Goal: Task Accomplishment & Management: Complete application form

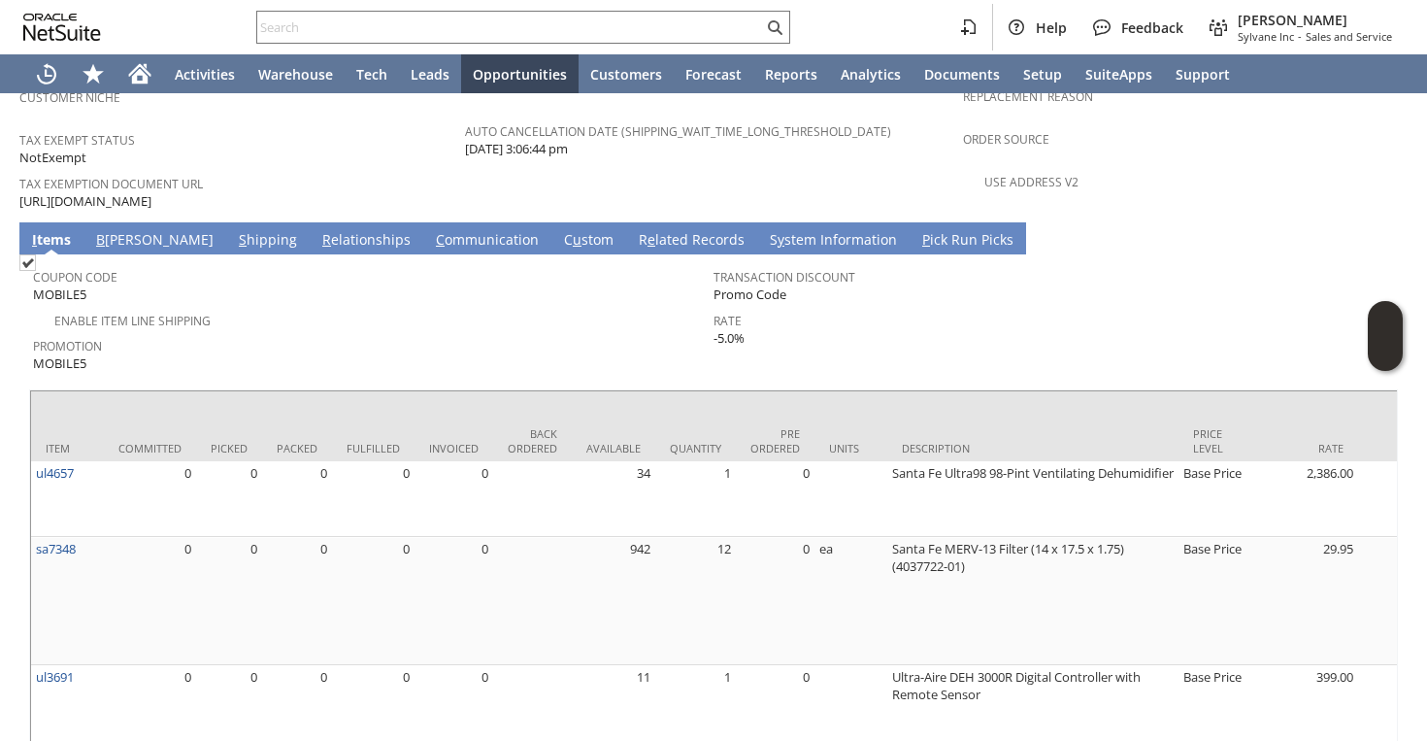
scroll to position [1381, 0]
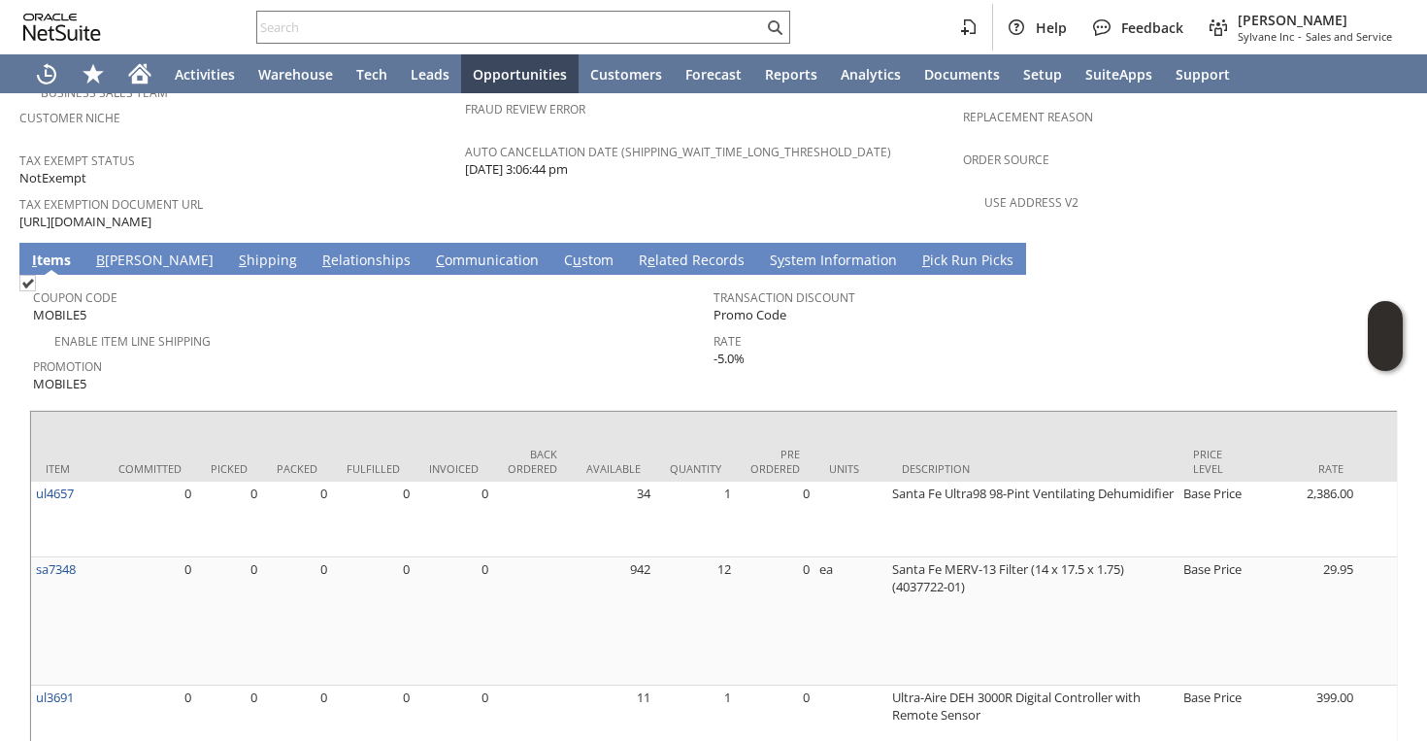
click at [634, 251] on link "R e lated Records" at bounding box center [692, 261] width 116 height 21
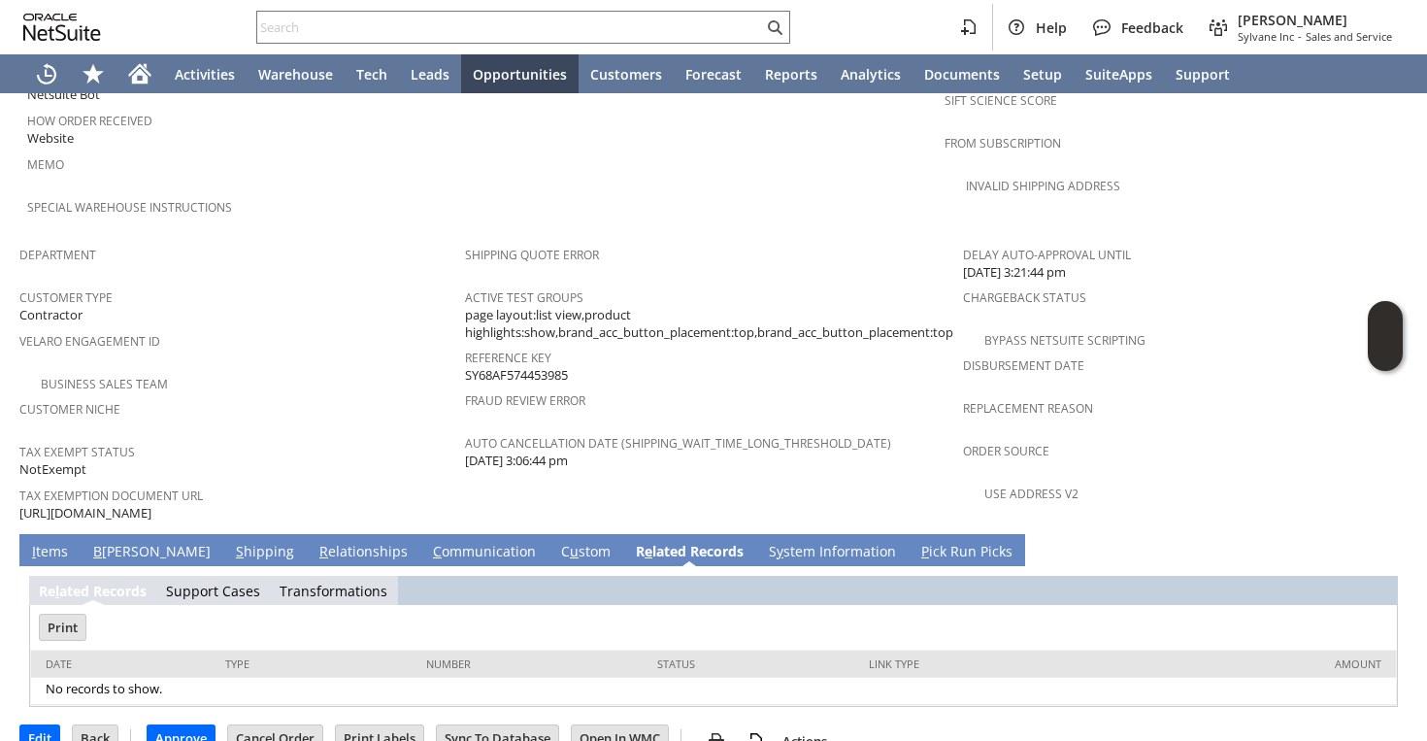
scroll to position [0, 0]
click at [556, 542] on link "C u stom" at bounding box center [585, 552] width 59 height 21
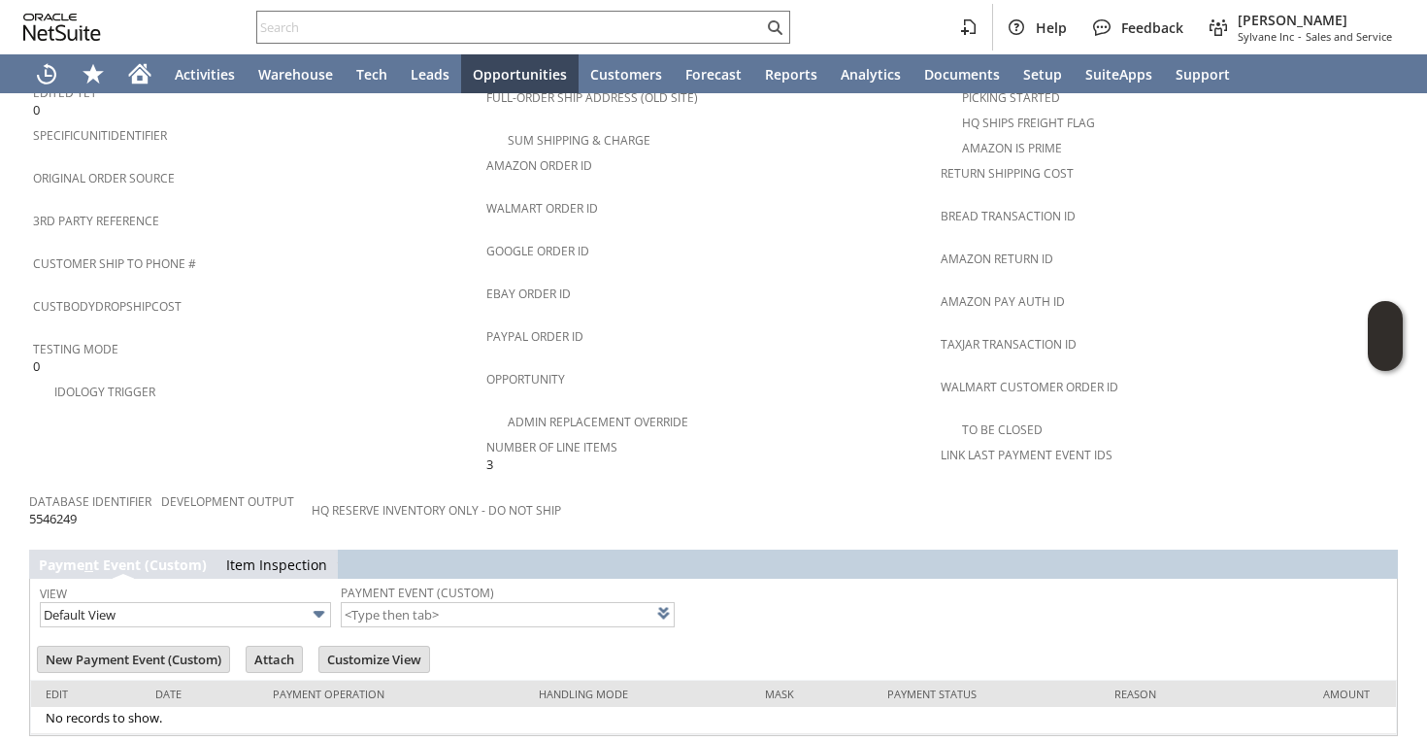
scroll to position [1592, 0]
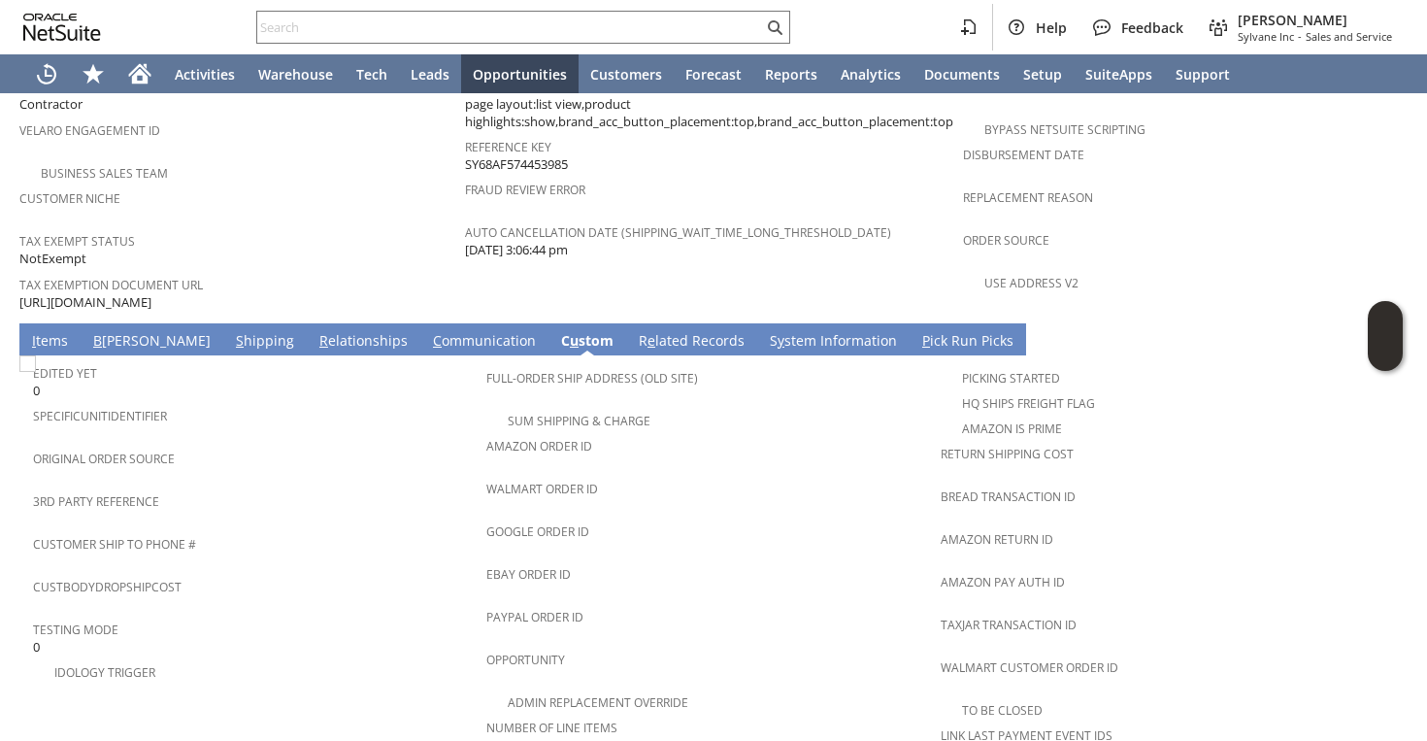
click at [428, 331] on link "C ommunication" at bounding box center [484, 341] width 113 height 21
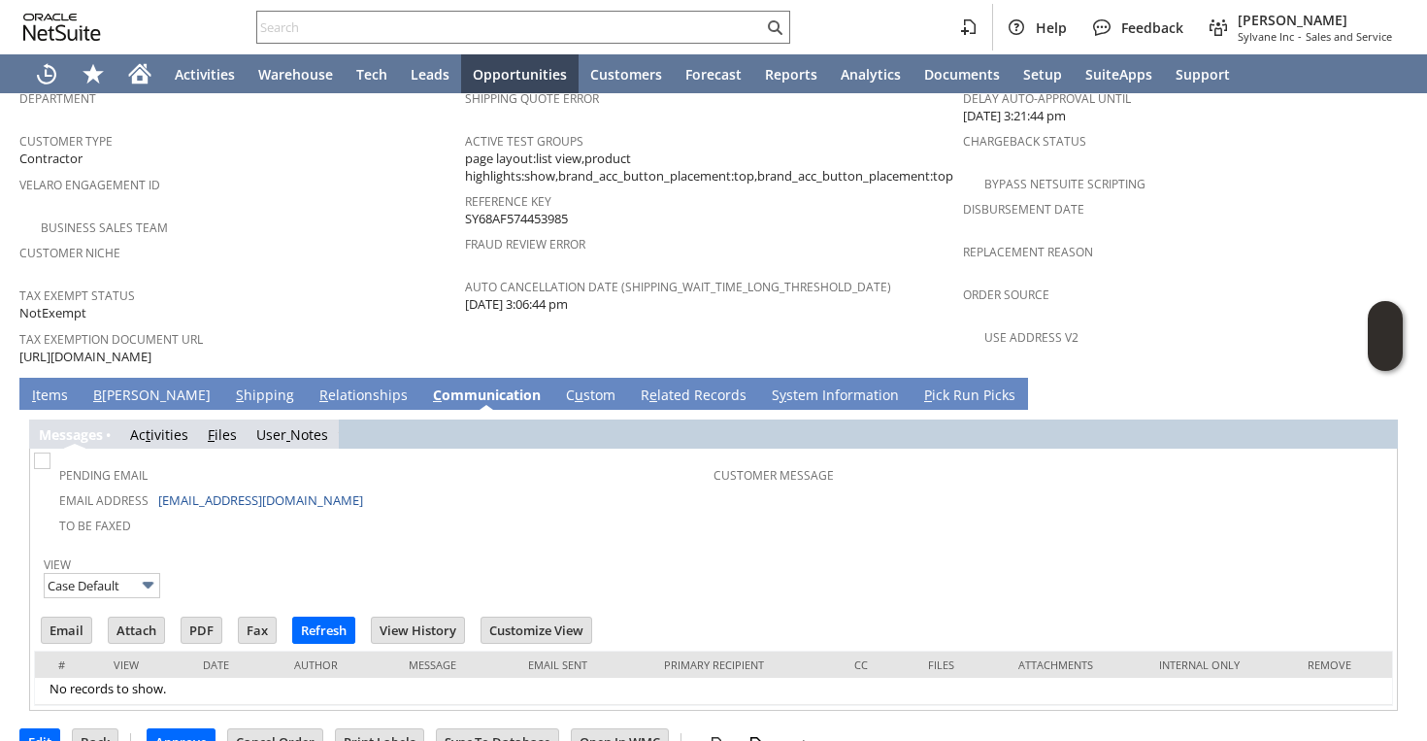
scroll to position [0, 0]
click at [799, 385] on link "S y stem Information" at bounding box center [835, 395] width 137 height 21
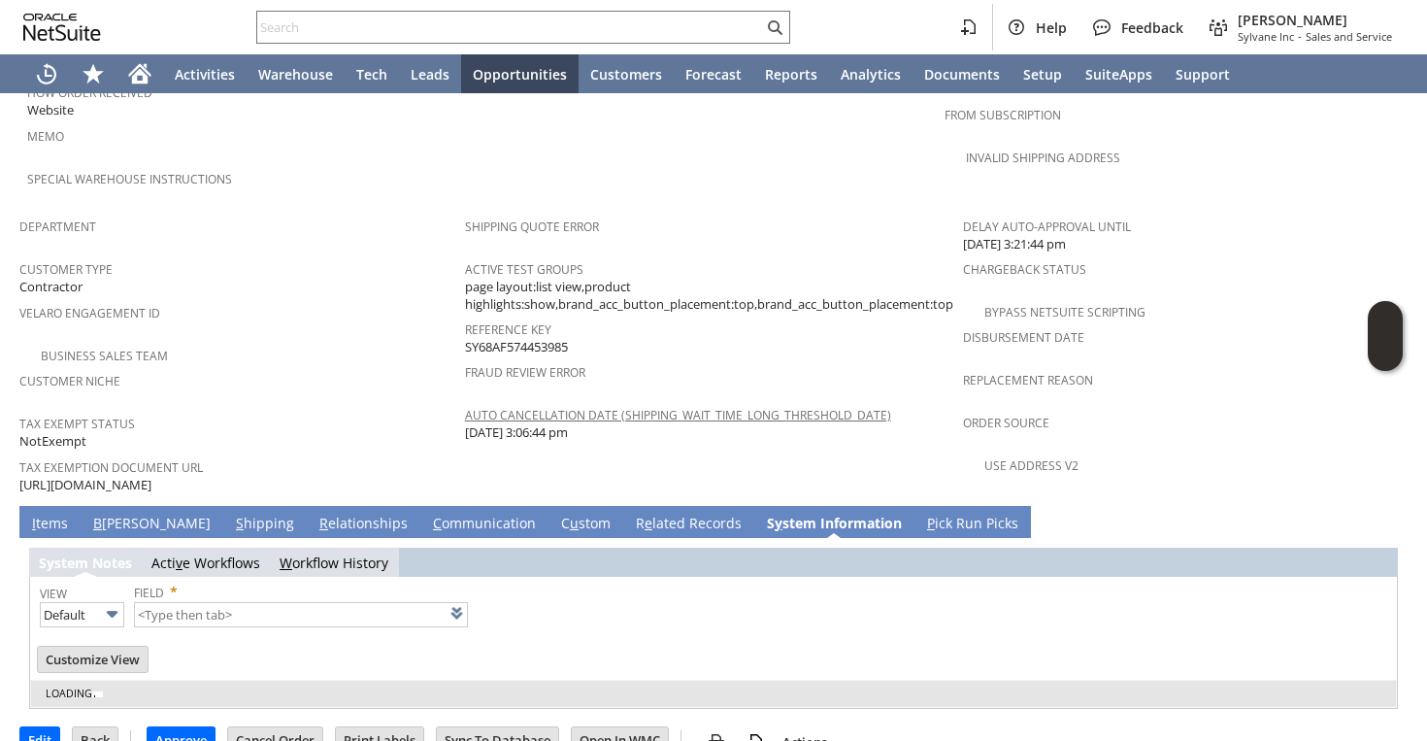
type input "1 to 25 of 95"
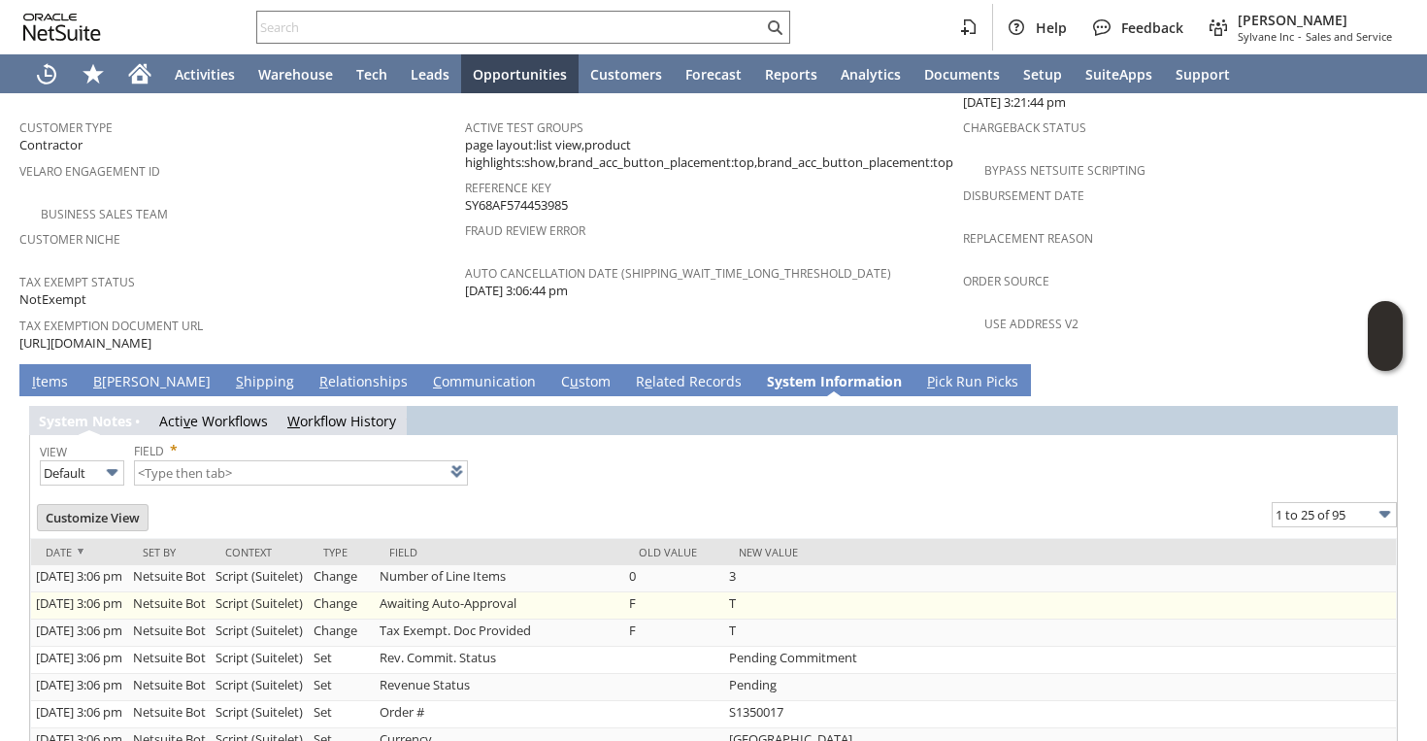
scroll to position [1262, 0]
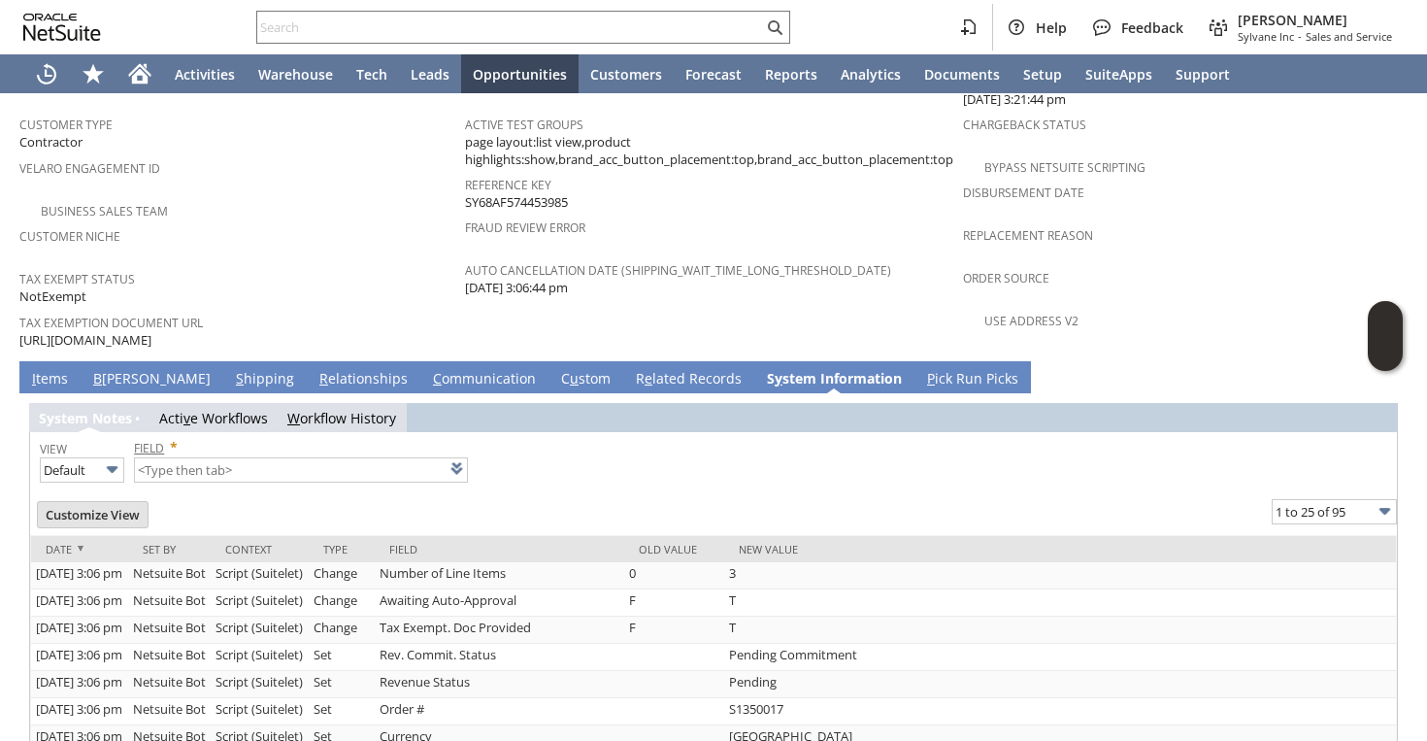
click at [158, 440] on link "Field" at bounding box center [149, 448] width 30 height 17
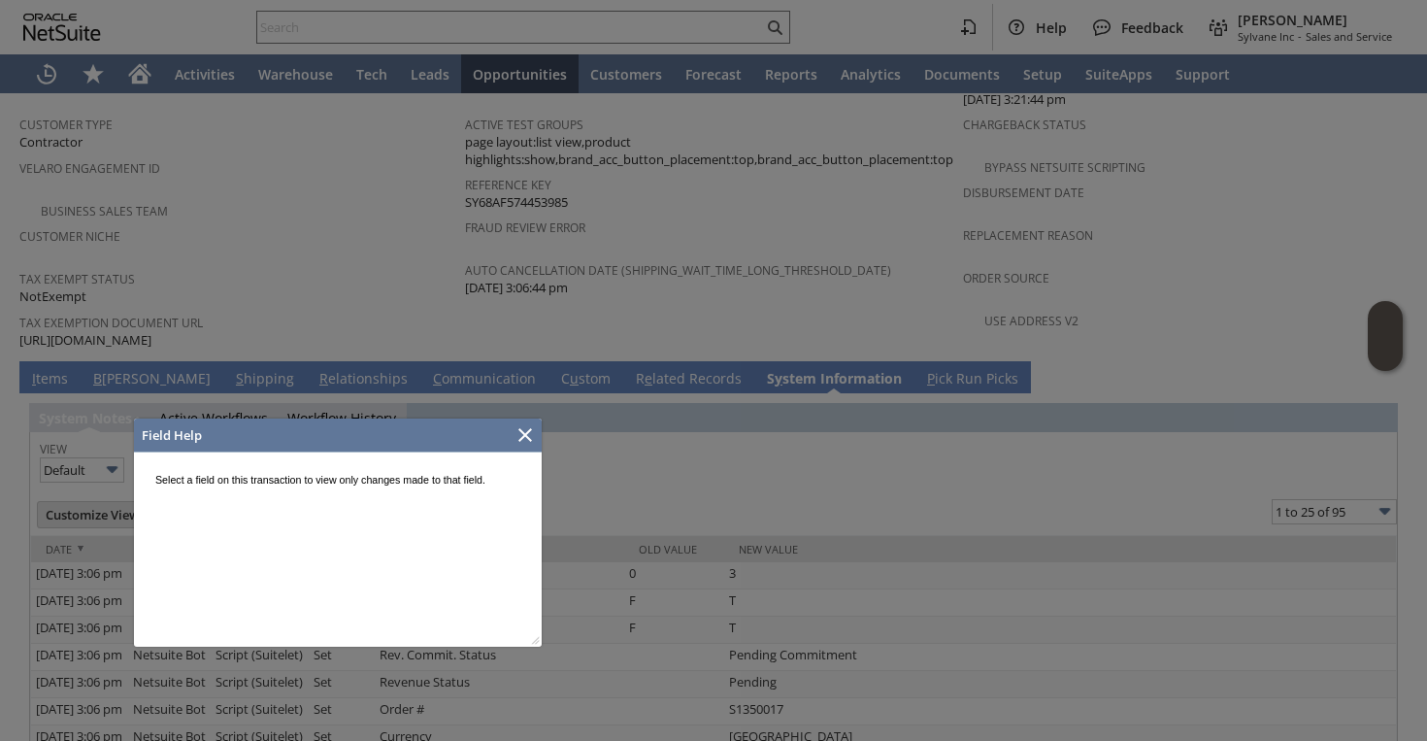
scroll to position [0, 0]
click at [522, 437] on icon "Close" at bounding box center [526, 435] width 14 height 14
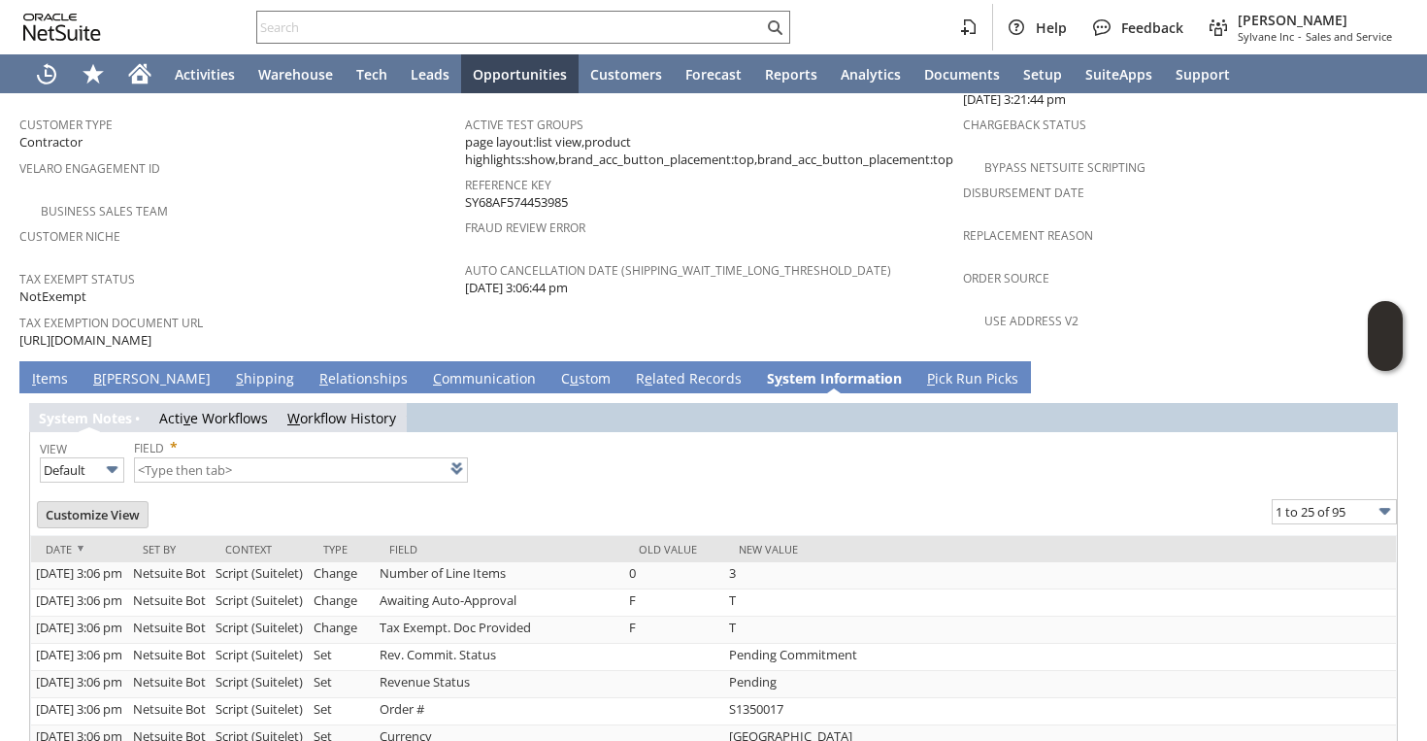
click at [65, 369] on link "I tems" at bounding box center [50, 379] width 46 height 21
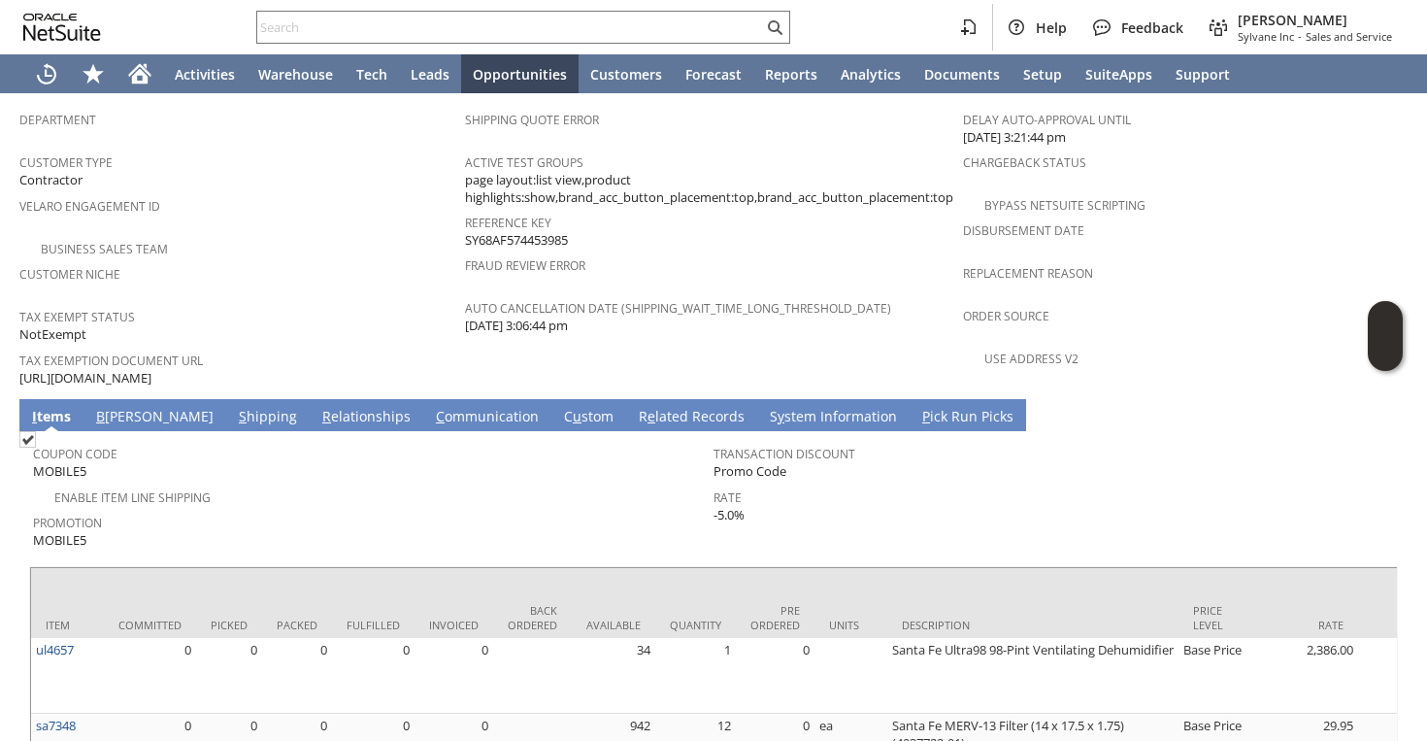
scroll to position [1220, 0]
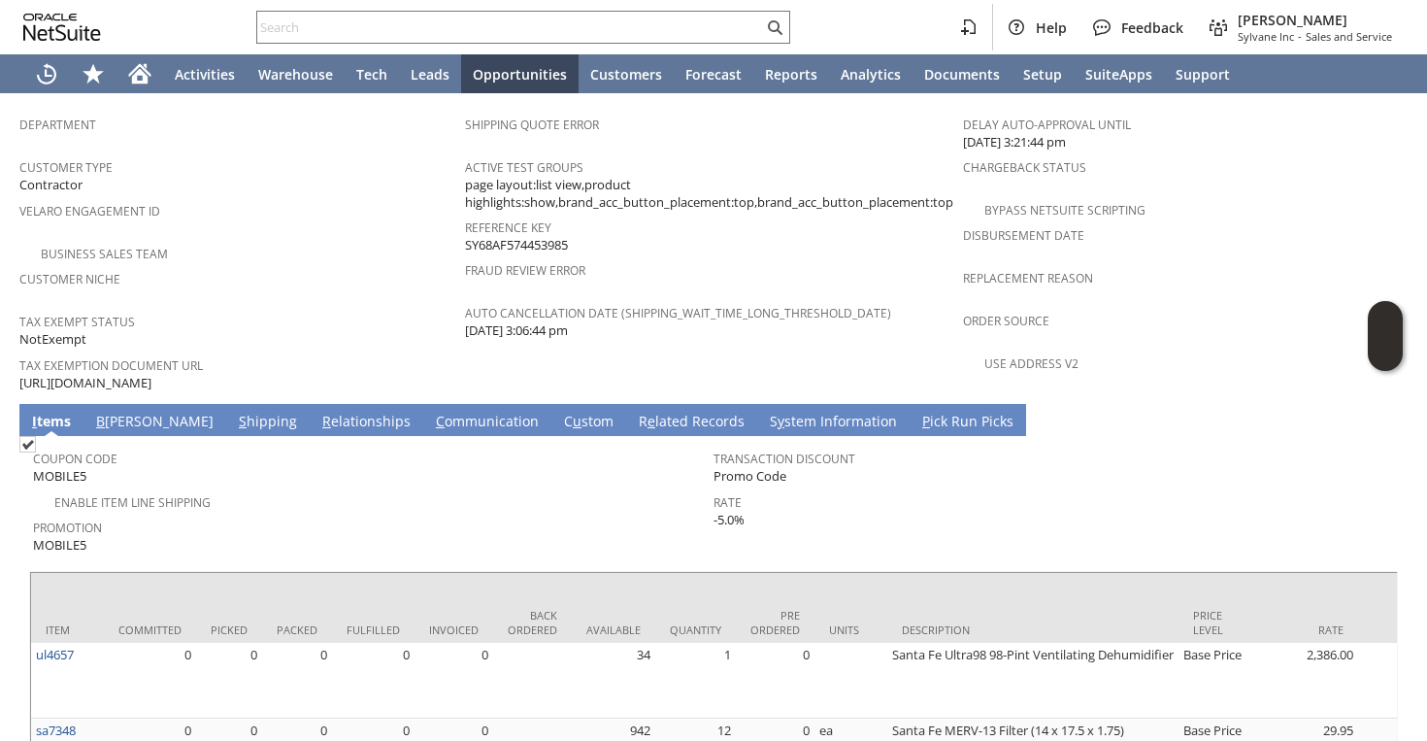
click at [634, 412] on link "R e lated Records" at bounding box center [692, 422] width 116 height 21
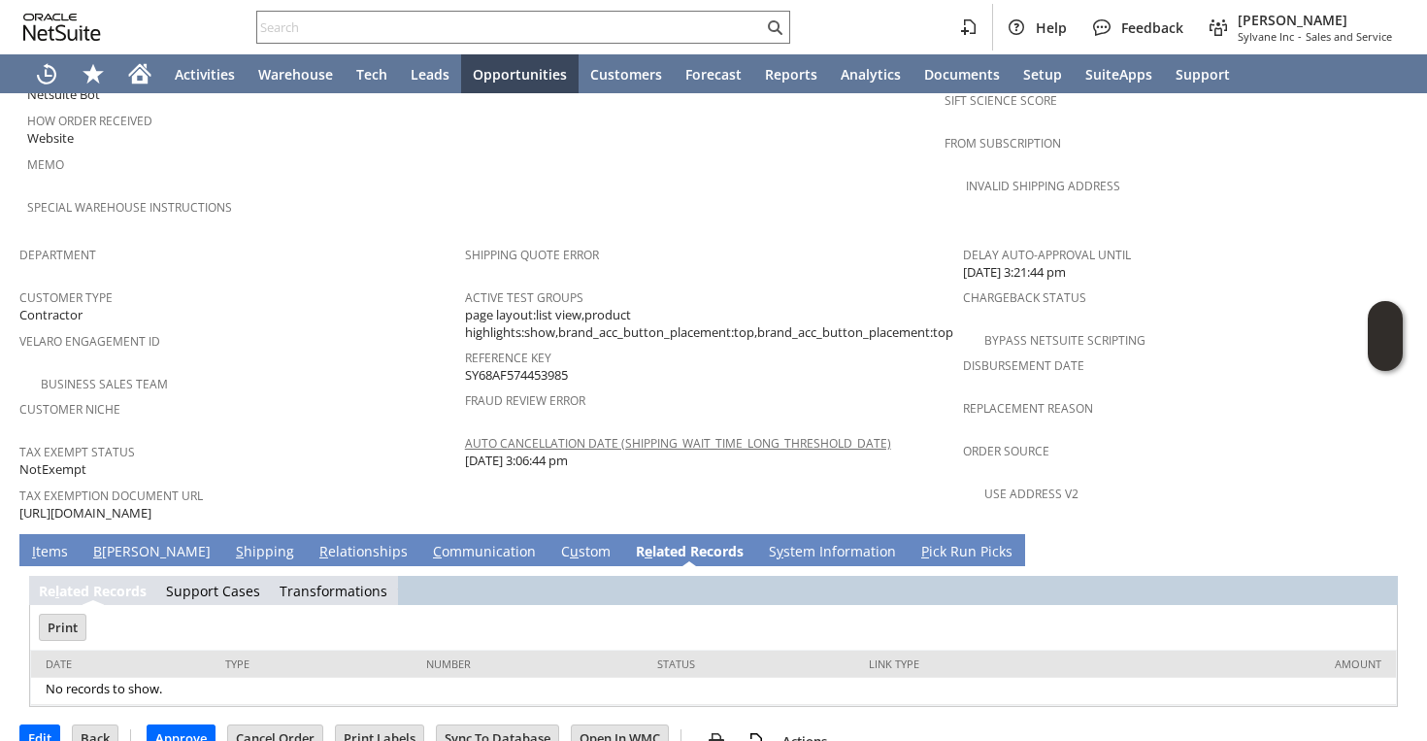
scroll to position [0, 0]
click at [232, 582] on link "Support Cases" at bounding box center [213, 591] width 94 height 18
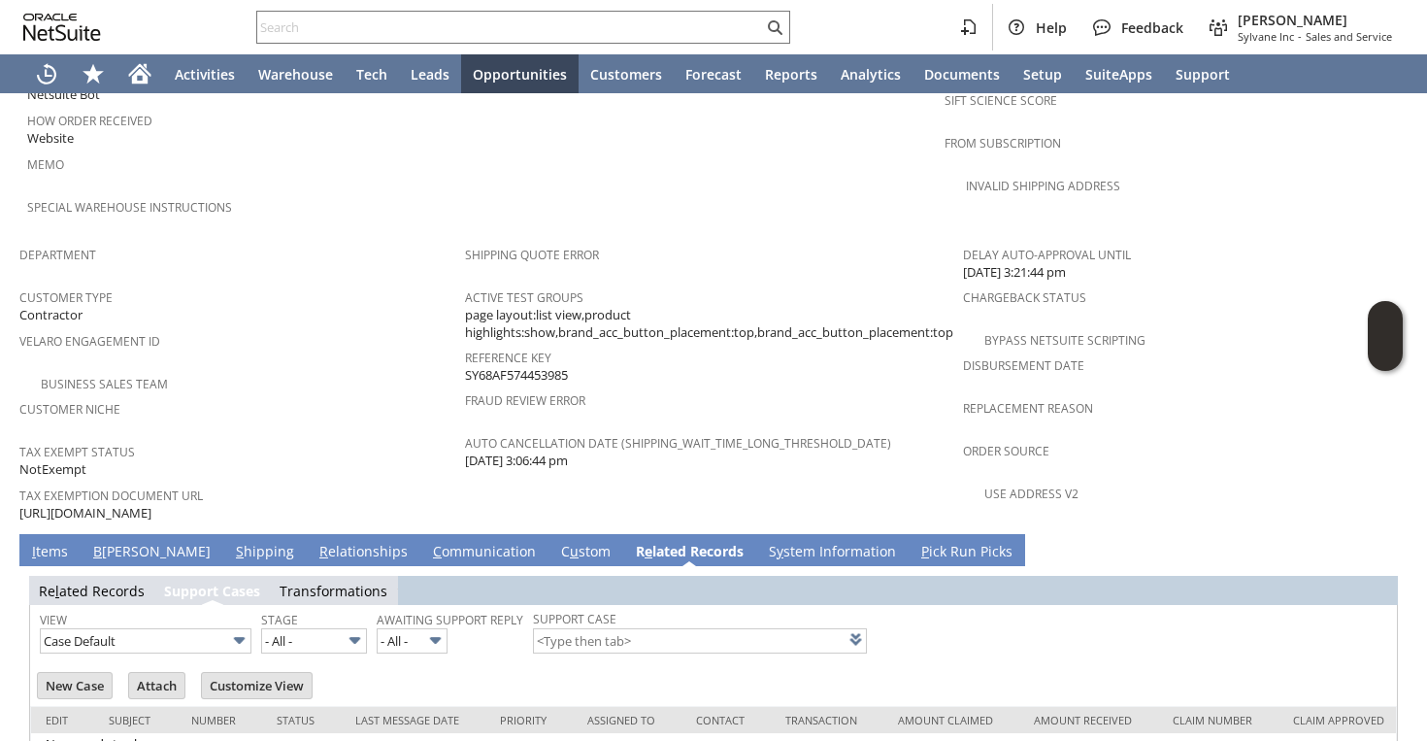
click at [317, 582] on link "Transformations" at bounding box center [334, 591] width 108 height 18
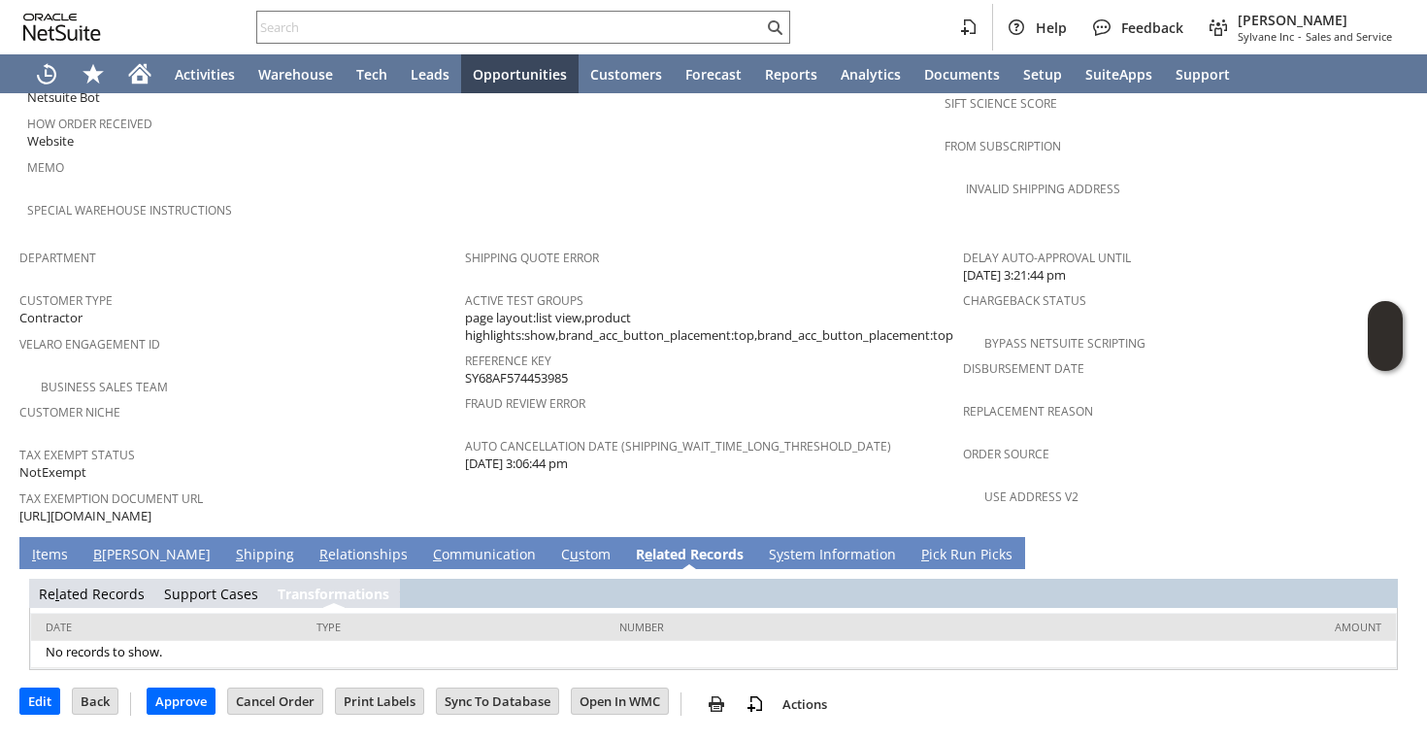
scroll to position [1050, 0]
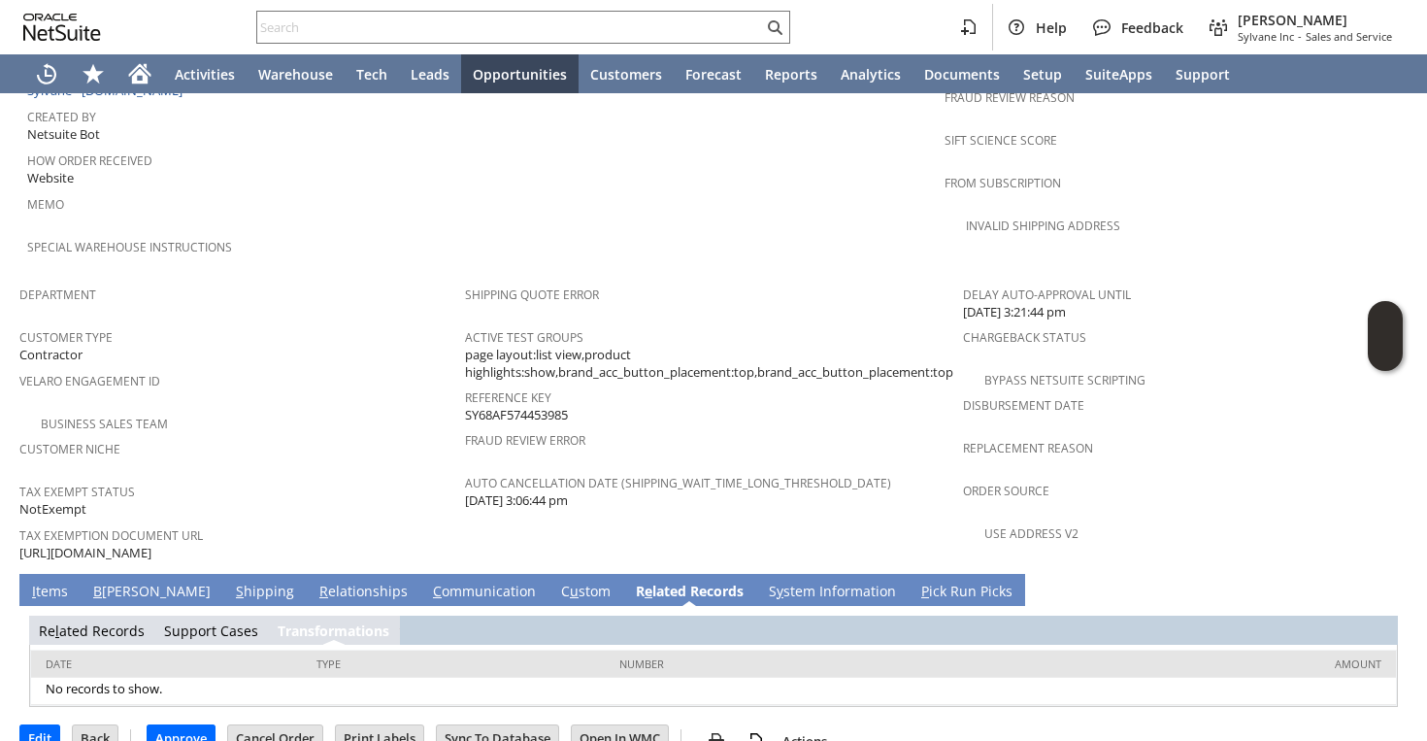
click at [428, 582] on link "C ommunication" at bounding box center [484, 592] width 113 height 21
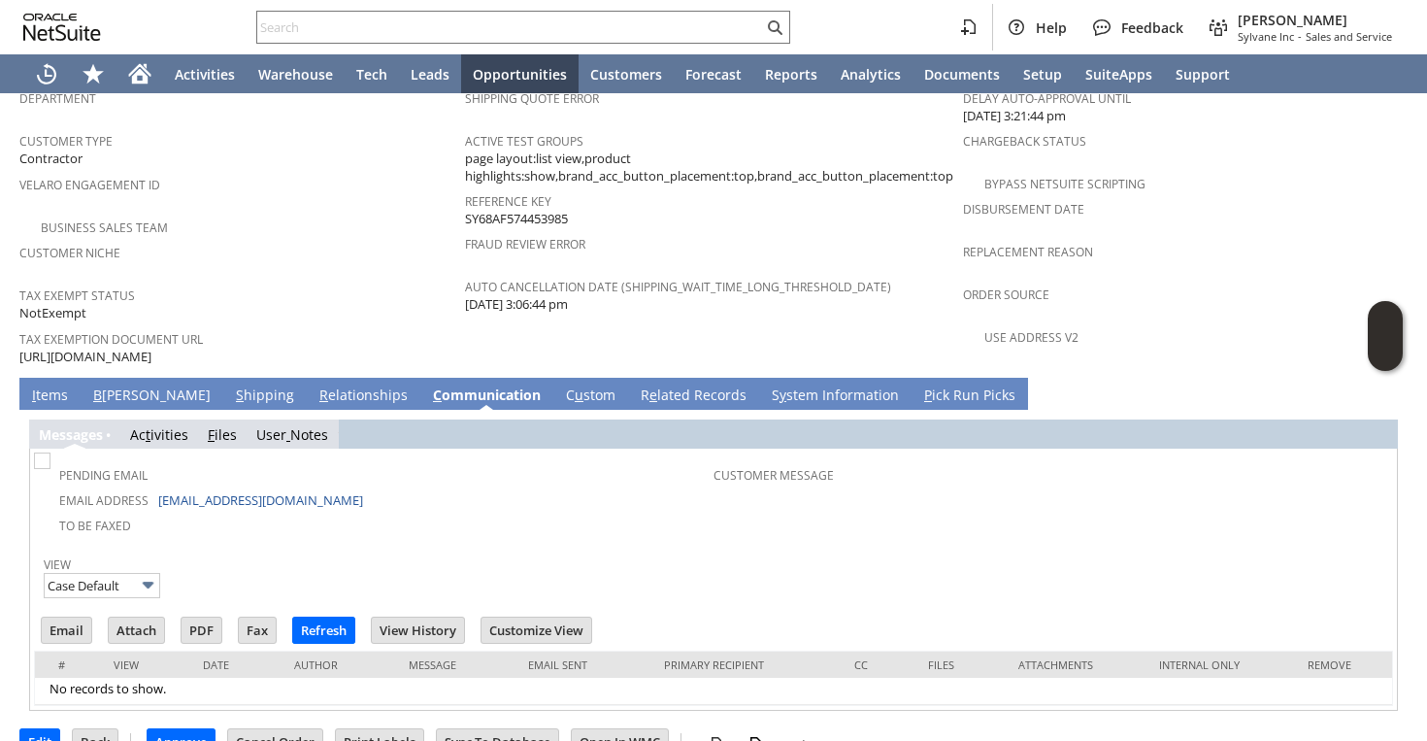
scroll to position [0, 0]
click at [220, 425] on link "F iles" at bounding box center [222, 434] width 29 height 18
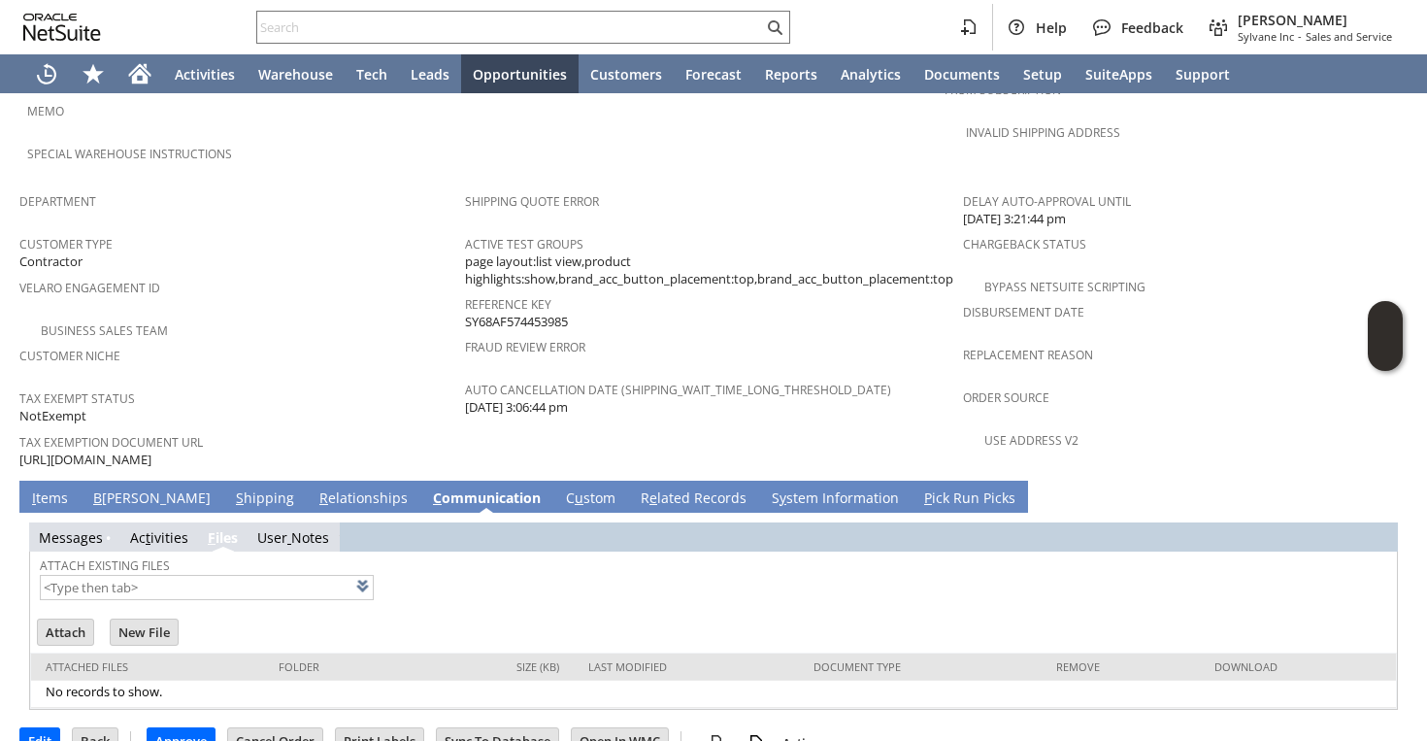
click at [77, 528] on link "Messa g es" at bounding box center [71, 537] width 64 height 18
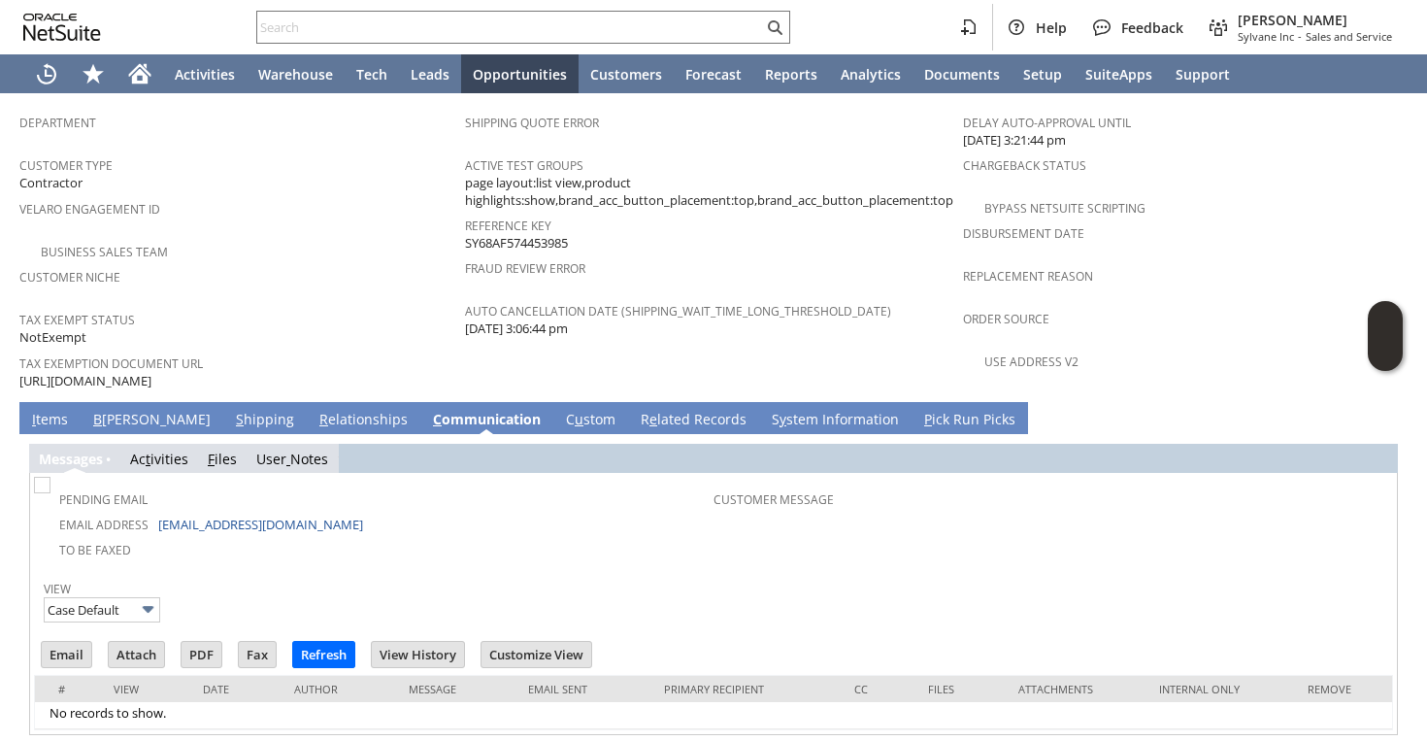
scroll to position [1246, 0]
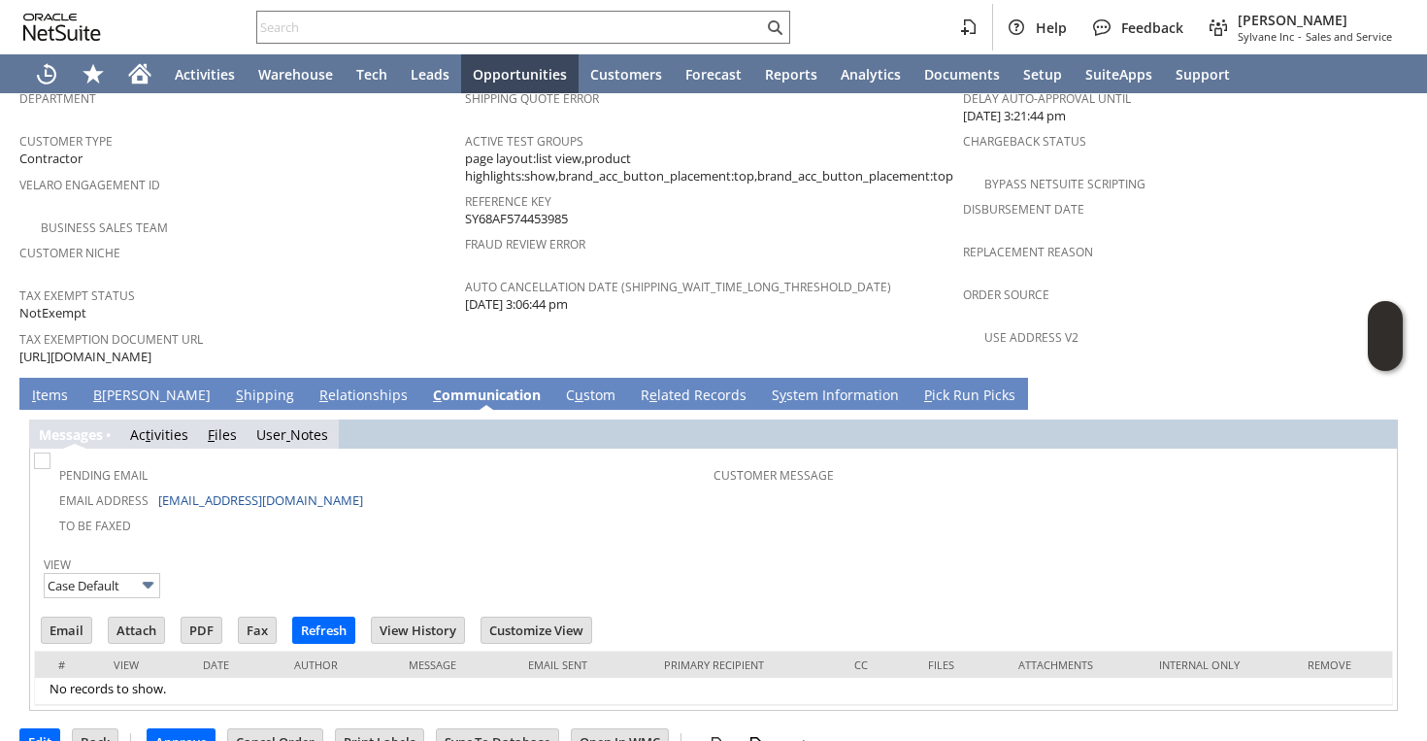
click at [166, 425] on link "Ac t ivities" at bounding box center [159, 434] width 58 height 18
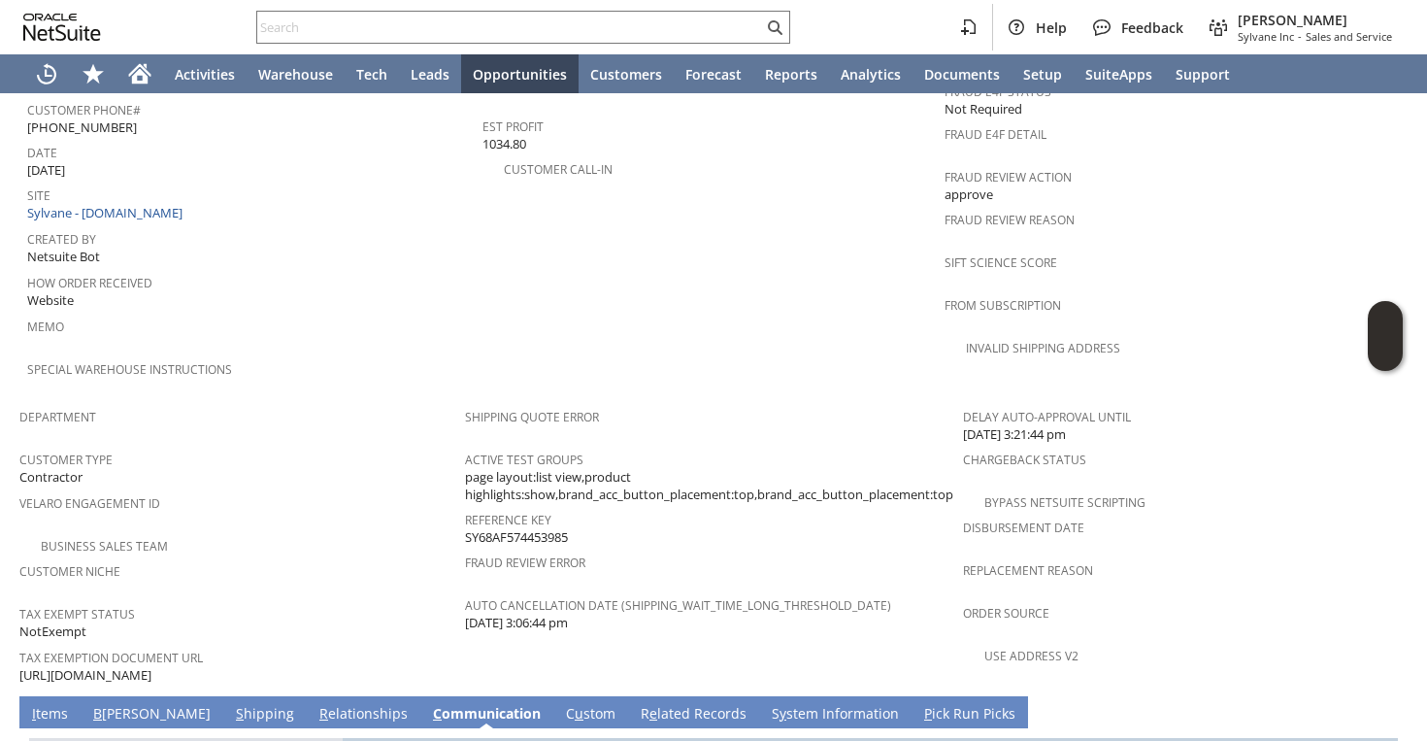
scroll to position [751, 0]
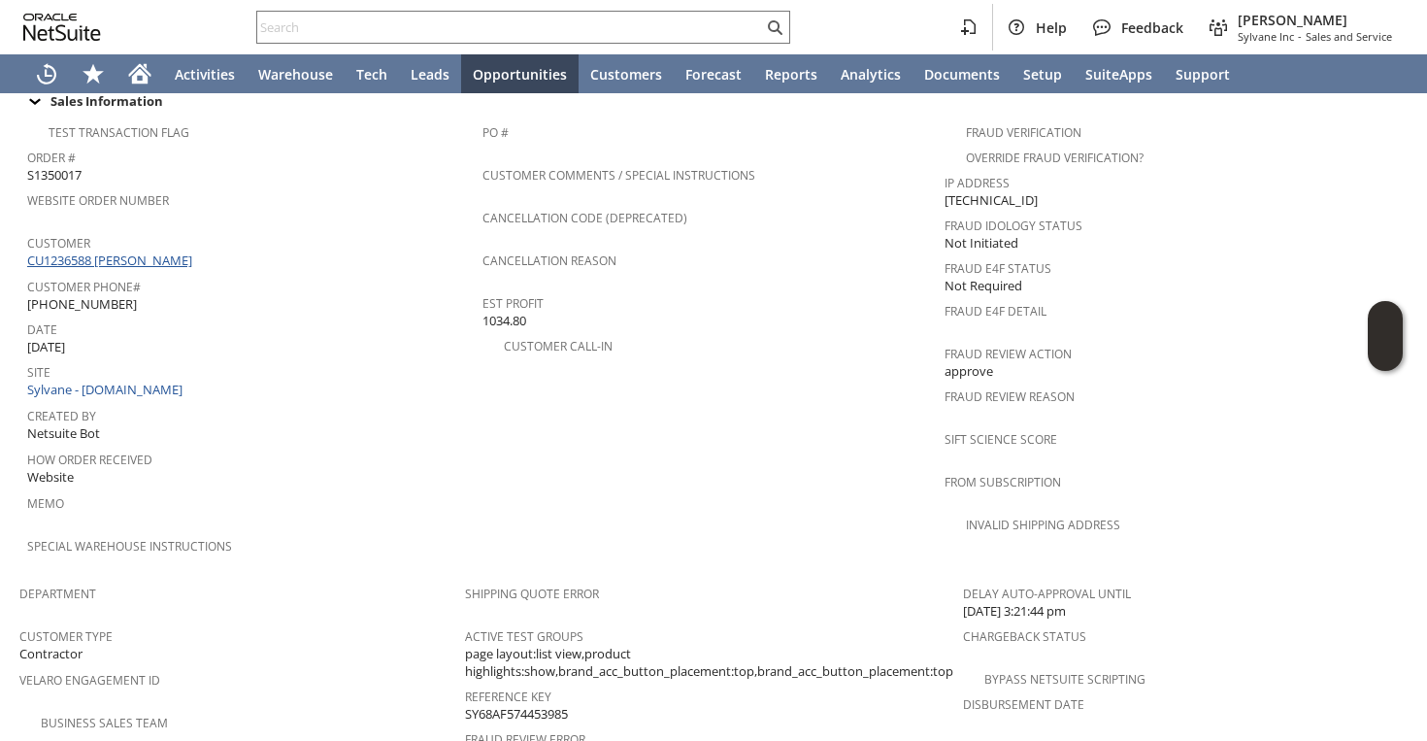
click at [141, 251] on link "CU1236588 Robert Hartnett" at bounding box center [112, 259] width 170 height 17
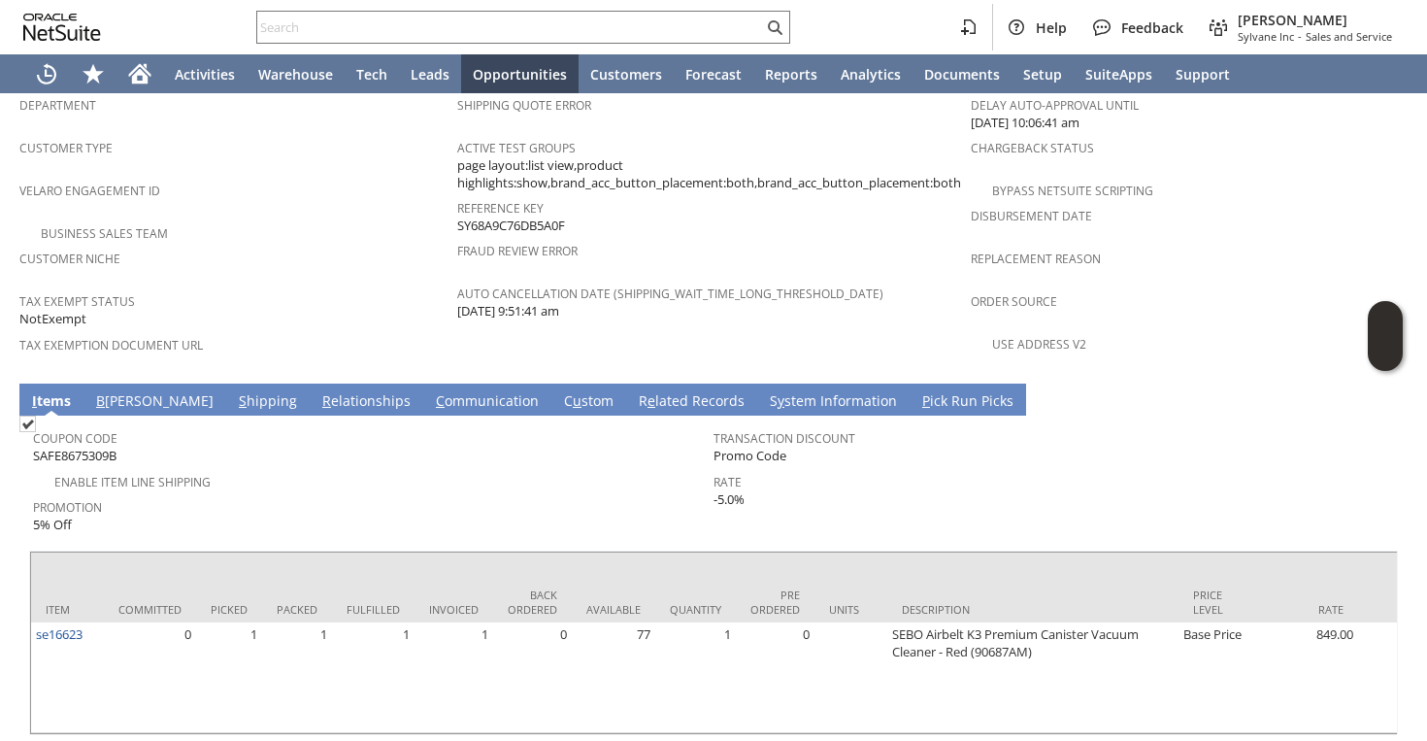
scroll to position [1246, 0]
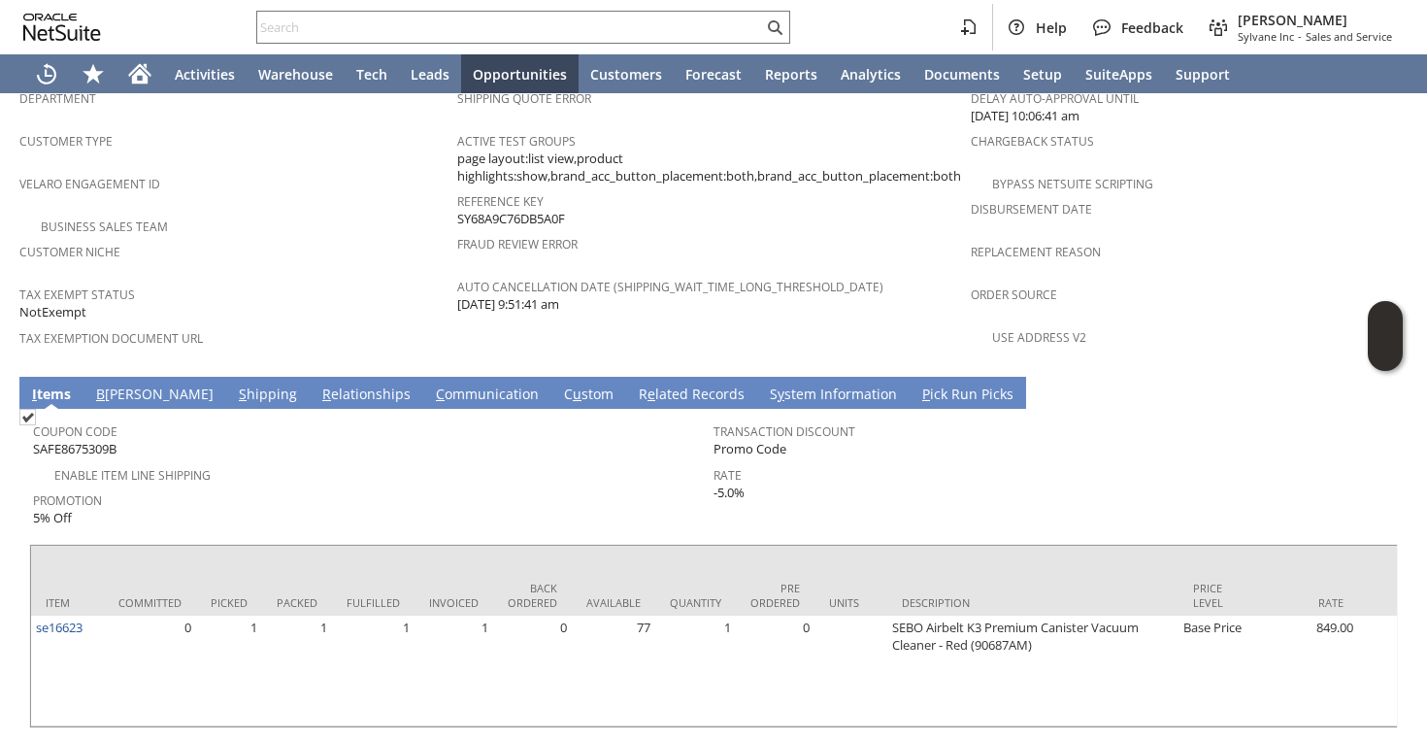
click at [234, 385] on link "S hipping" at bounding box center [268, 395] width 68 height 21
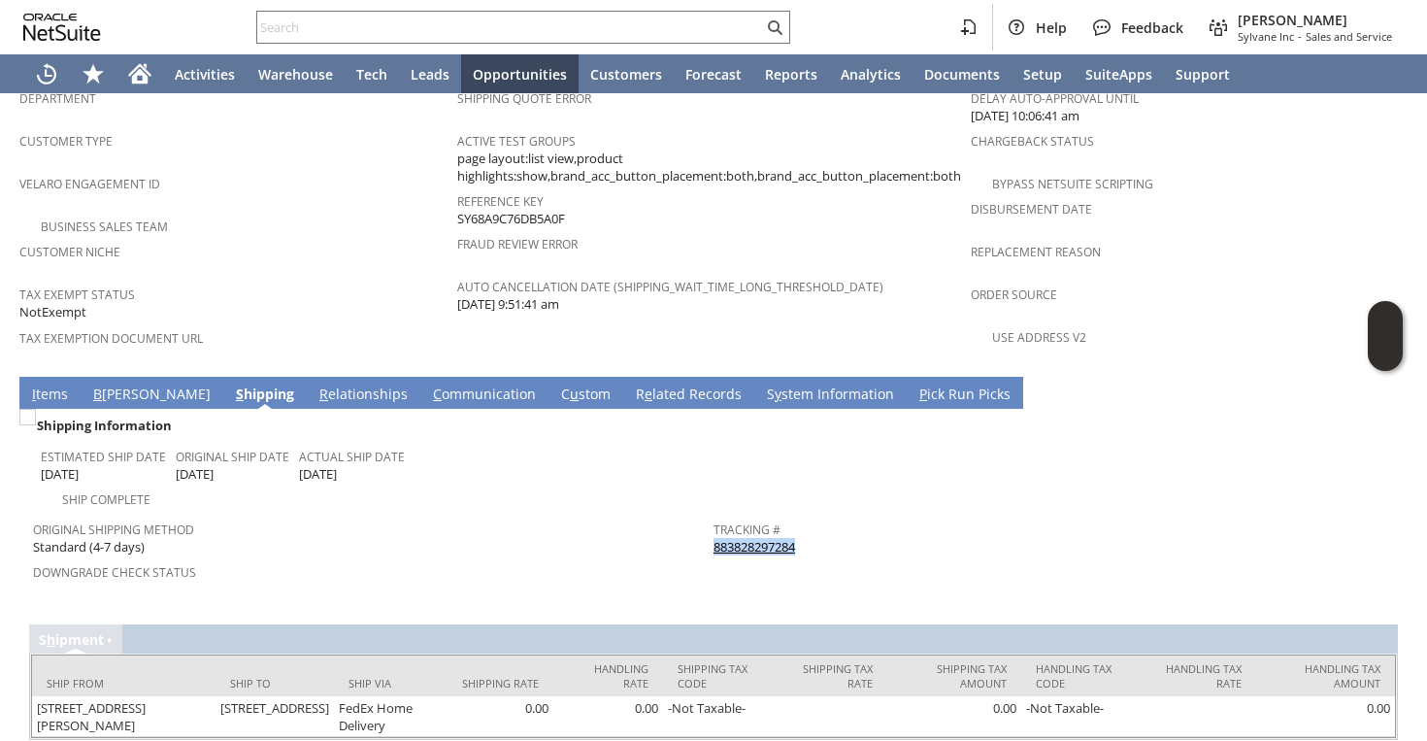
drag, startPoint x: 811, startPoint y: 501, endPoint x: 716, endPoint y: 496, distance: 95.3
click at [716, 511] on td "Tracking # 883828297284" at bounding box center [1054, 535] width 681 height 48
copy link "883828297284"
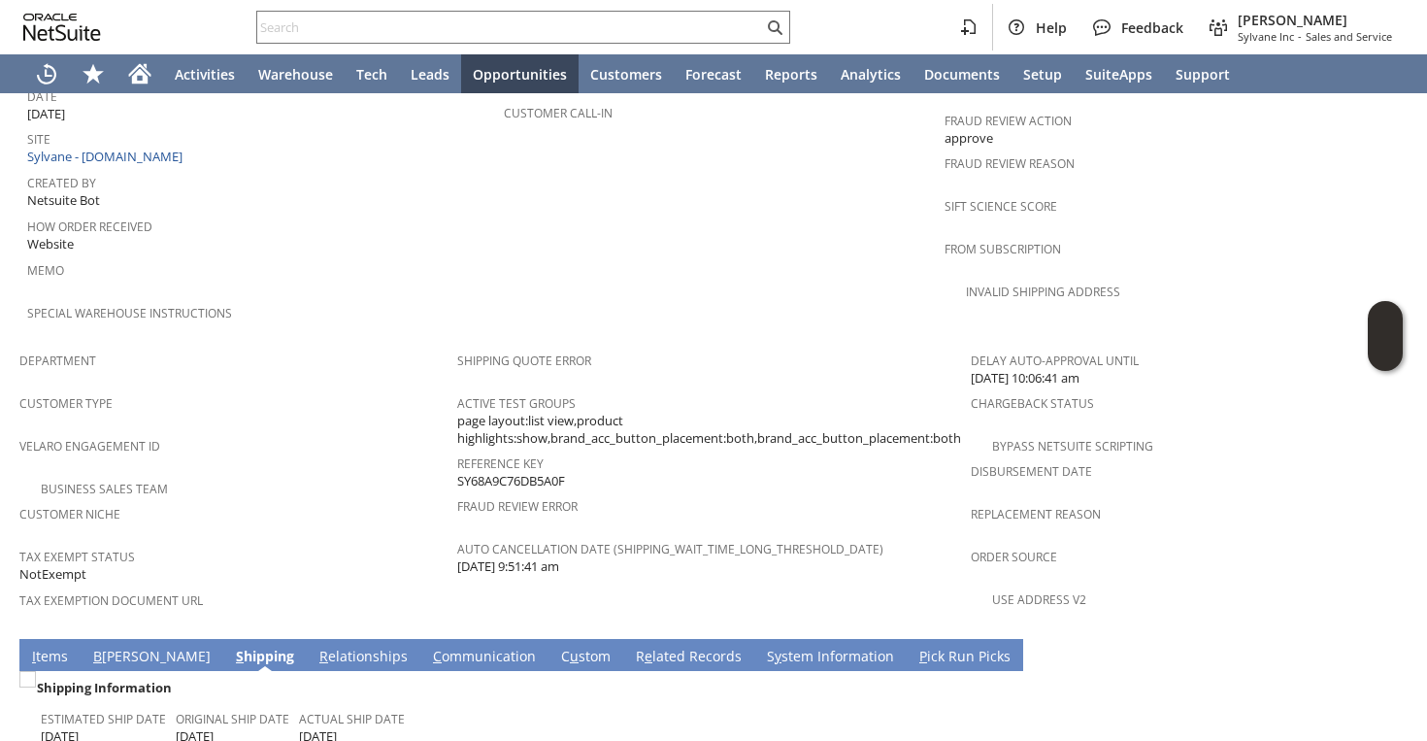
scroll to position [1257, 0]
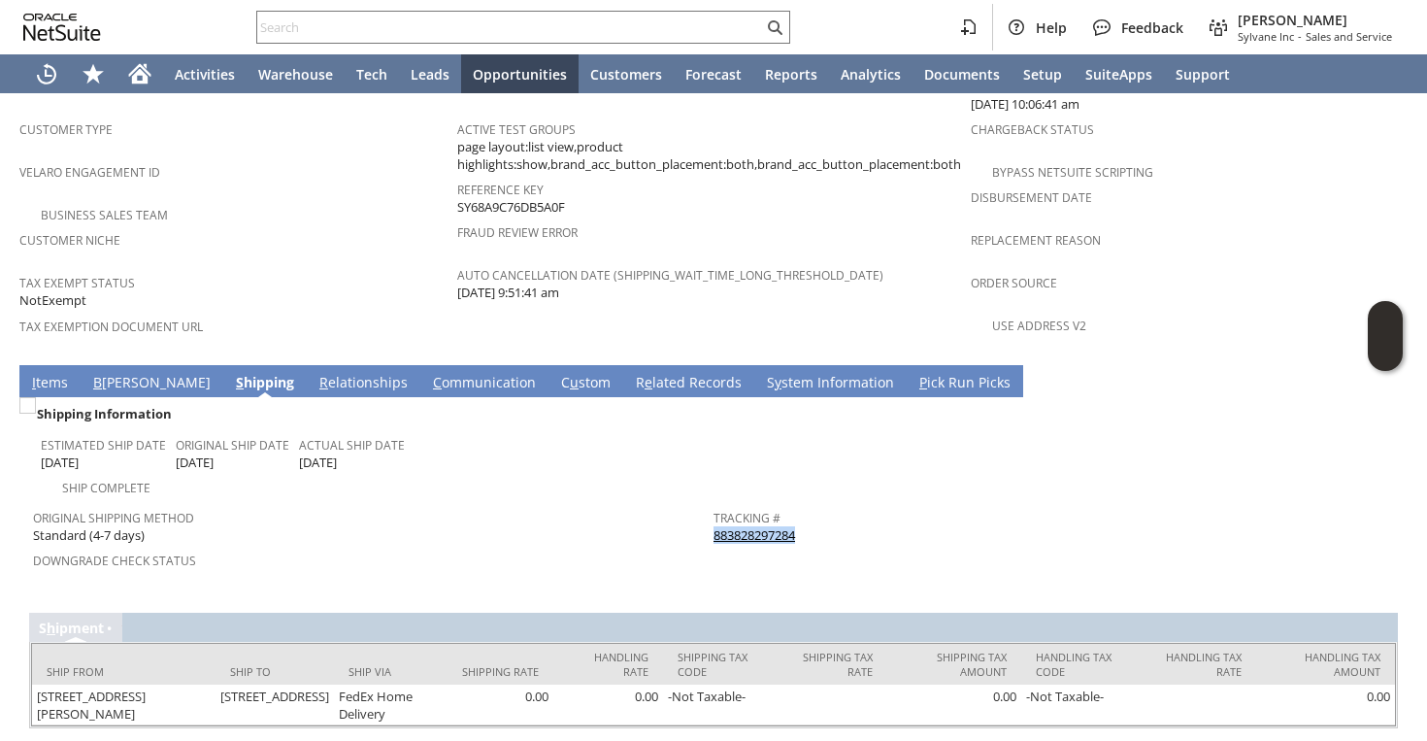
click at [739, 526] on link "883828297284" at bounding box center [755, 534] width 82 height 17
click at [551, 31] on input "text" at bounding box center [510, 27] width 506 height 23
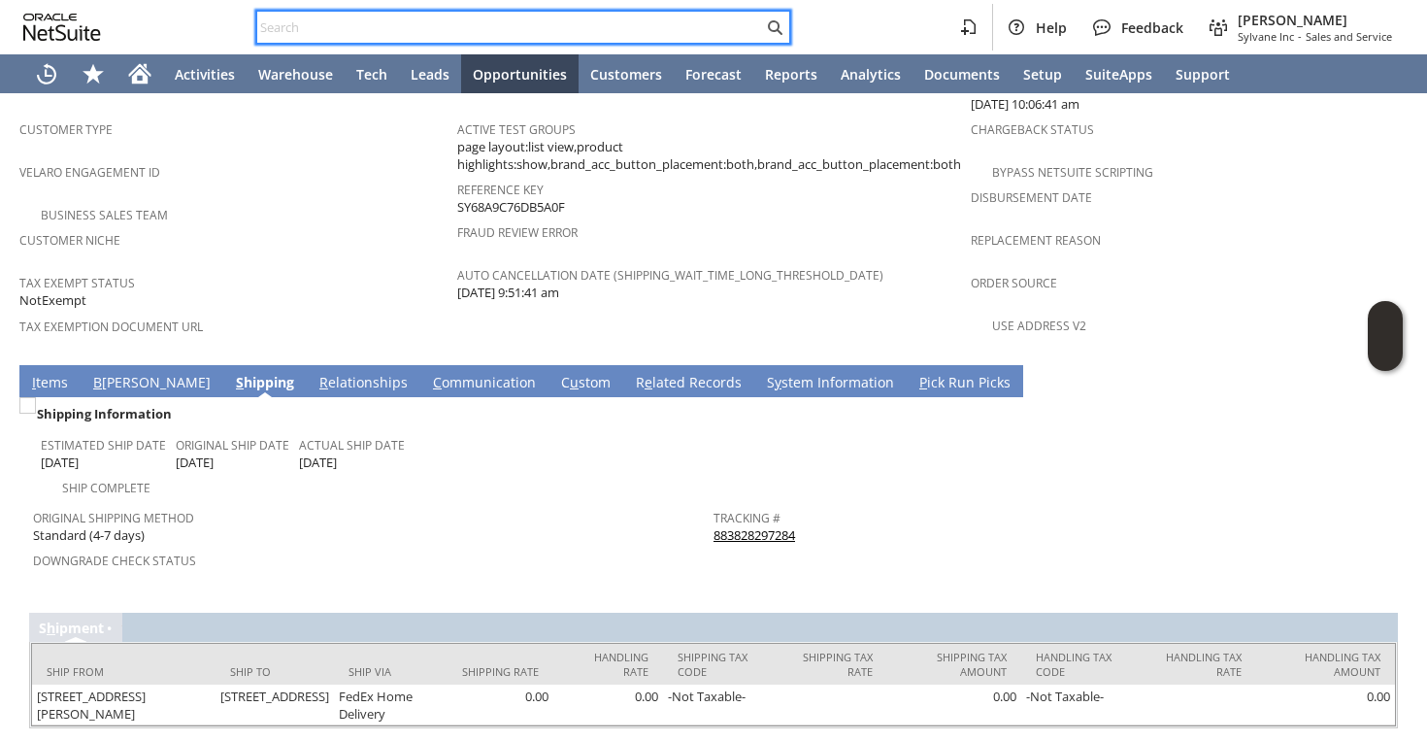
paste input "Terry.agc@gmail.com"
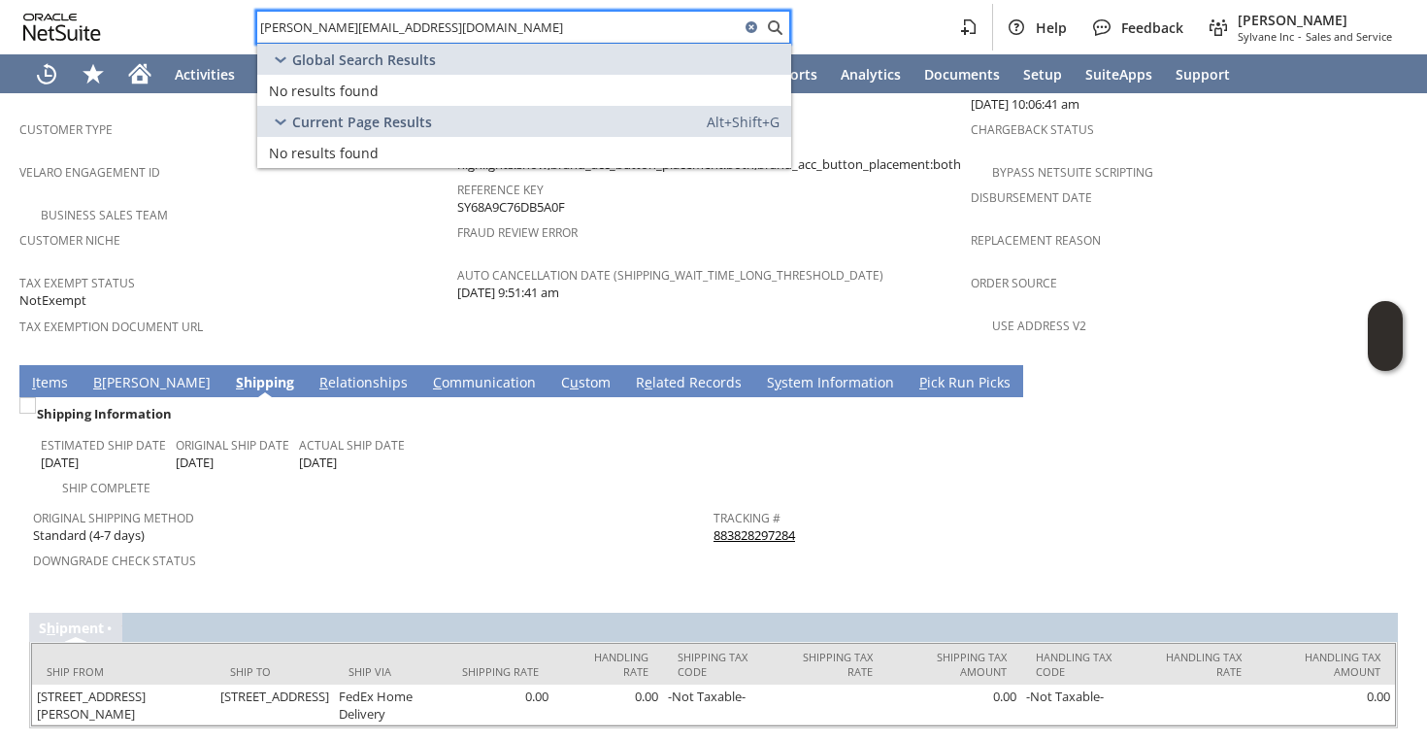
click at [455, 6] on div "Terry.agc@gmail.com Help Feedback Faye Neri Sylvane Inc - Sales and Service" at bounding box center [713, 27] width 1427 height 54
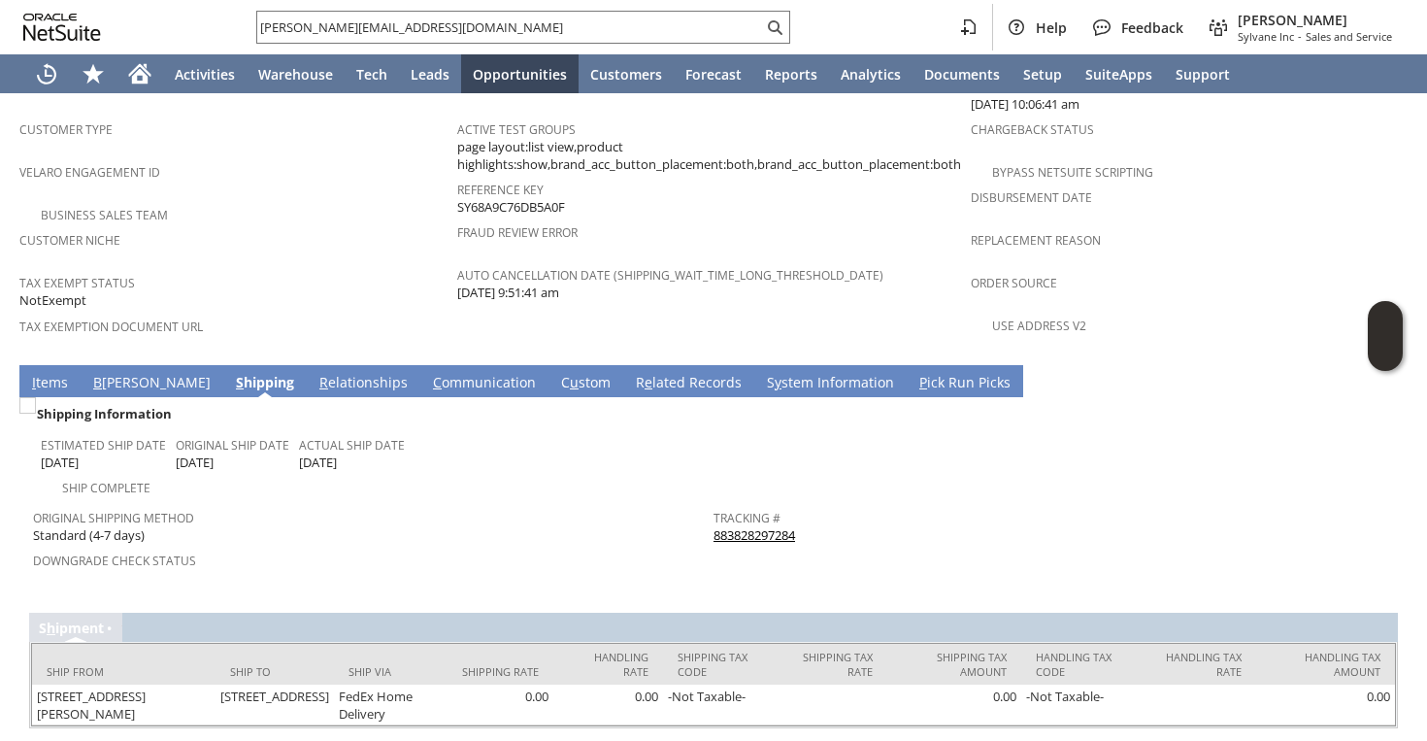
click at [455, 6] on div "Terry.agc@gmail.com Help Feedback Faye Neri Sylvane Inc - Sales and Service" at bounding box center [713, 27] width 1427 height 54
click at [452, 17] on input "Terry.agc@gmail.com" at bounding box center [510, 27] width 506 height 23
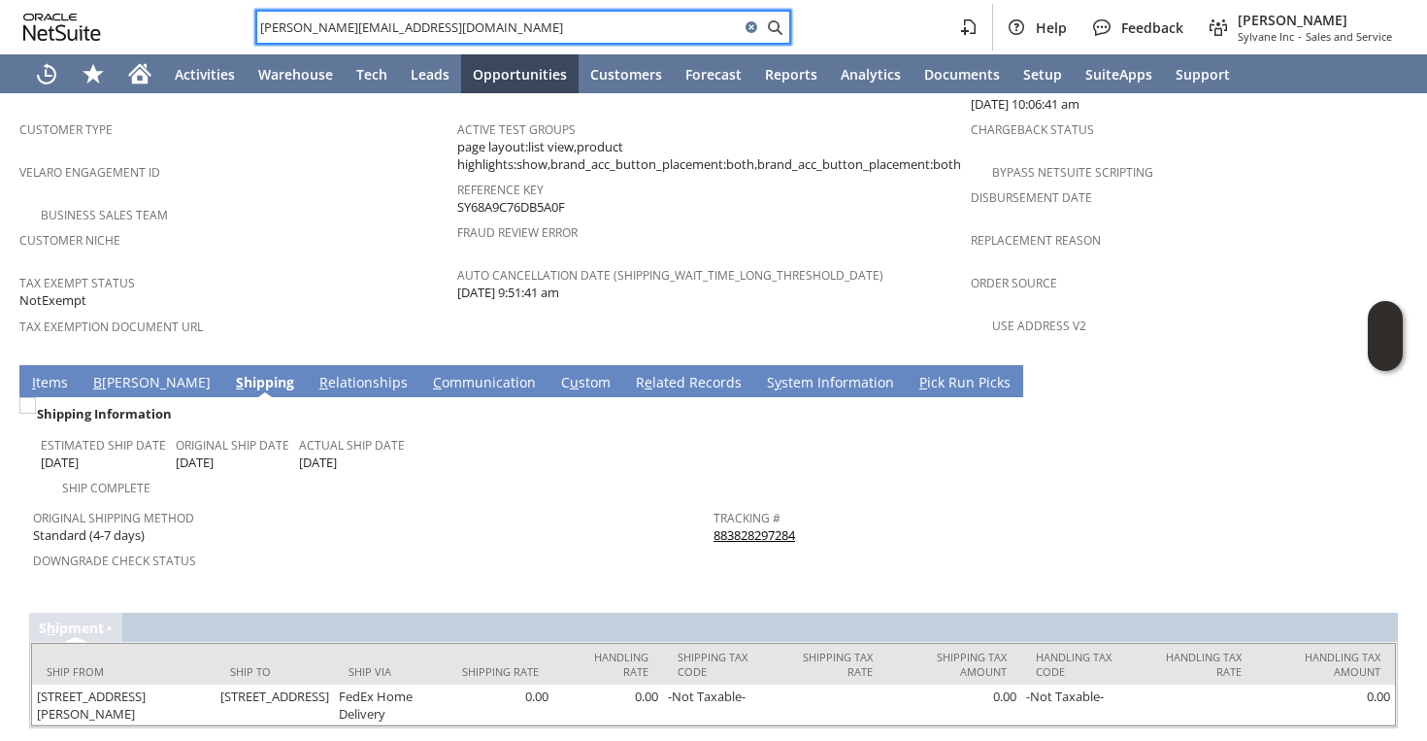
click at [452, 17] on input "Terry.agc@gmail.com" at bounding box center [498, 27] width 483 height 23
paste input "shreveo52"
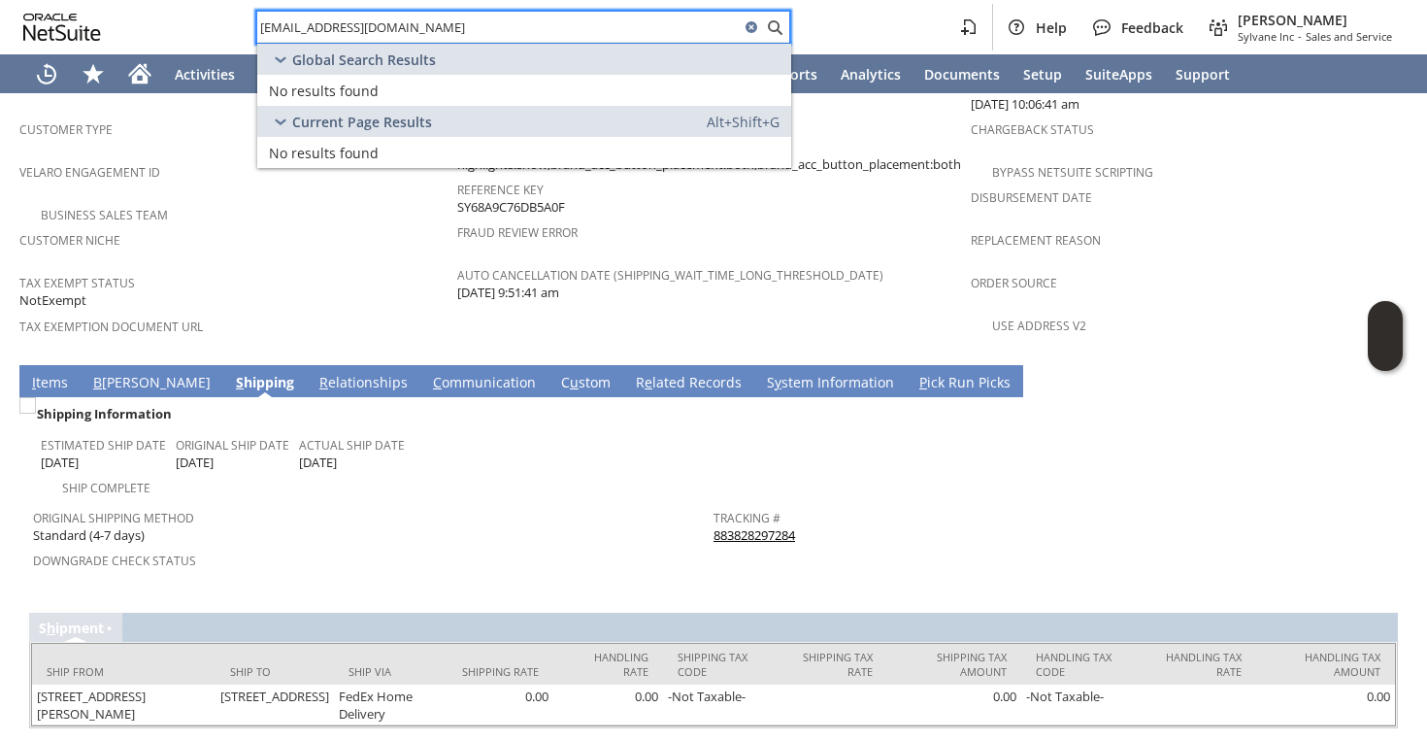
type input "shreveo52@gmail.com"
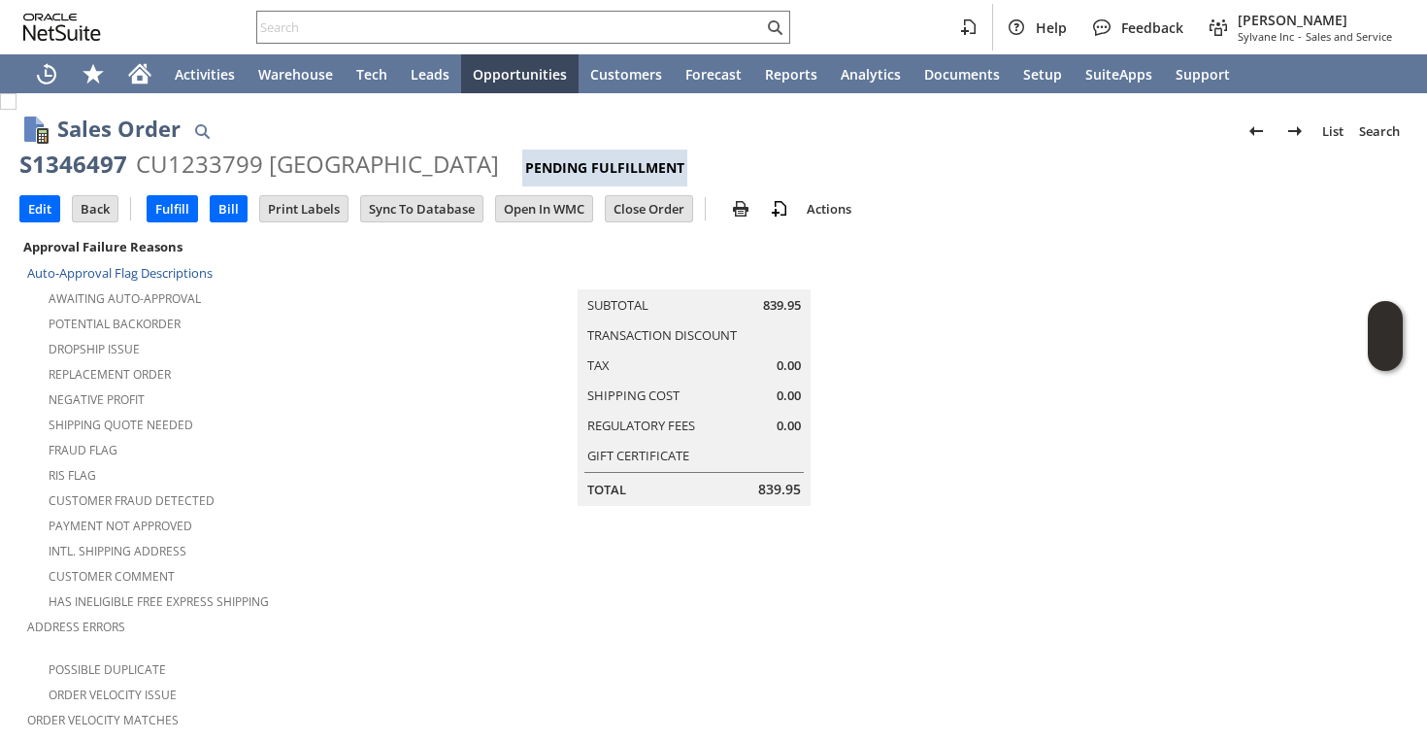
click at [408, 31] on input "text" at bounding box center [510, 27] width 506 height 23
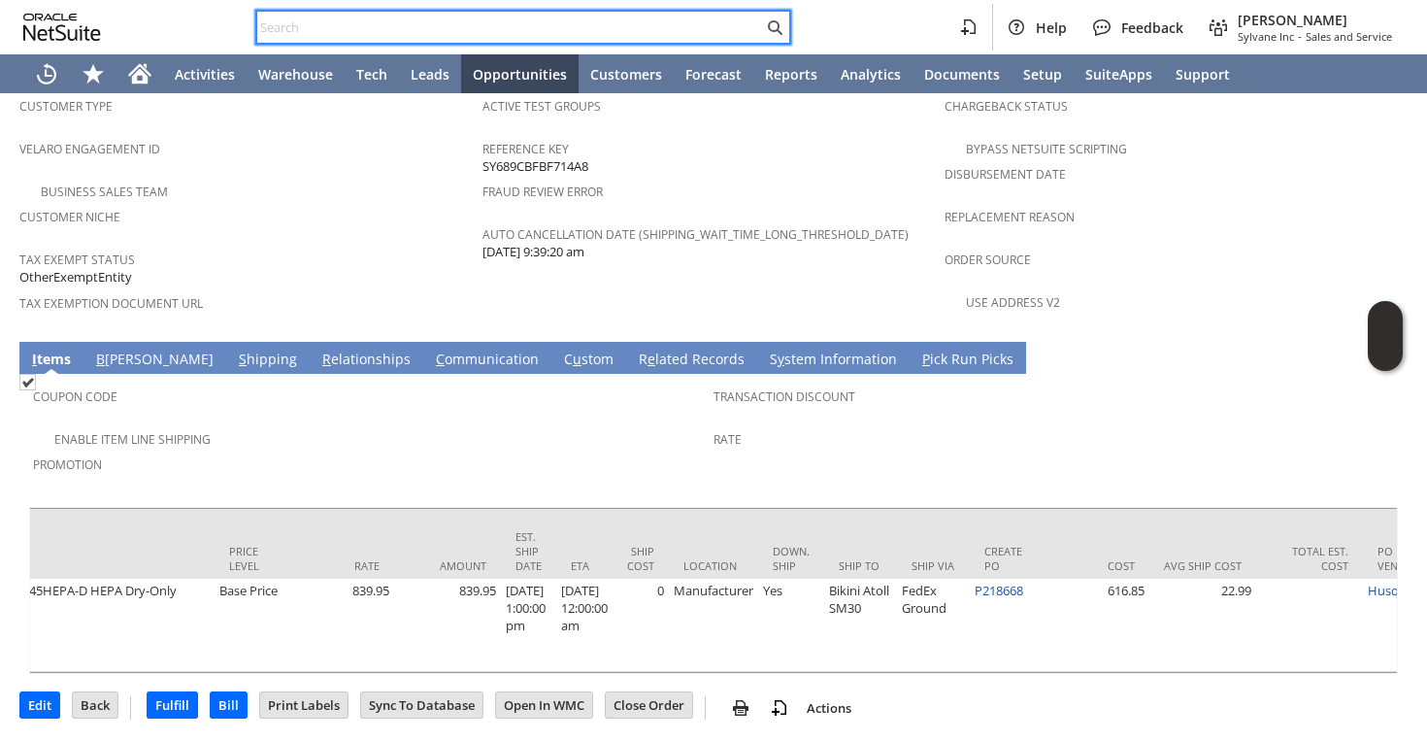
paste input "gjanza@gmail.com"
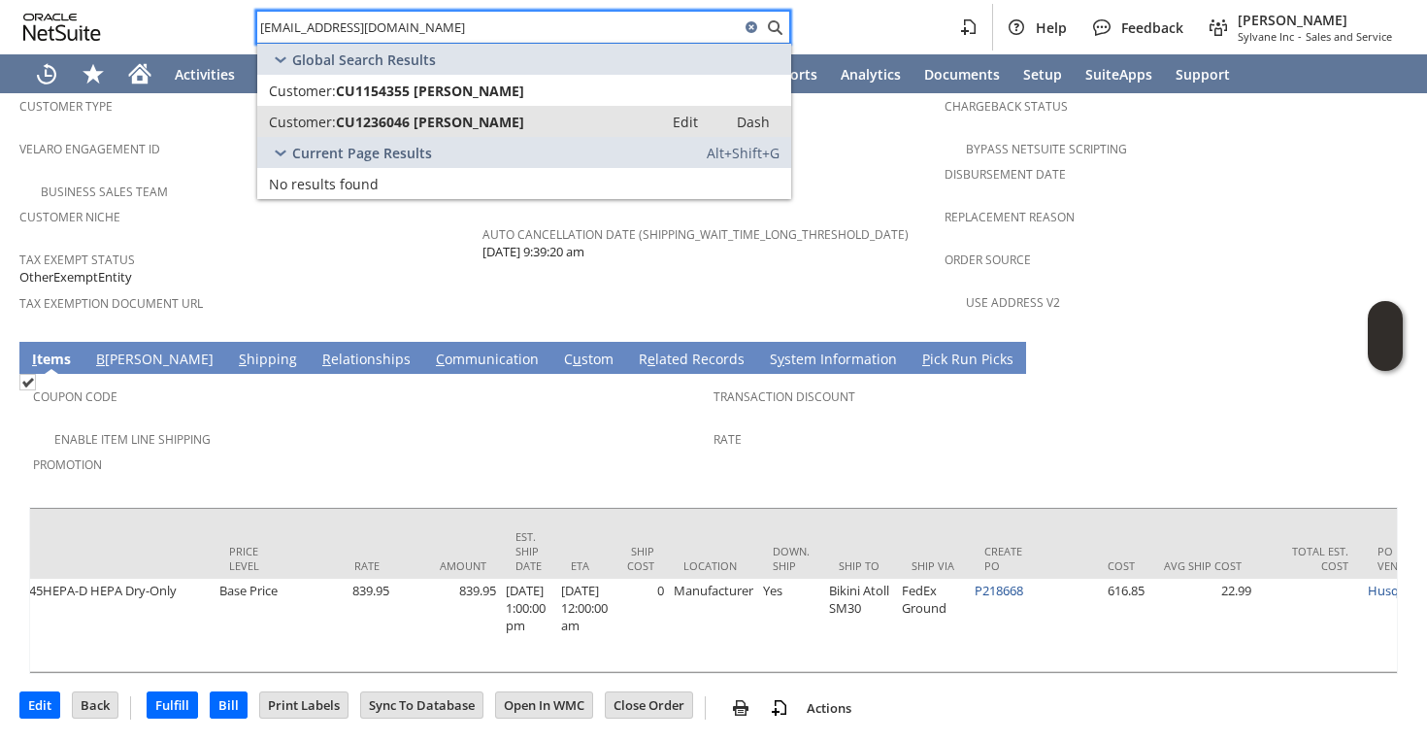
type input "gjanza@gmail.com"
click at [361, 123] on span "CU1236046 Greg Janza" at bounding box center [430, 122] width 188 height 18
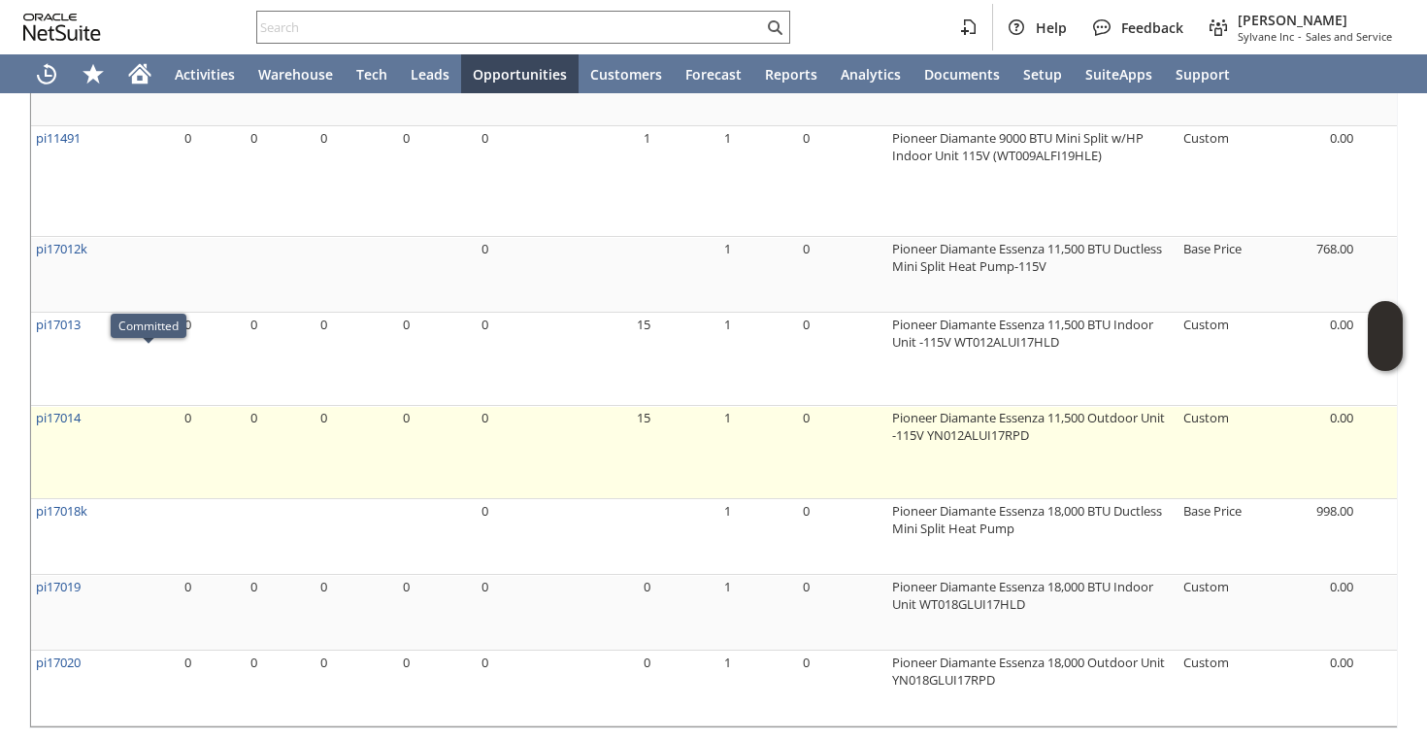
scroll to position [1685, 0]
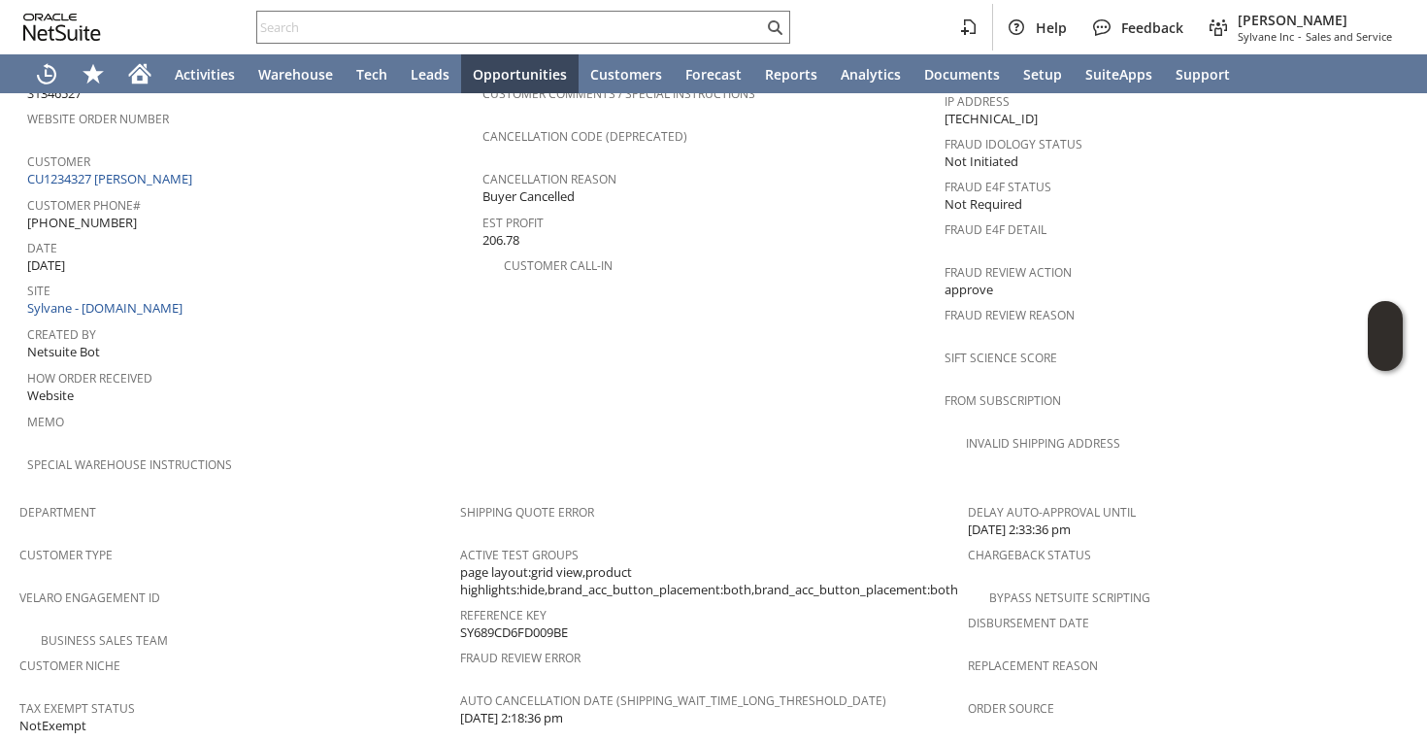
scroll to position [796, 0]
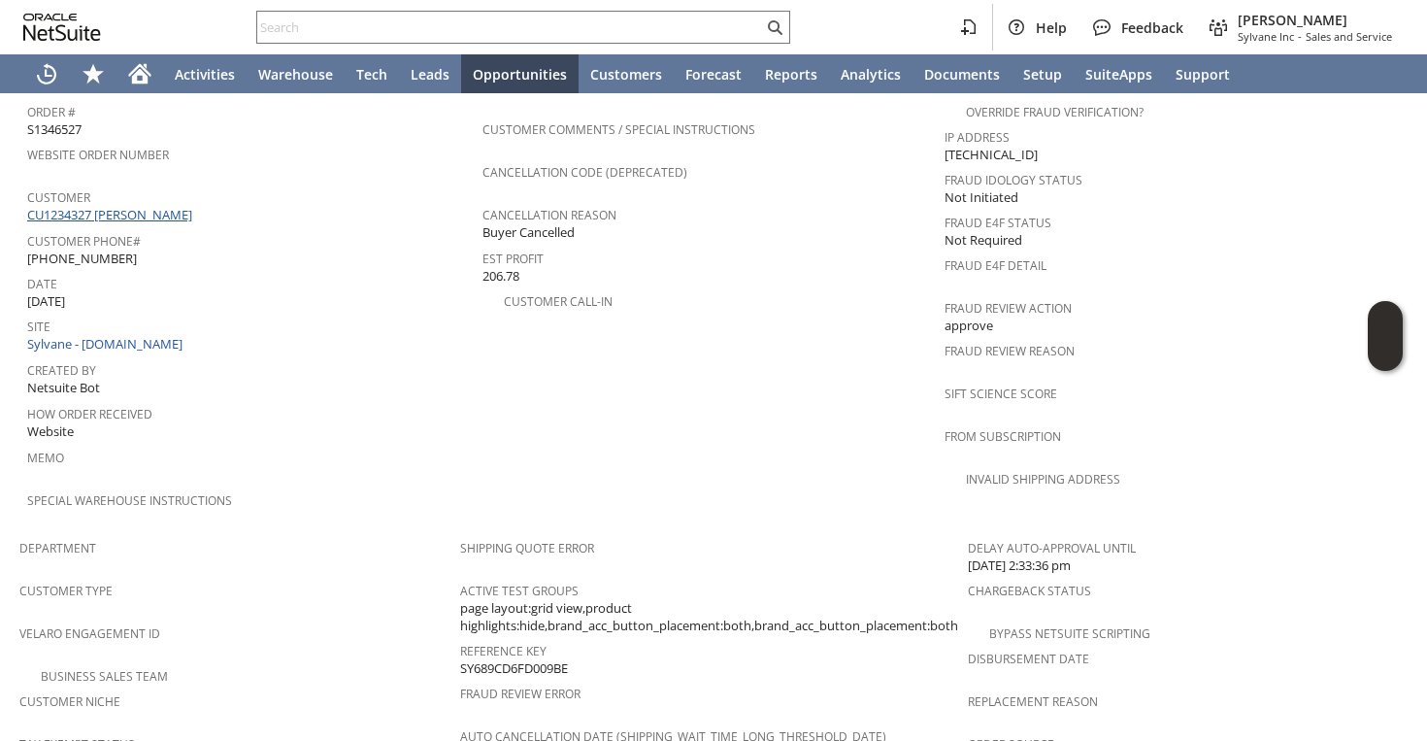
click at [144, 206] on link "CU1234327 [PERSON_NAME]" at bounding box center [112, 214] width 170 height 17
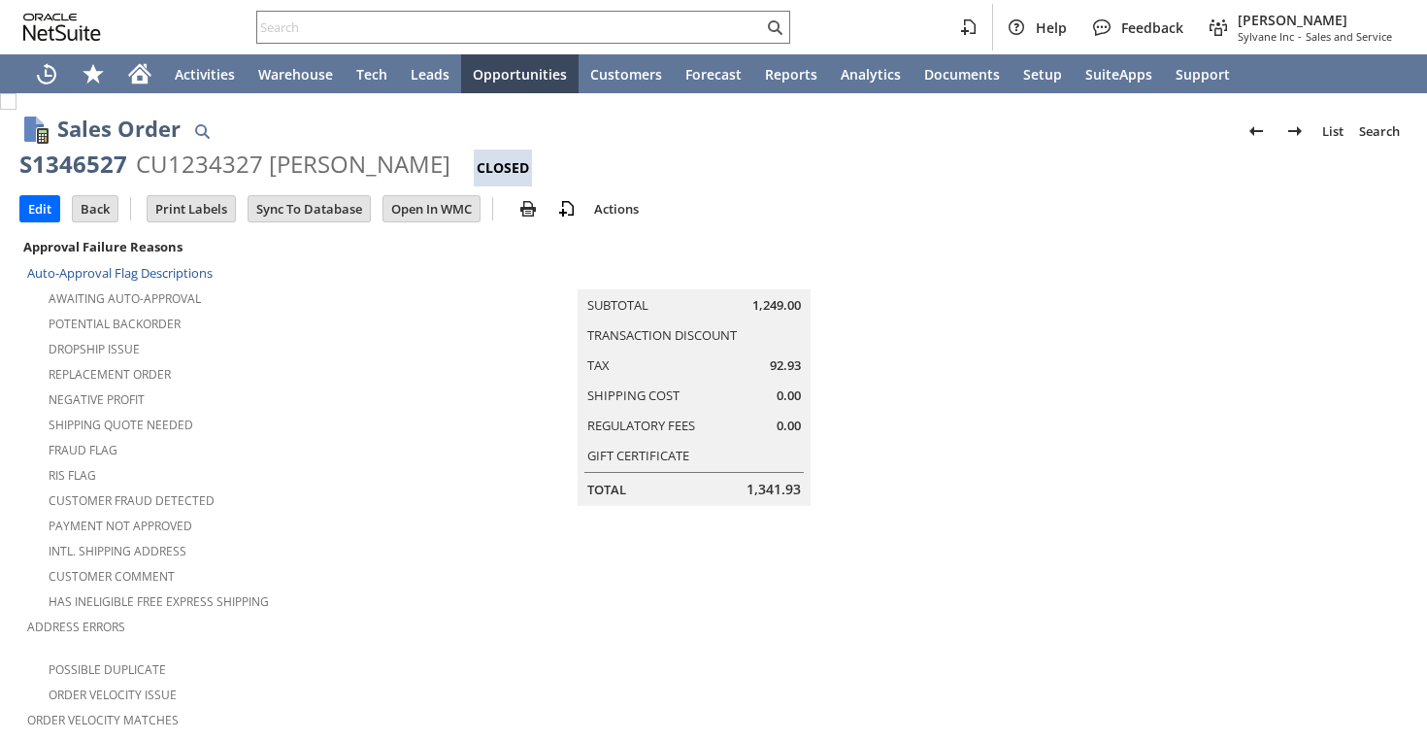
scroll to position [1177, 0]
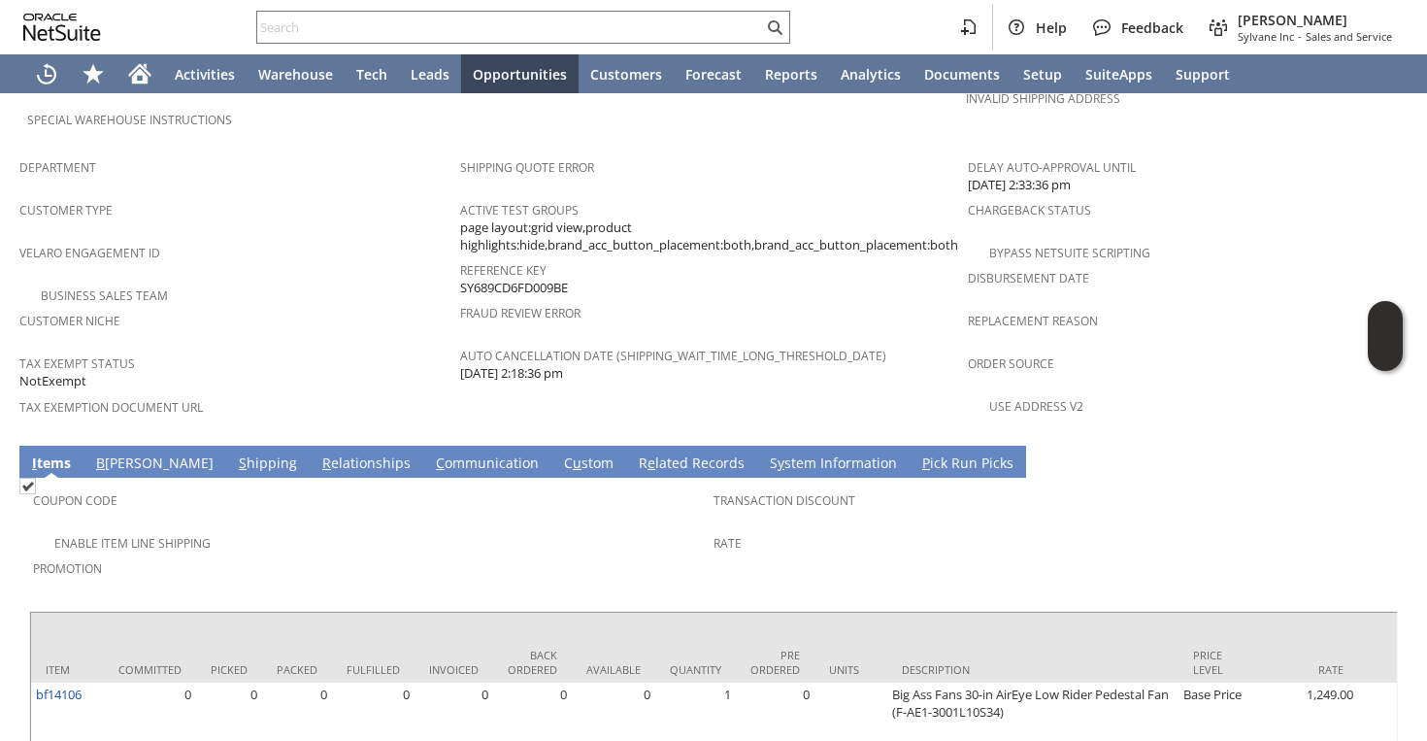
click at [765, 453] on link "S y stem Information" at bounding box center [833, 463] width 137 height 21
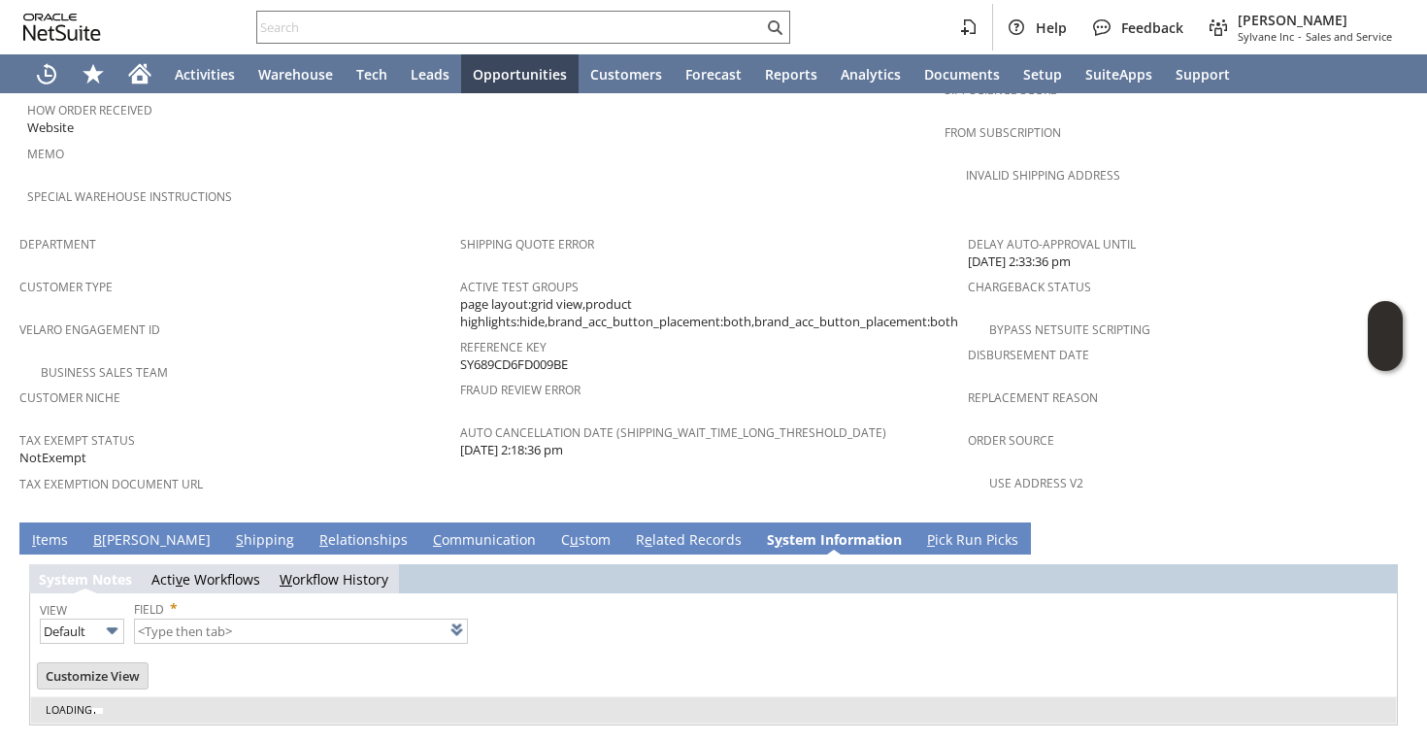
type input "1 to 25 of 99"
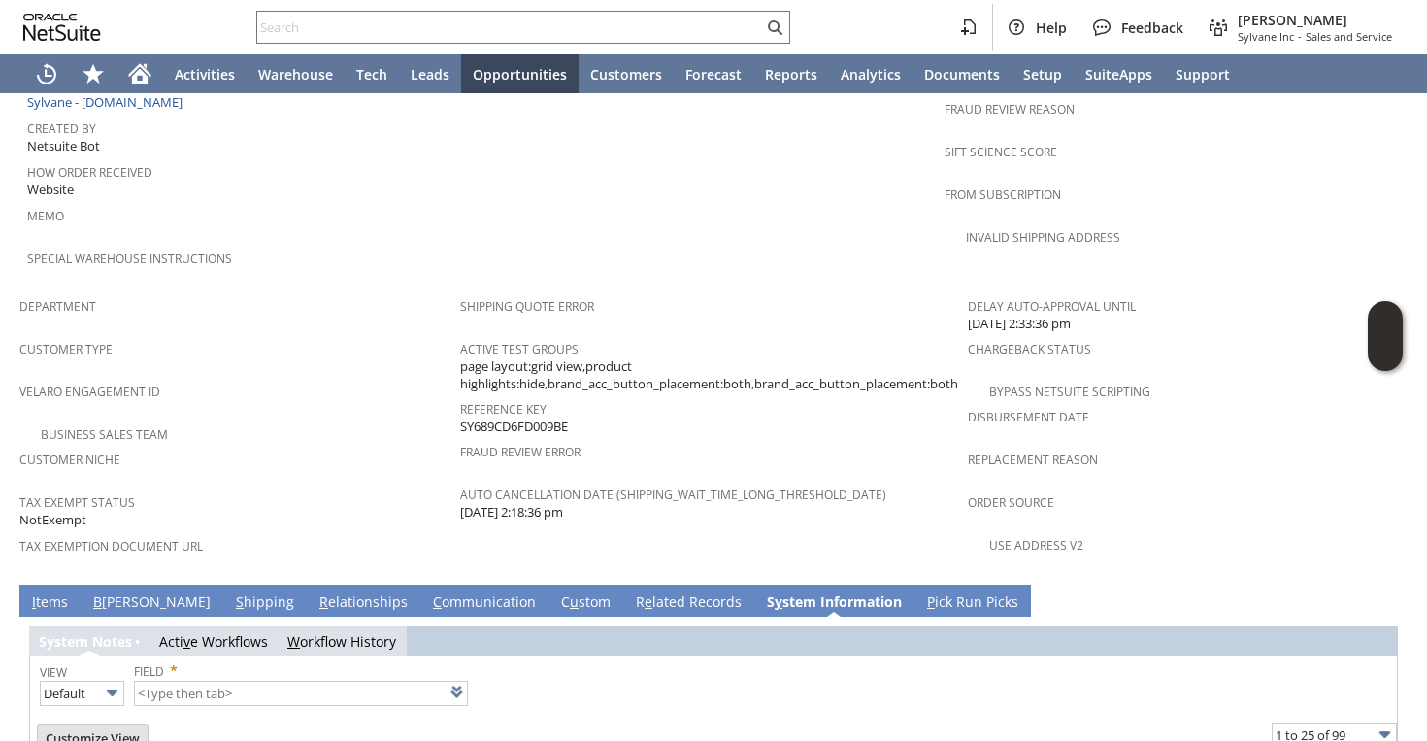
scroll to position [963, 0]
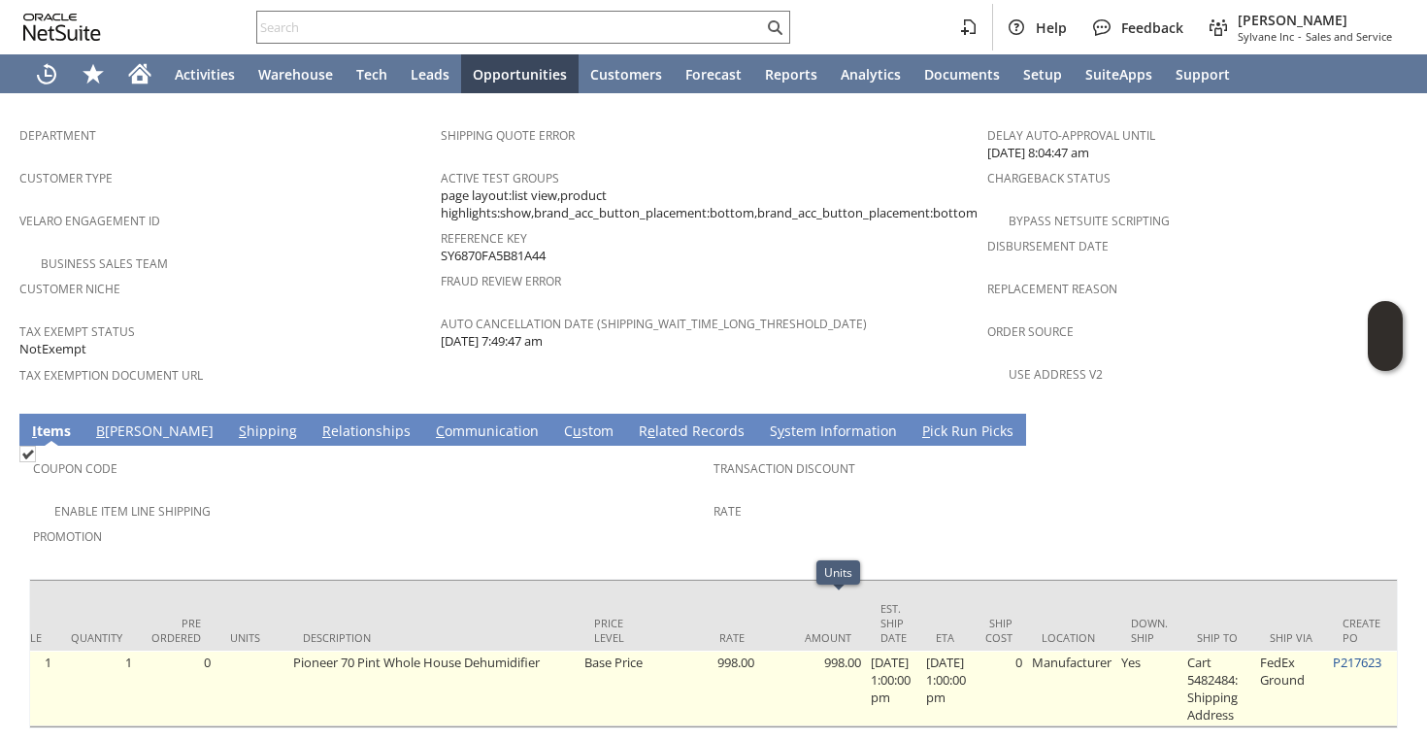
scroll to position [0, 1105]
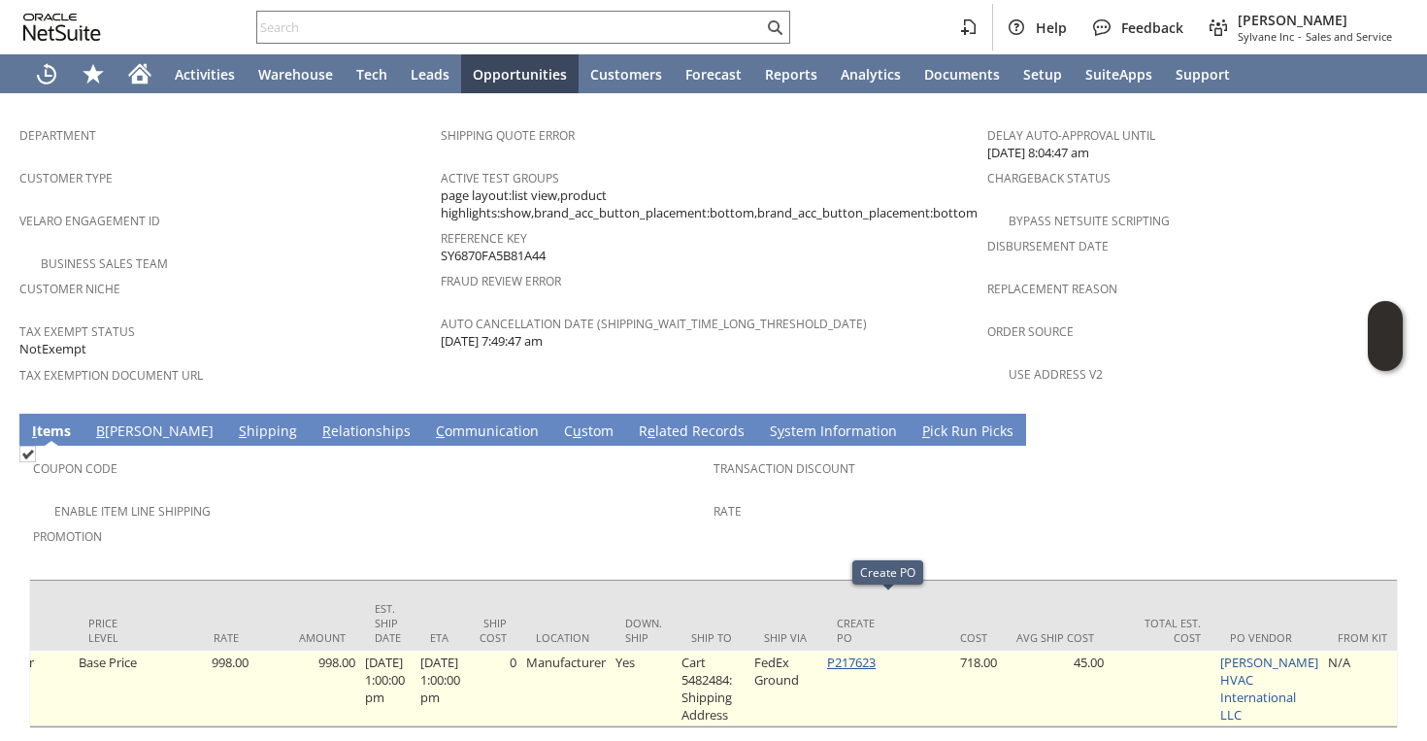
click at [876, 653] on link "P217623" at bounding box center [851, 661] width 49 height 17
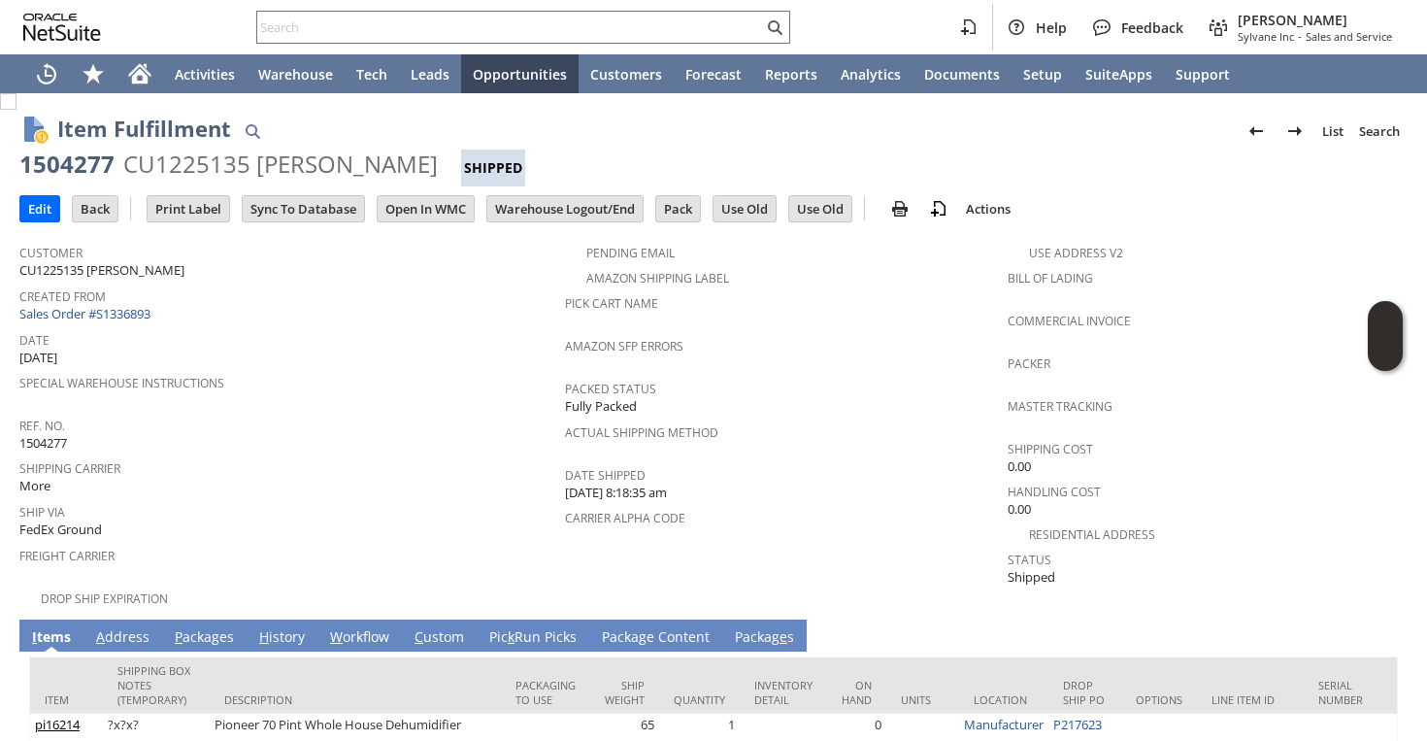
click at [212, 627] on link "P ackages" at bounding box center [204, 637] width 69 height 21
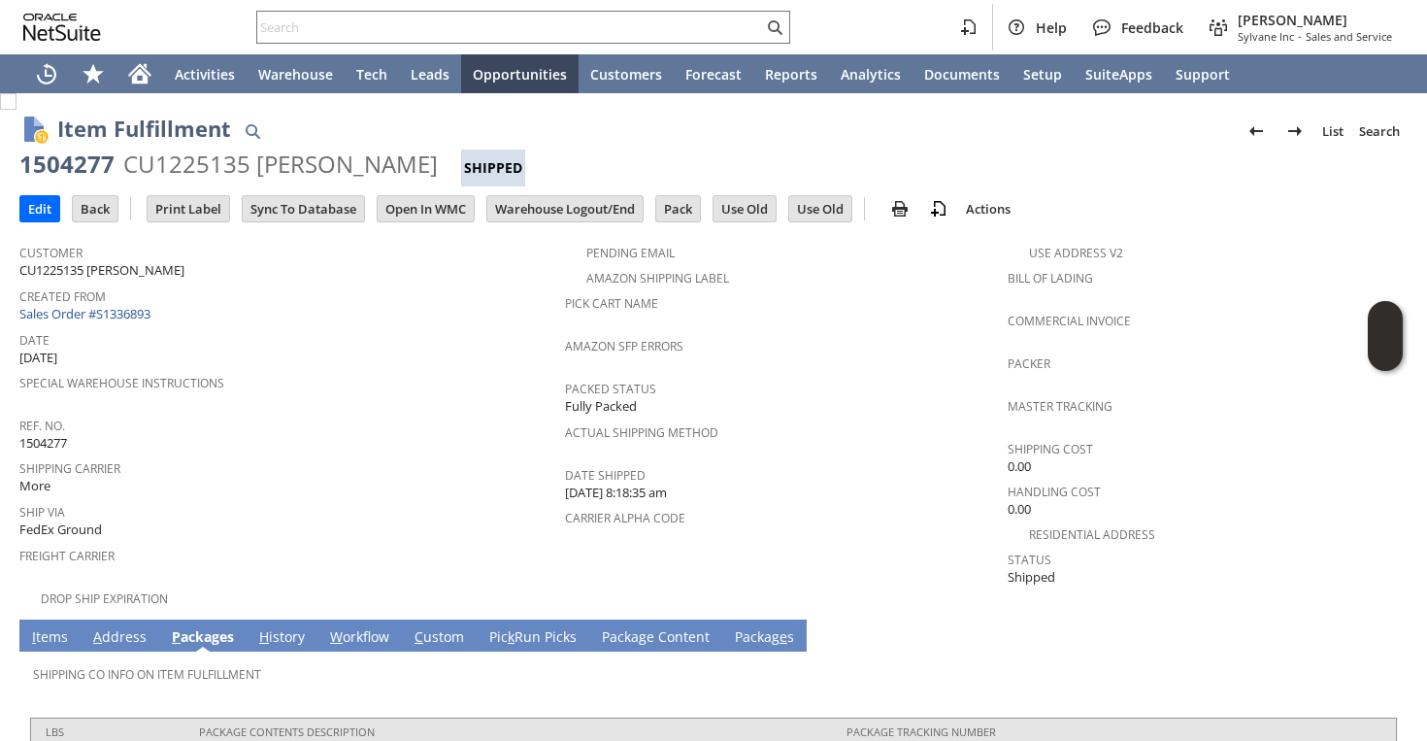
scroll to position [104, 0]
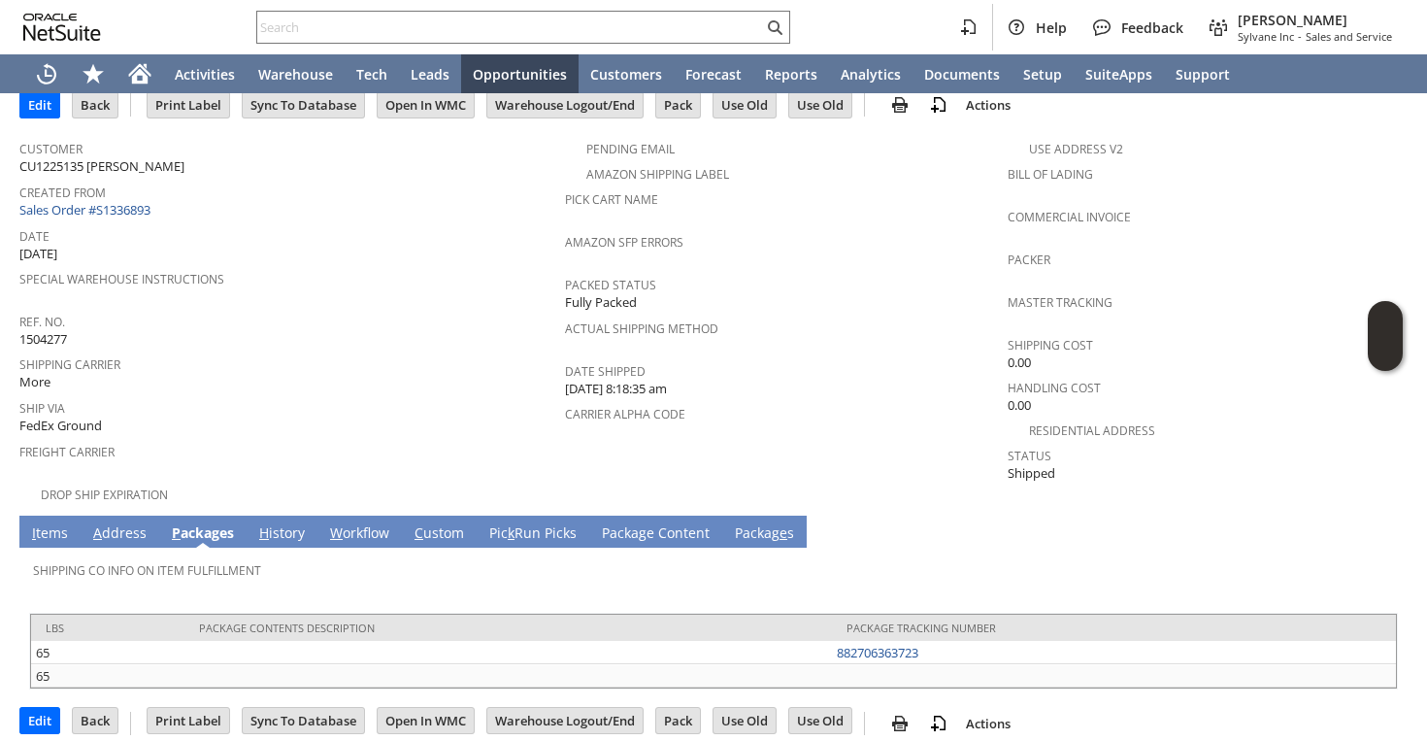
click at [129, 523] on link "A ddress" at bounding box center [119, 533] width 63 height 21
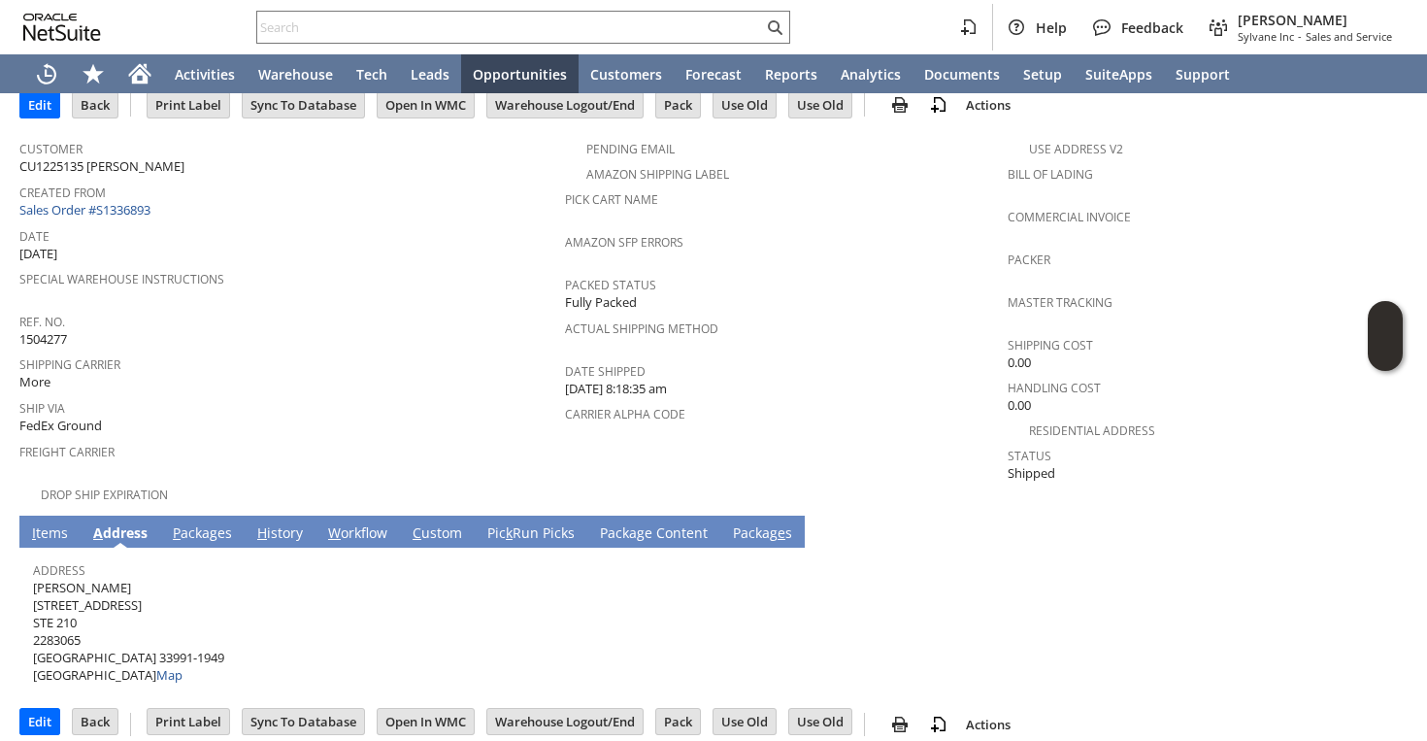
scroll to position [105, 0]
click at [86, 578] on span "Eric Thomann 422 SW 2ND TER STE 210 2283065 CAPE CORAL FL 33991-1949 United Sta…" at bounding box center [128, 631] width 191 height 106
copy span "Eric Thomann"
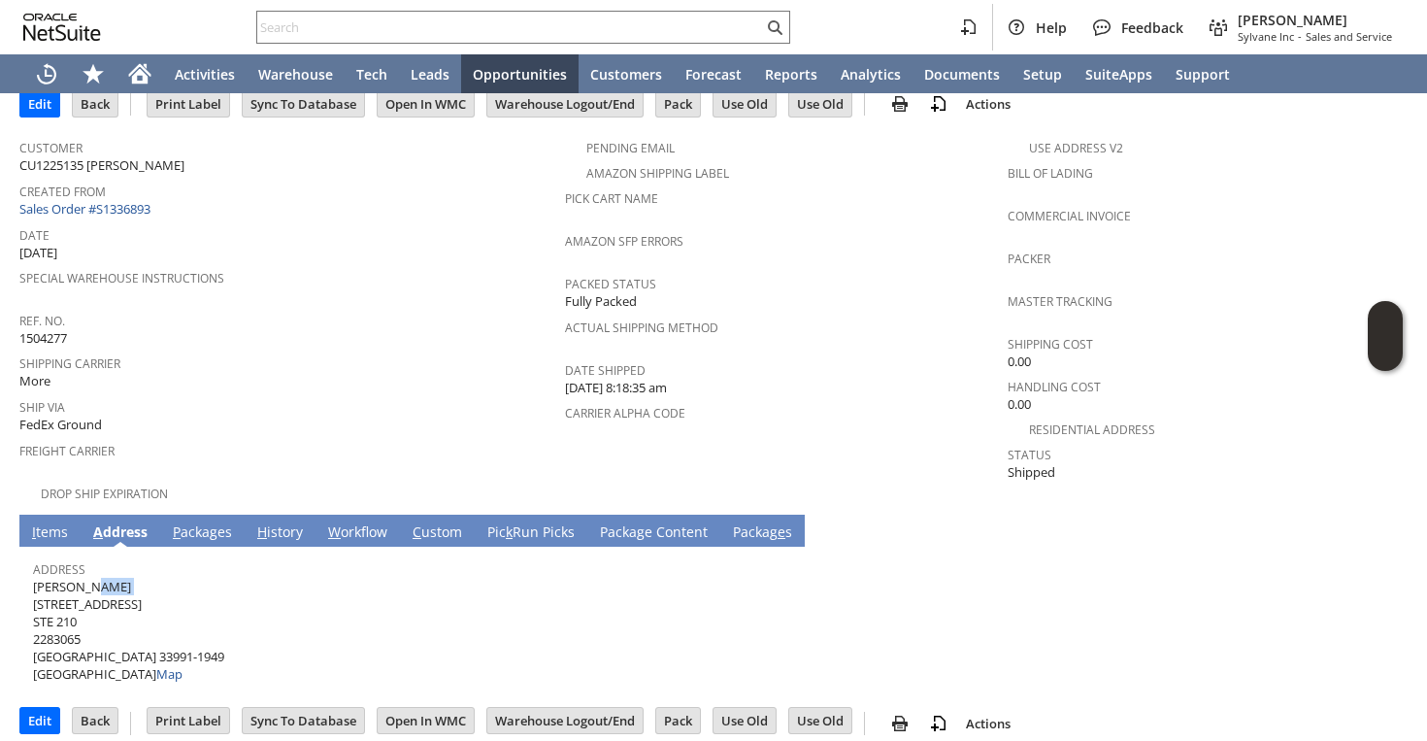
click at [112, 586] on span "Eric Thomann 422 SW 2ND TER STE 210 2283065 CAPE CORAL FL 33991-1949 United Sta…" at bounding box center [128, 631] width 191 height 106
copy span "422 SW 2ND TER"
click at [74, 607] on span "Eric Thomann 422 SW 2ND TER STE 210 2283065 CAPE CORAL FL 33991-1949 United Sta…" at bounding box center [128, 631] width 191 height 106
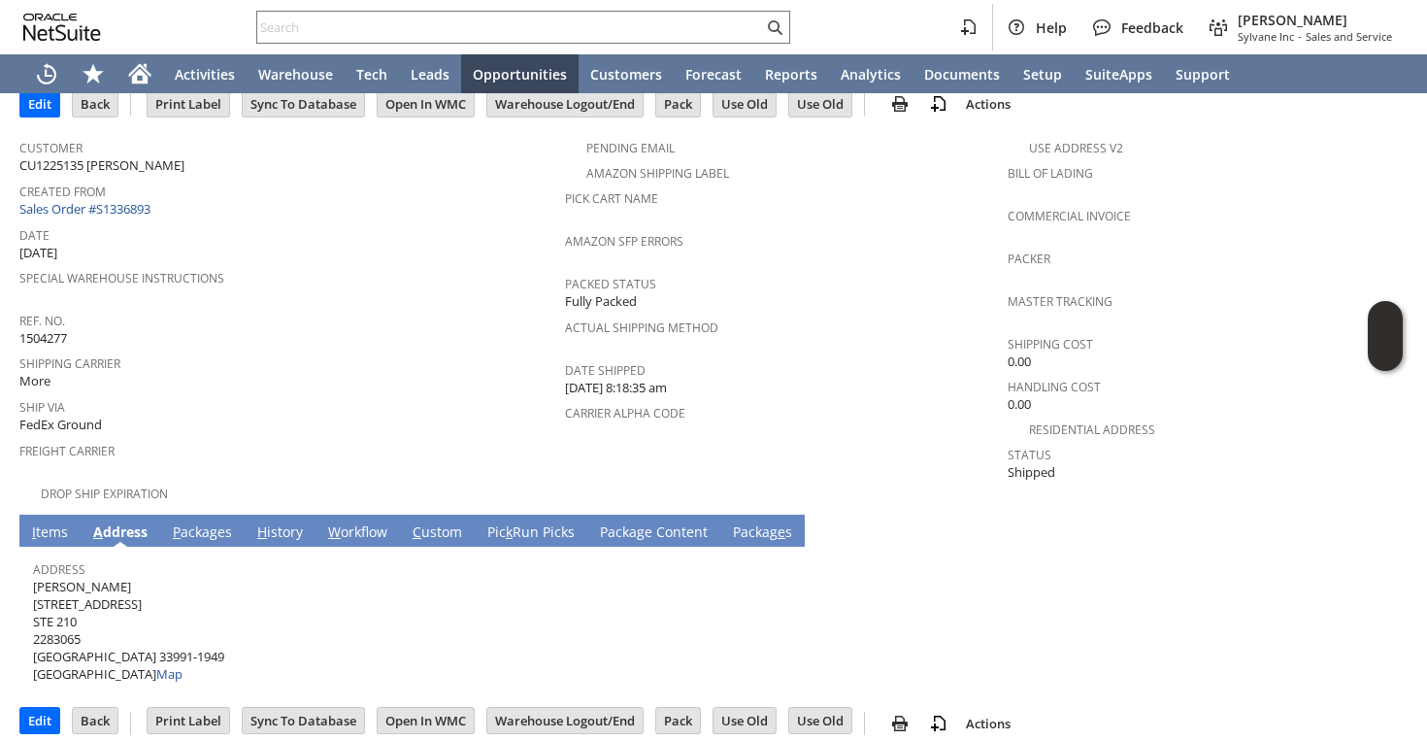
click at [74, 607] on span "Eric Thomann 422 SW 2ND TER STE 210 2283065 CAPE CORAL FL 33991-1949 United Sta…" at bounding box center [128, 631] width 191 height 106
copy span "STE 210"
drag, startPoint x: 122, startPoint y: 641, endPoint x: 188, endPoint y: 631, distance: 66.7
click at [188, 631] on span "Eric Thomann 422 SW 2ND TER STE 210 2283065 CAPE CORAL FL 33991-1949 United Sta…" at bounding box center [128, 631] width 191 height 106
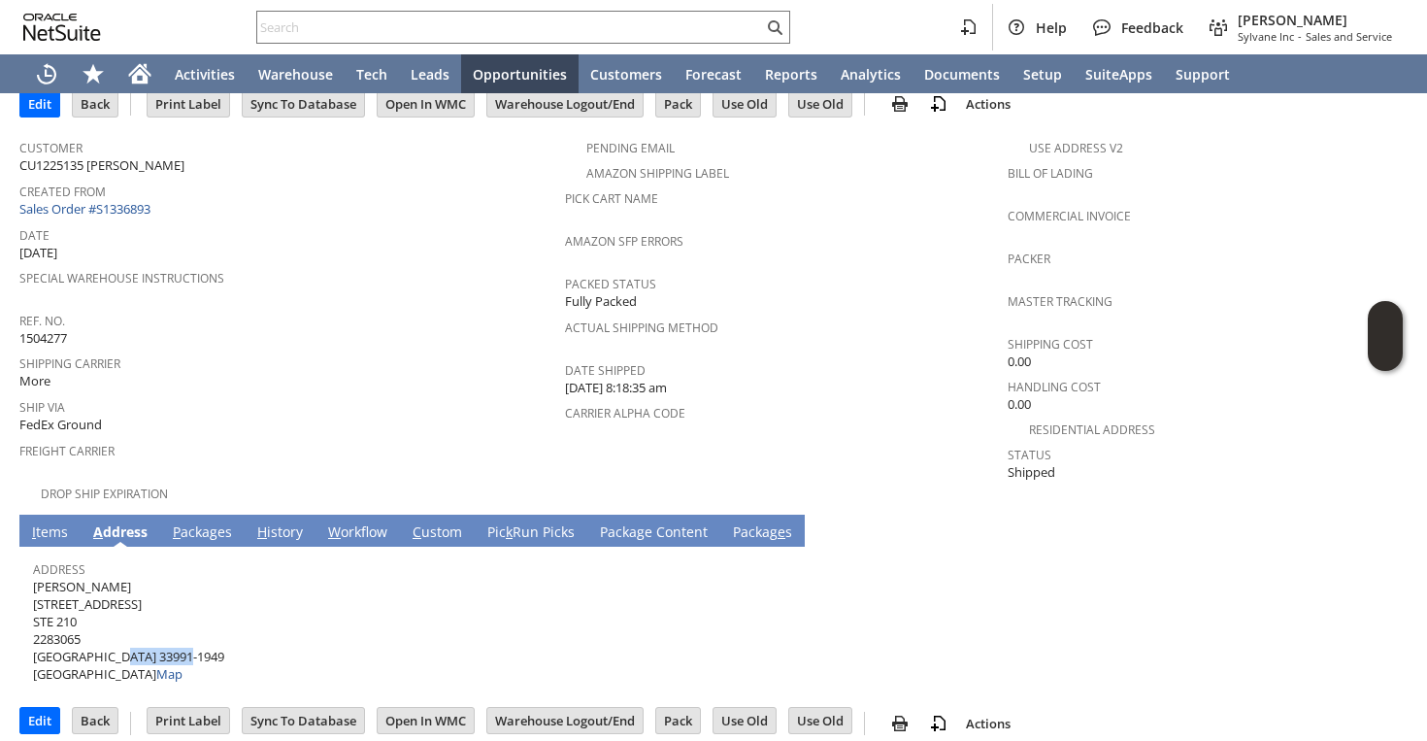
copy span "33991-194"
click at [223, 627] on div "Address Eric Thomann 422 SW 2ND TER STE 210 2283065 CAPE CORAL FL 33991-1949 Un…" at bounding box center [709, 619] width 1352 height 128
click at [220, 630] on div "Address Eric Thomann 422 SW 2ND TER STE 210 2283065 CAPE CORAL FL 33991-1949 Un…" at bounding box center [709, 619] width 1352 height 128
drag, startPoint x: 214, startPoint y: 639, endPoint x: 139, endPoint y: 638, distance: 74.8
click at [139, 638] on div "Address Eric Thomann 422 SW 2ND TER STE 210 2283065 CAPE CORAL FL 33991-1949 Un…" at bounding box center [709, 619] width 1352 height 128
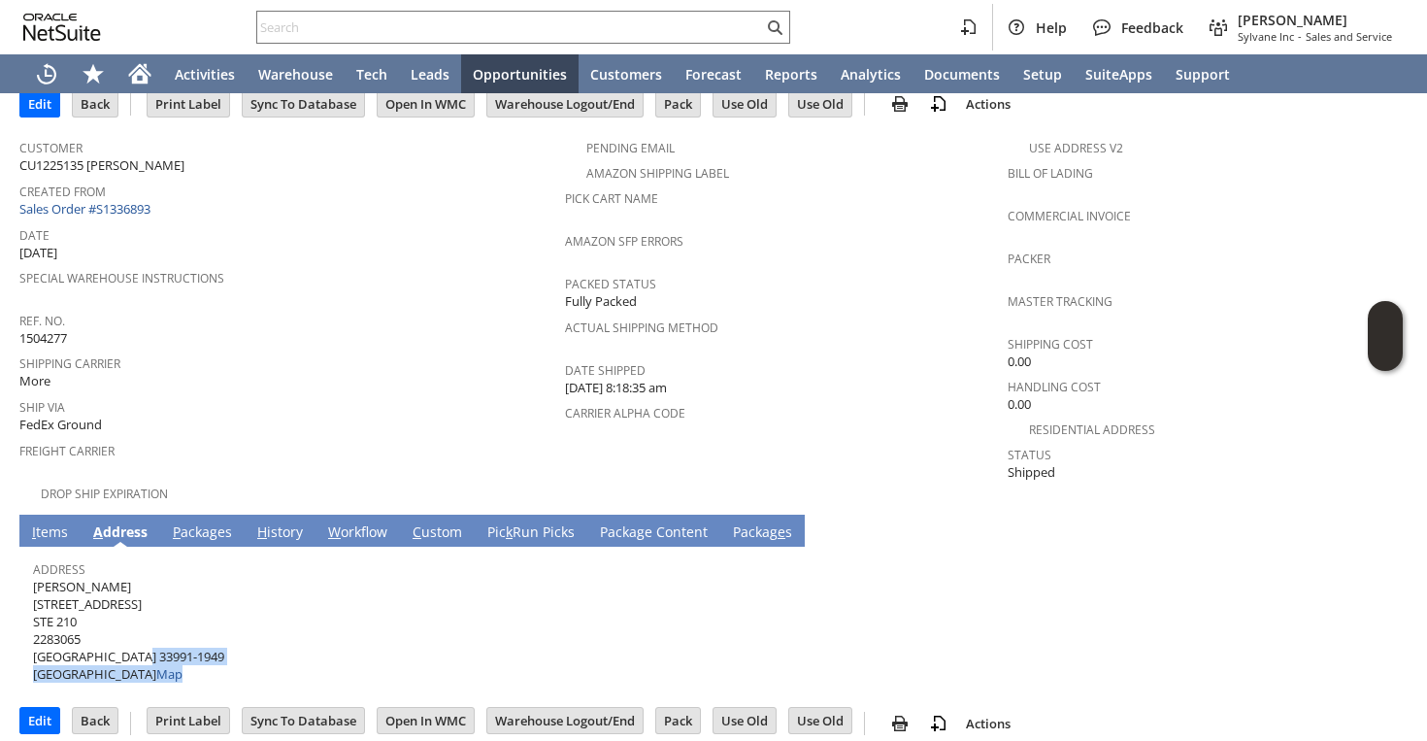
click at [122, 637] on span "Eric Thomann 422 SW 2ND TER STE 210 2283065 CAPE CORAL FL 33991-1949 United Sta…" at bounding box center [128, 631] width 191 height 106
drag, startPoint x: 125, startPoint y: 637, endPoint x: 194, endPoint y: 637, distance: 68.9
click at [194, 637] on span "Eric Thomann 422 SW 2ND TER STE 210 2283065 CAPE CORAL FL 33991-1949 United Sta…" at bounding box center [128, 631] width 191 height 106
copy span "33991-1949"
click at [143, 205] on link "Sales Order #S1336893" at bounding box center [87, 208] width 136 height 17
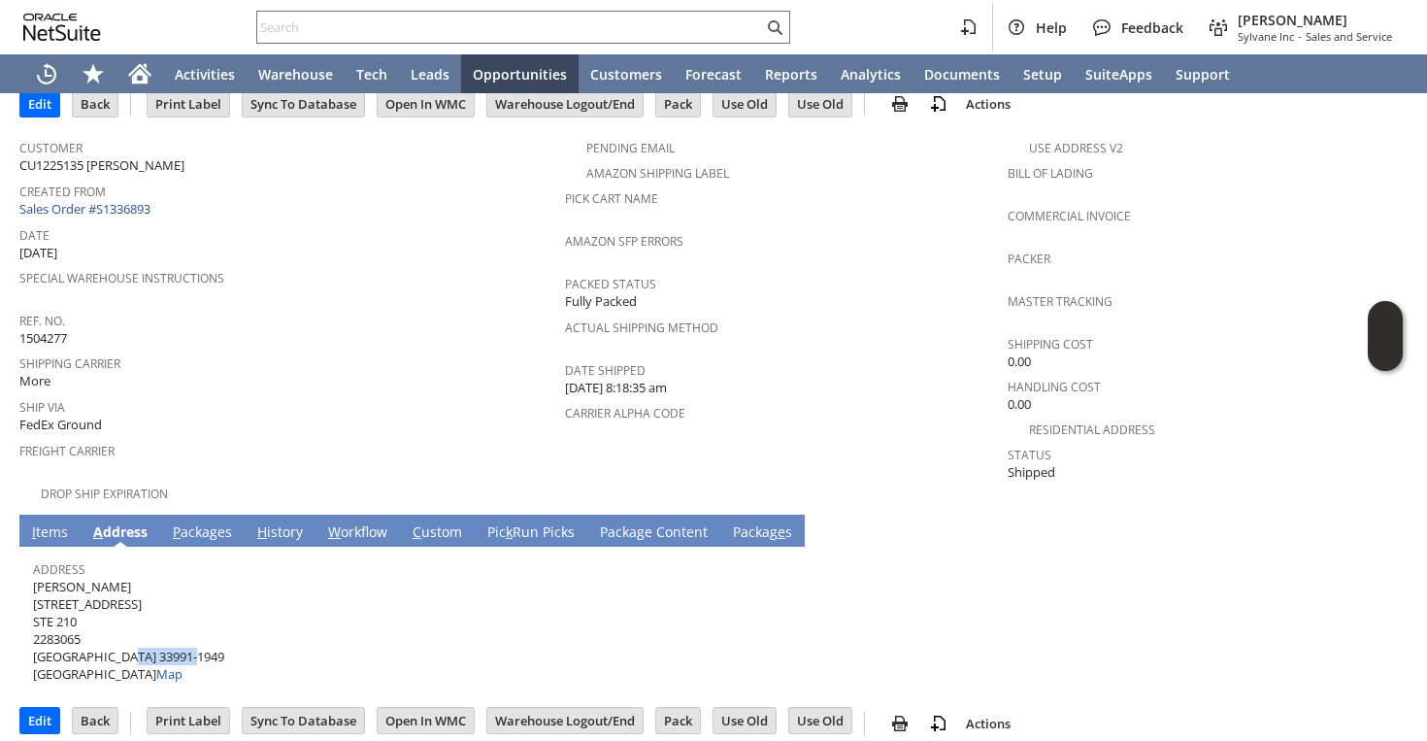
click at [63, 522] on link "I tems" at bounding box center [50, 532] width 46 height 21
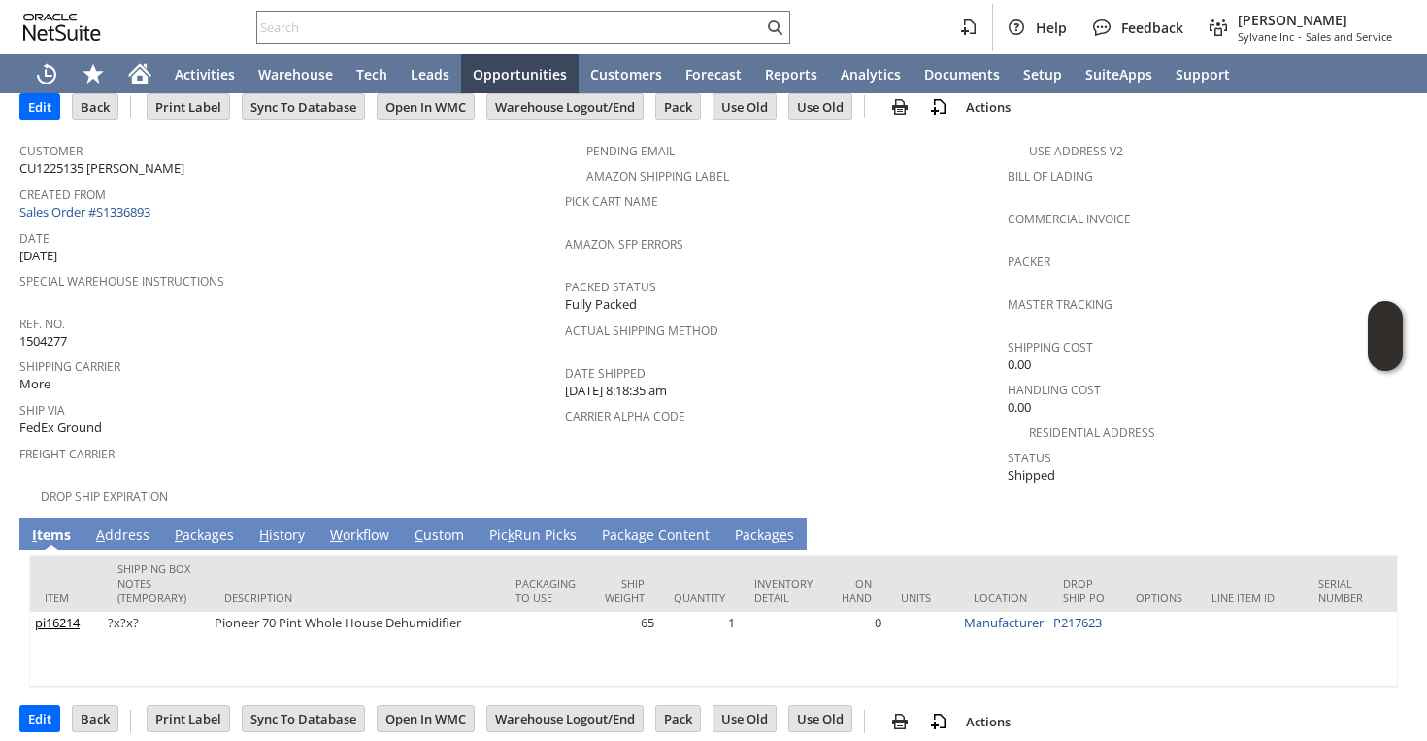
click at [214, 525] on link "P ackages" at bounding box center [204, 535] width 69 height 21
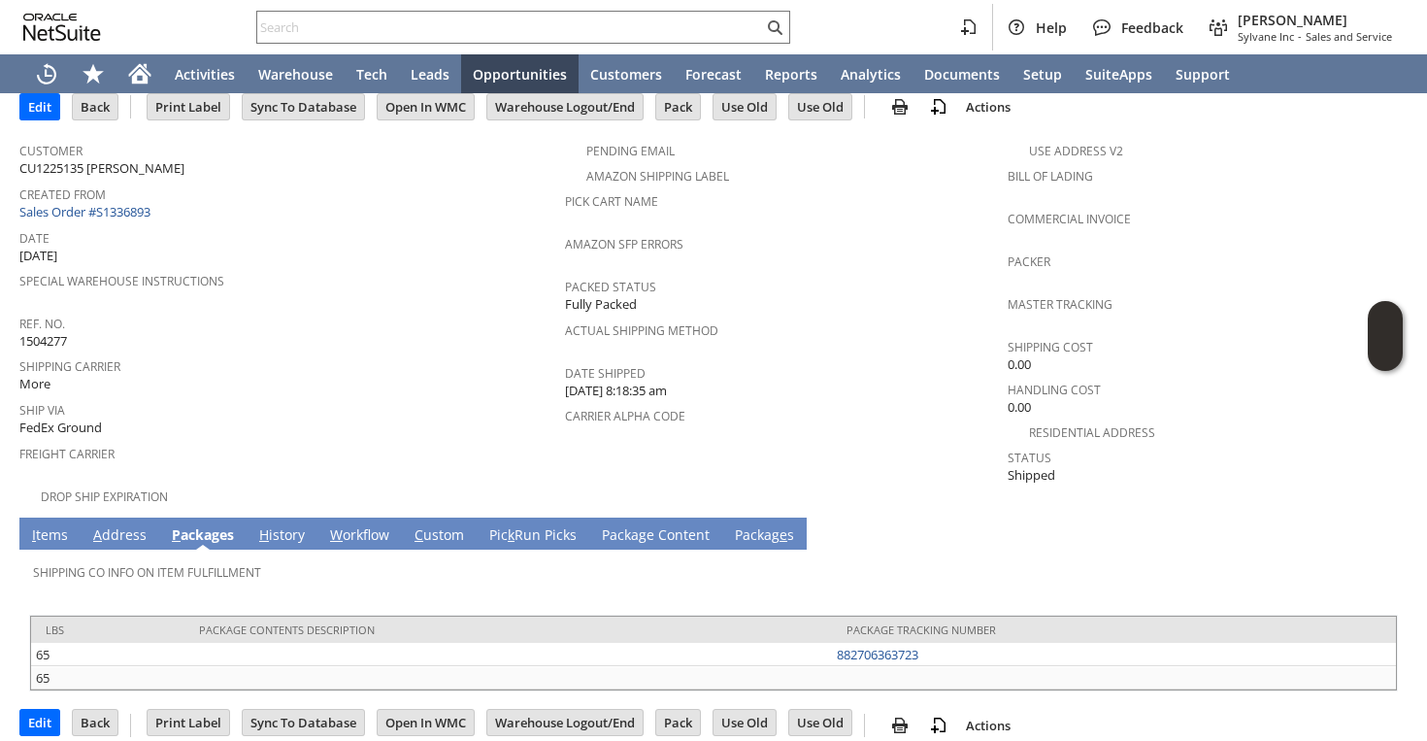
click at [48, 525] on link "I tems" at bounding box center [50, 535] width 46 height 21
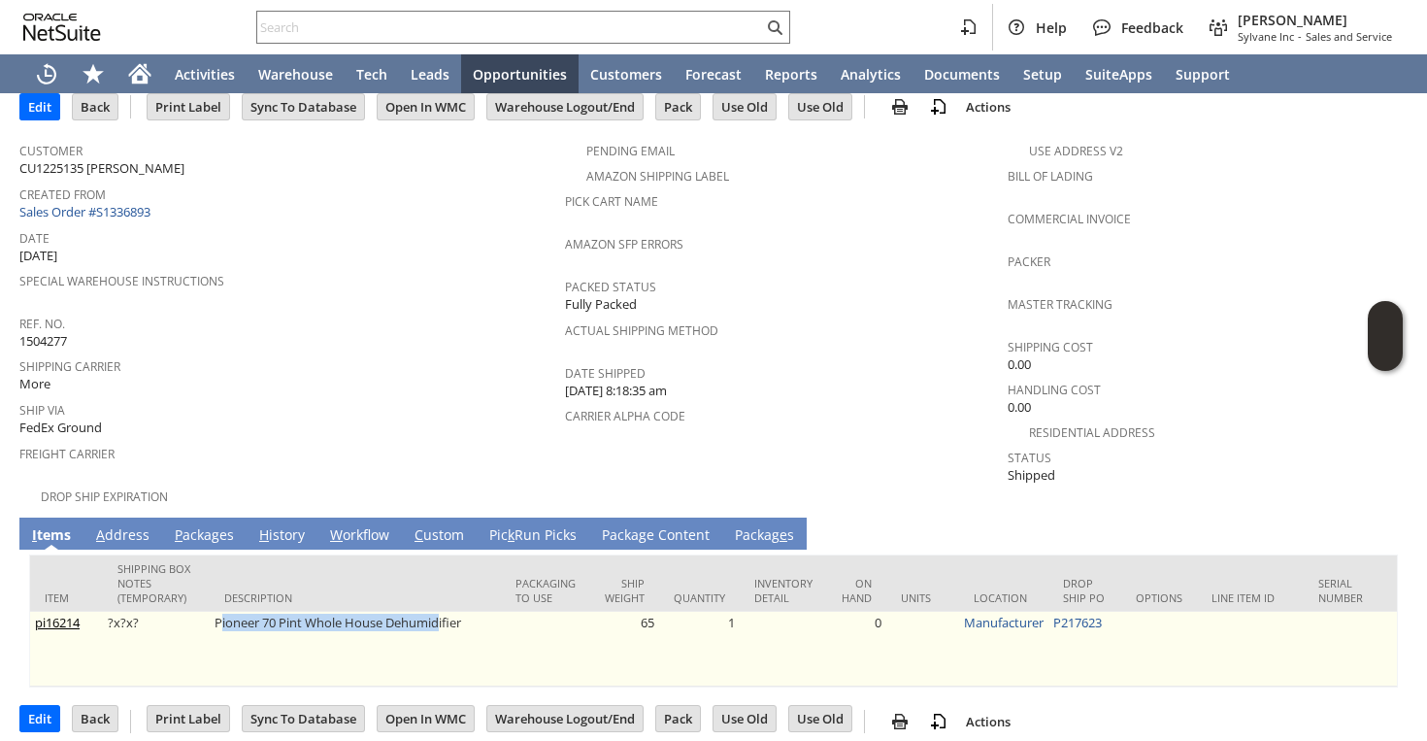
drag, startPoint x: 218, startPoint y: 610, endPoint x: 451, endPoint y: 597, distance: 232.4
click at [451, 612] on td "Pioneer 70 Pint Whole House Dehumidifier" at bounding box center [355, 649] width 291 height 75
drag, startPoint x: 469, startPoint y: 606, endPoint x: 216, endPoint y: 611, distance: 253.5
click at [215, 612] on td "Pioneer 70 Pint Whole House Dehumidifier" at bounding box center [355, 649] width 291 height 75
copy td "Pioneer 70 Pint Whole House Dehumidifier"
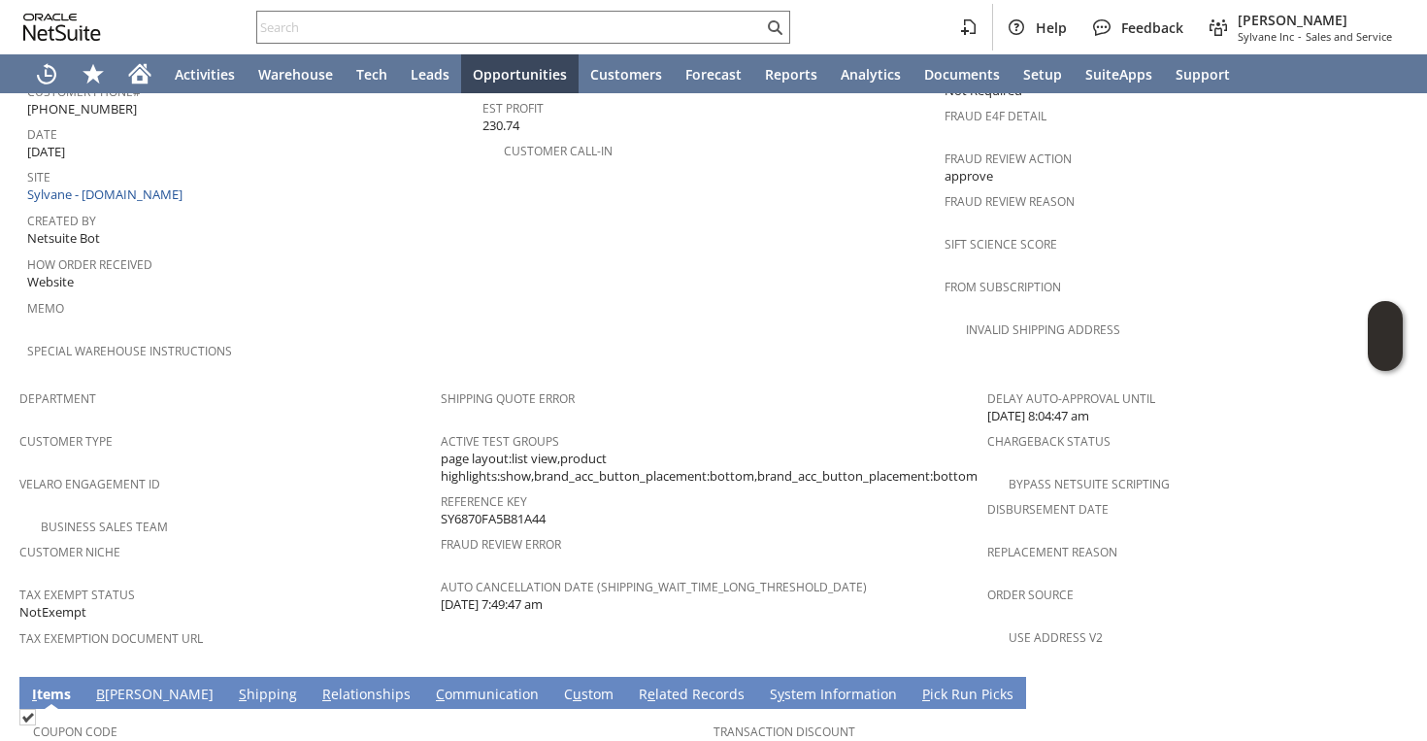
scroll to position [923, 0]
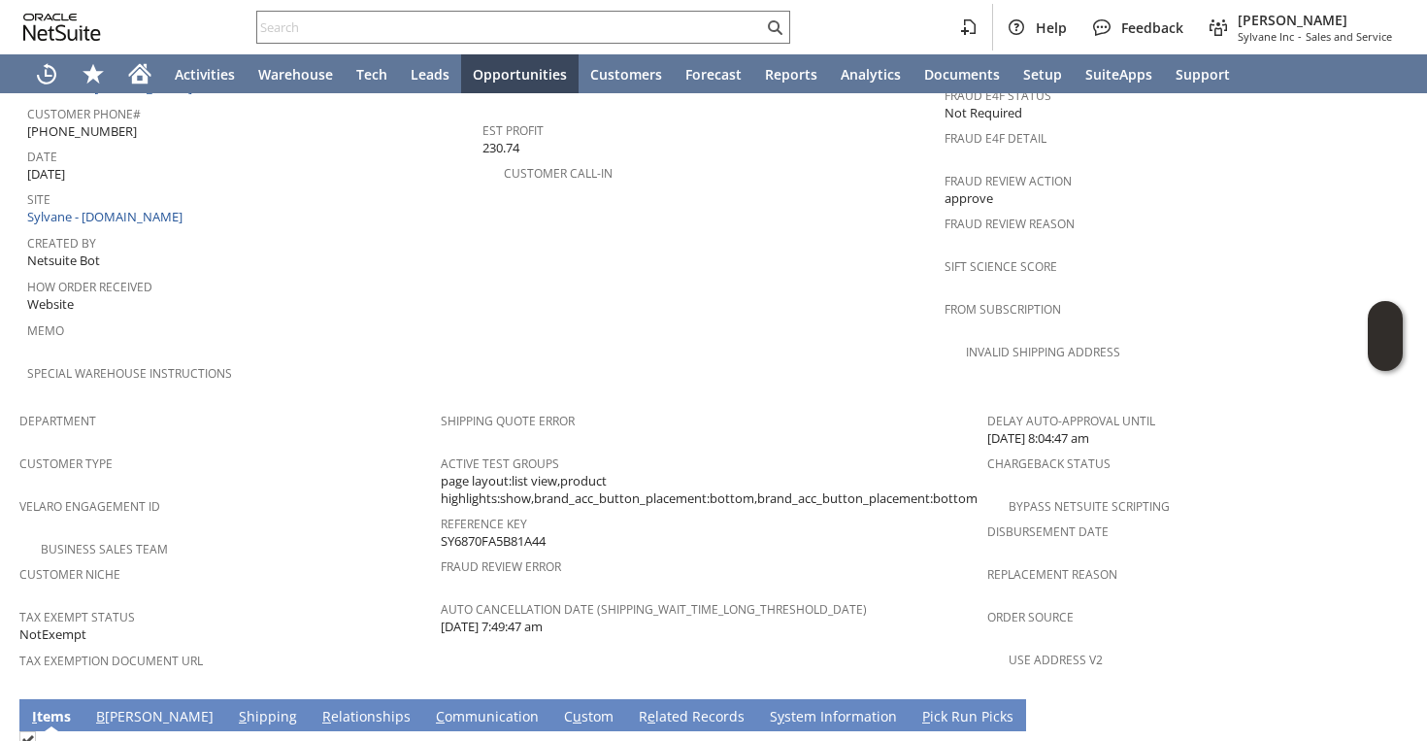
click at [99, 122] on span "[PHONE_NUMBER]" at bounding box center [82, 131] width 110 height 18
copy tbody "[PHONE_NUMBER]"
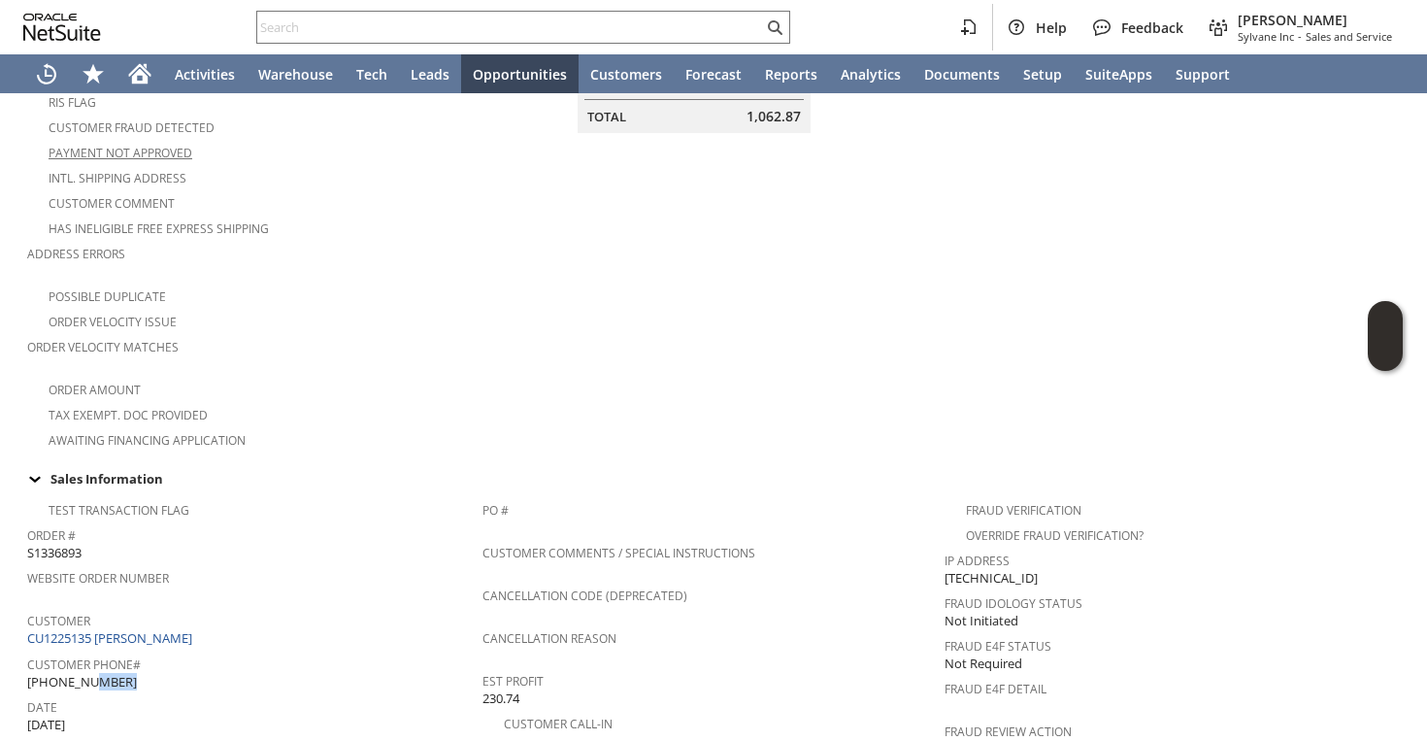
scroll to position [433, 0]
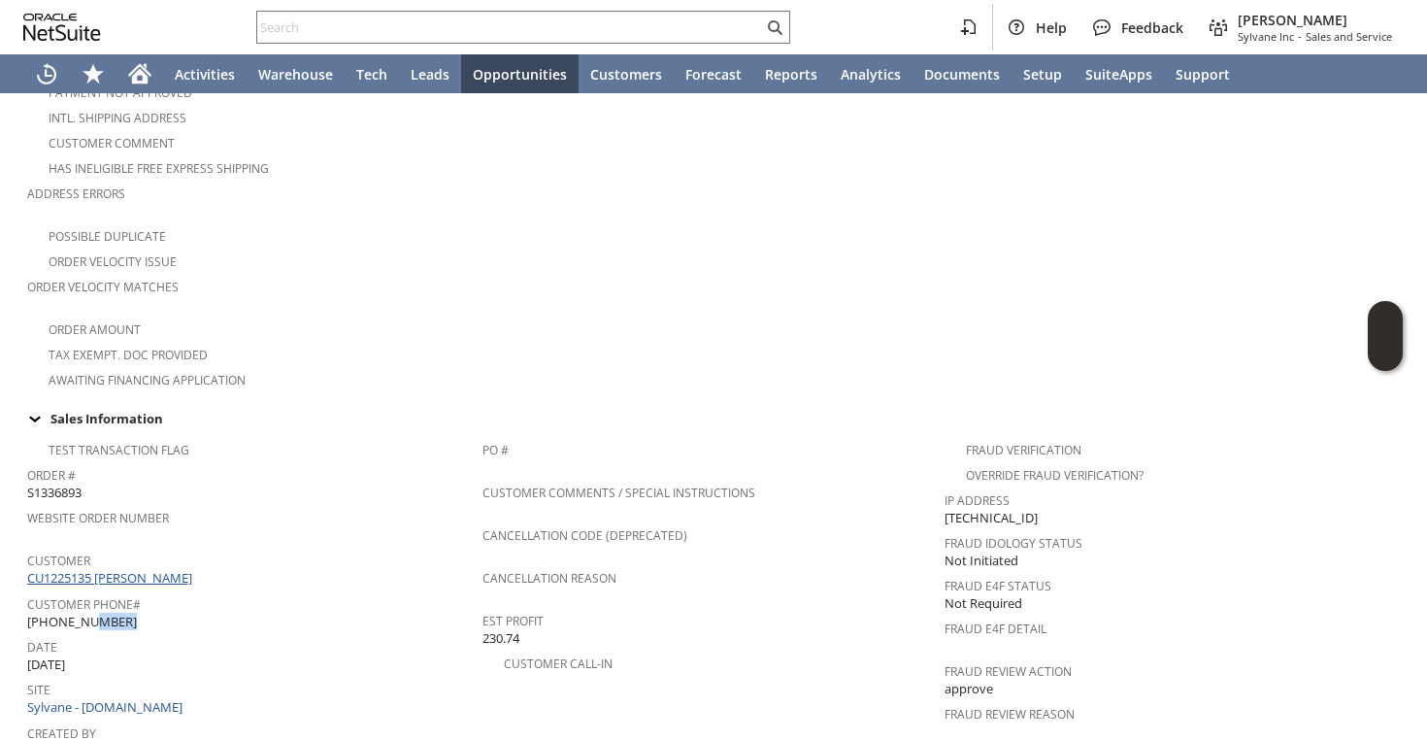
click at [111, 569] on link "CU1225135 Eric Thomann" at bounding box center [112, 577] width 170 height 17
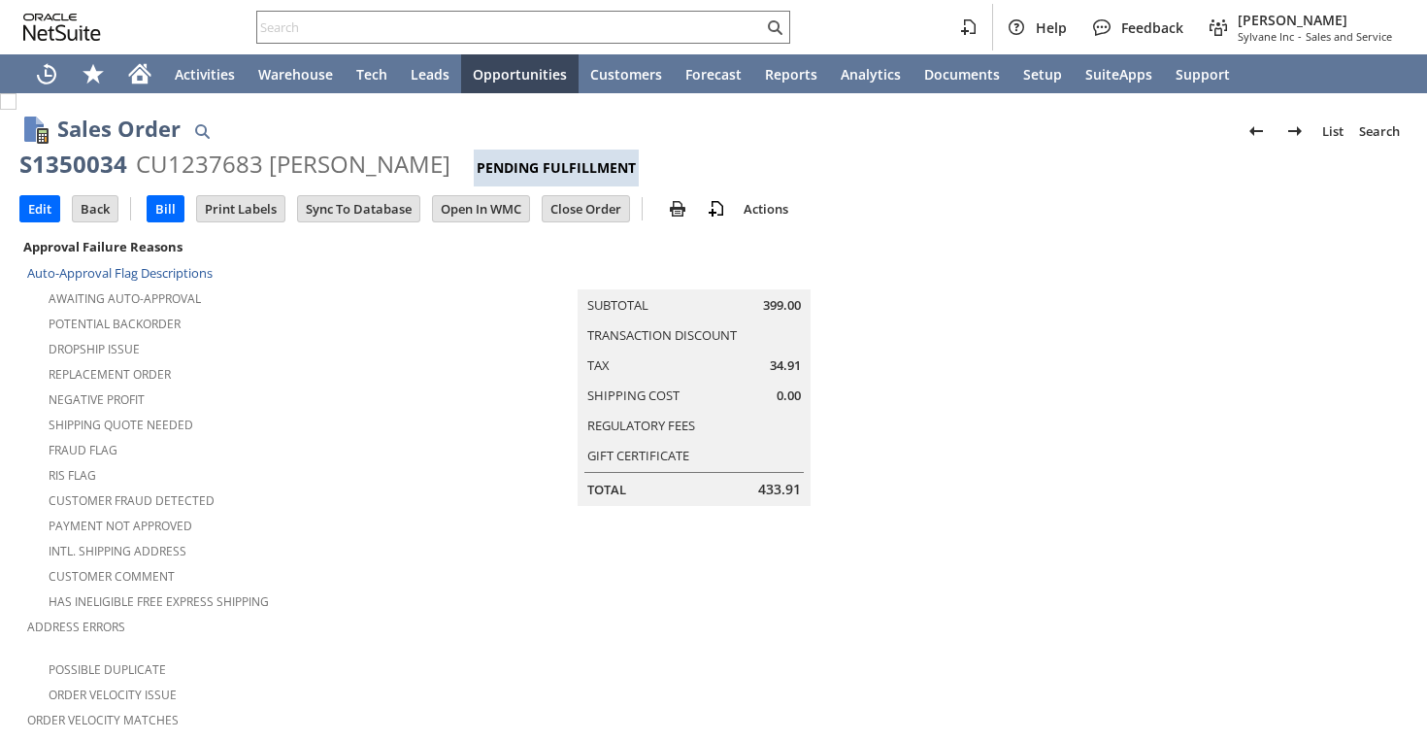
scroll to position [1194, 0]
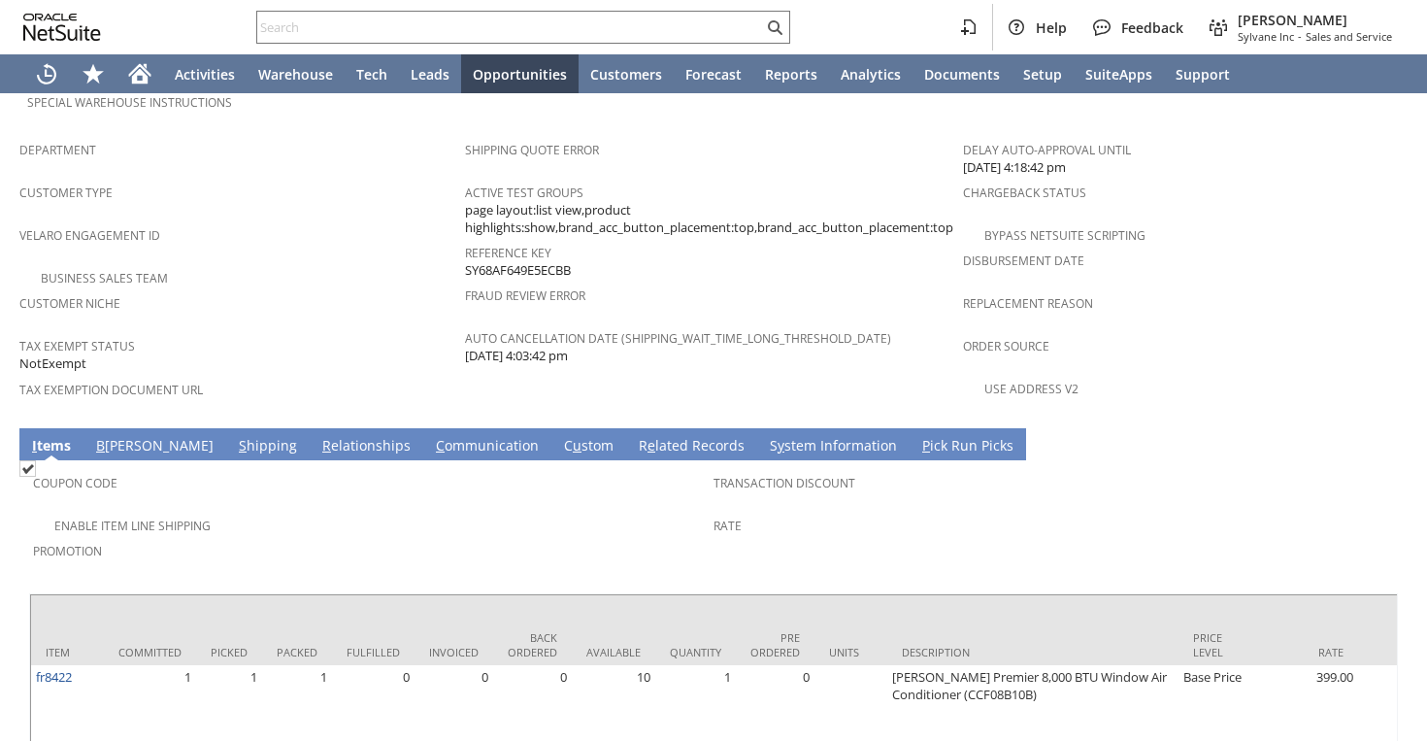
click at [234, 436] on link "S hipping" at bounding box center [268, 446] width 68 height 21
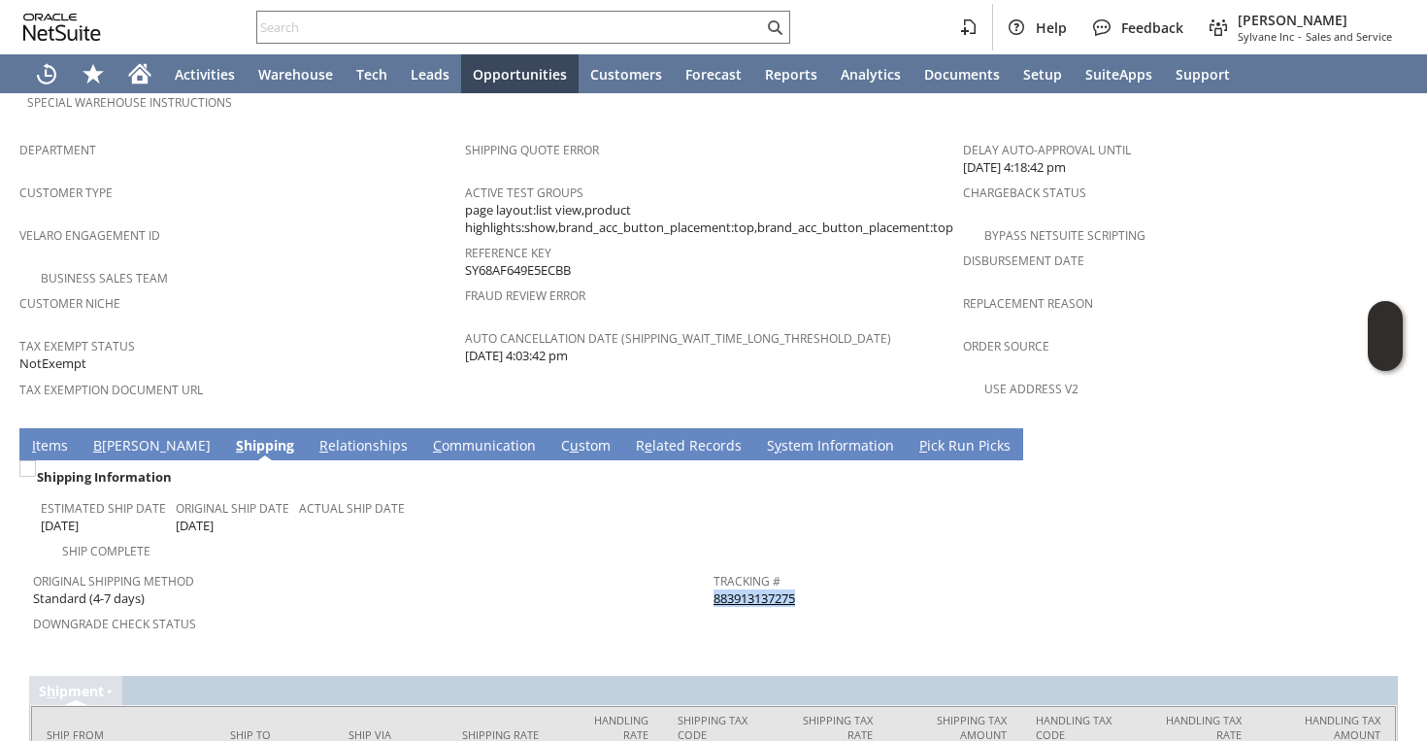
drag, startPoint x: 810, startPoint y: 541, endPoint x: 715, endPoint y: 544, distance: 95.2
click at [715, 567] on div "Tracking # 883913137275" at bounding box center [1049, 587] width 671 height 41
click at [750, 589] on link "883913137275" at bounding box center [755, 597] width 82 height 17
click at [373, 567] on div "Original Shipping Method Standard (4-7 days)" at bounding box center [368, 587] width 671 height 41
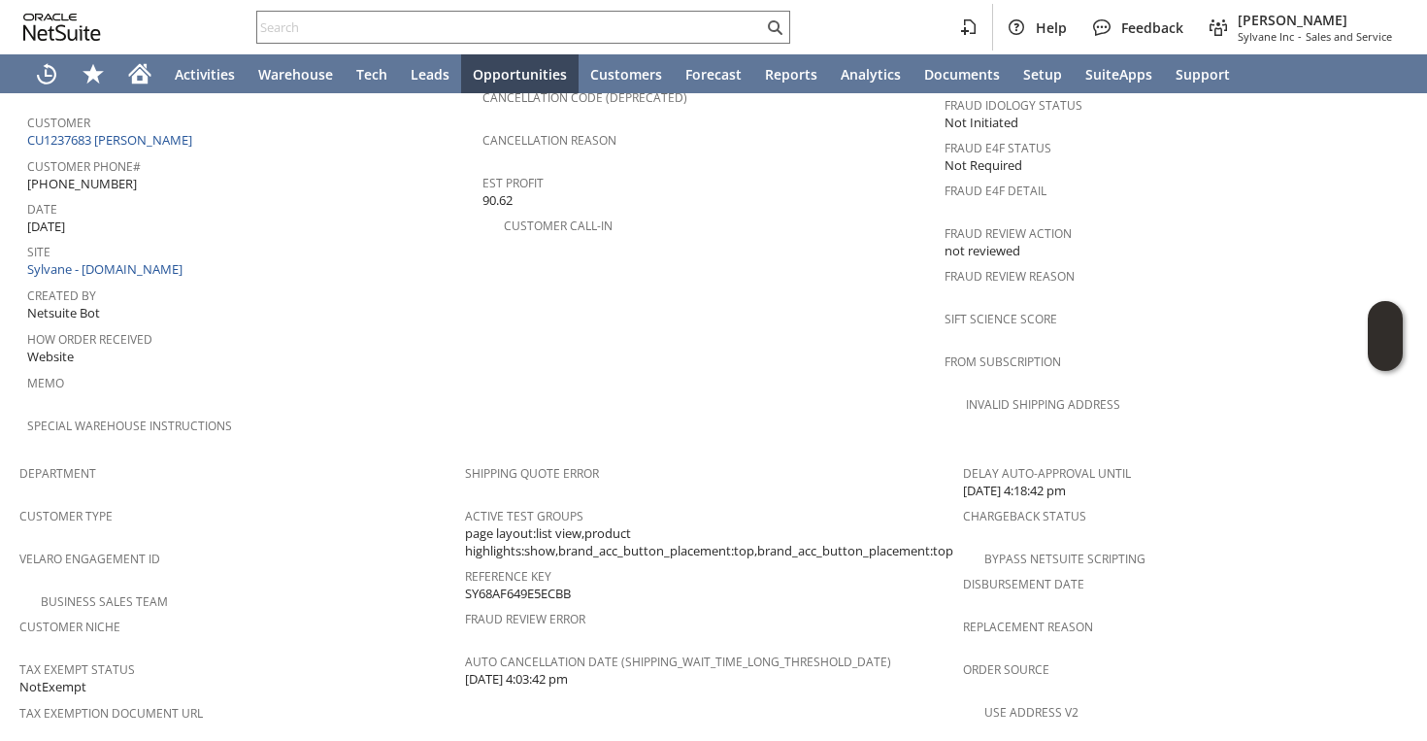
scroll to position [1257, 0]
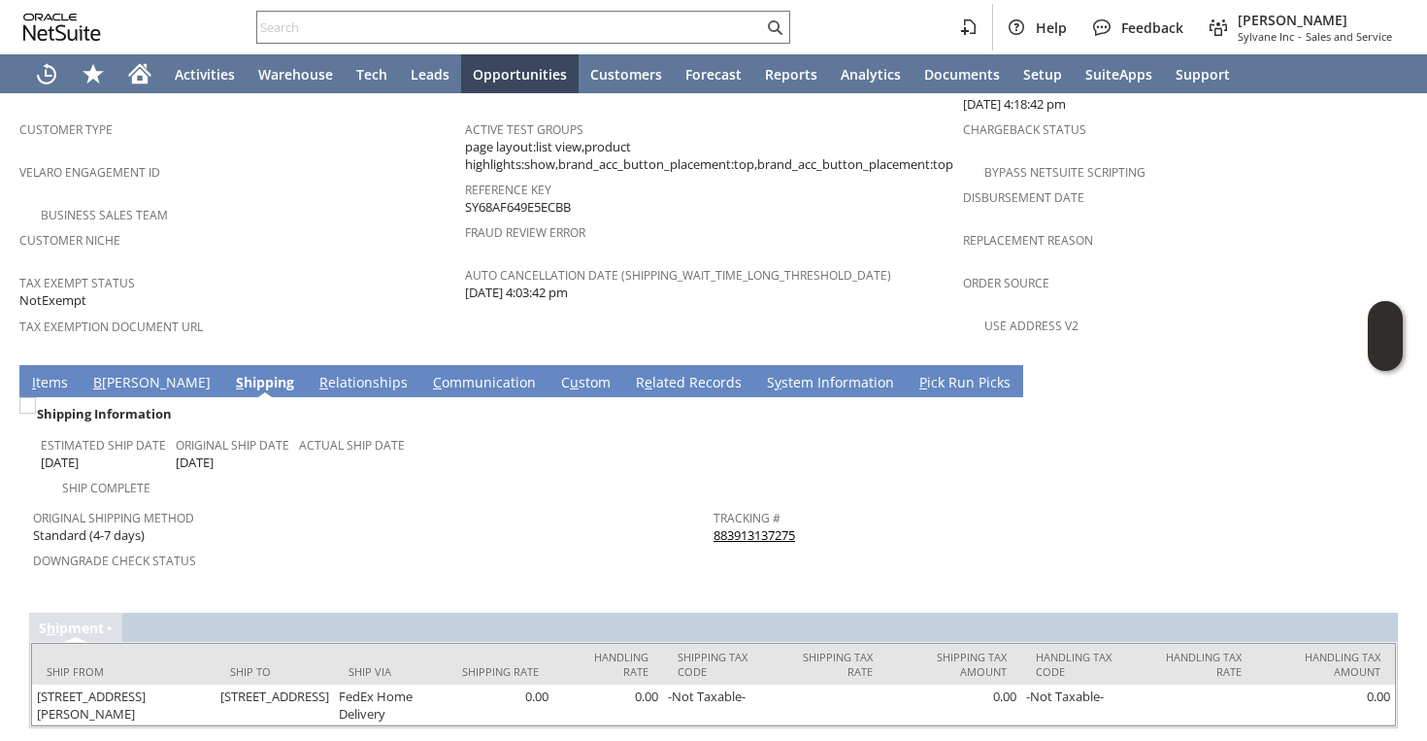
click at [55, 373] on link "I tems" at bounding box center [50, 383] width 46 height 21
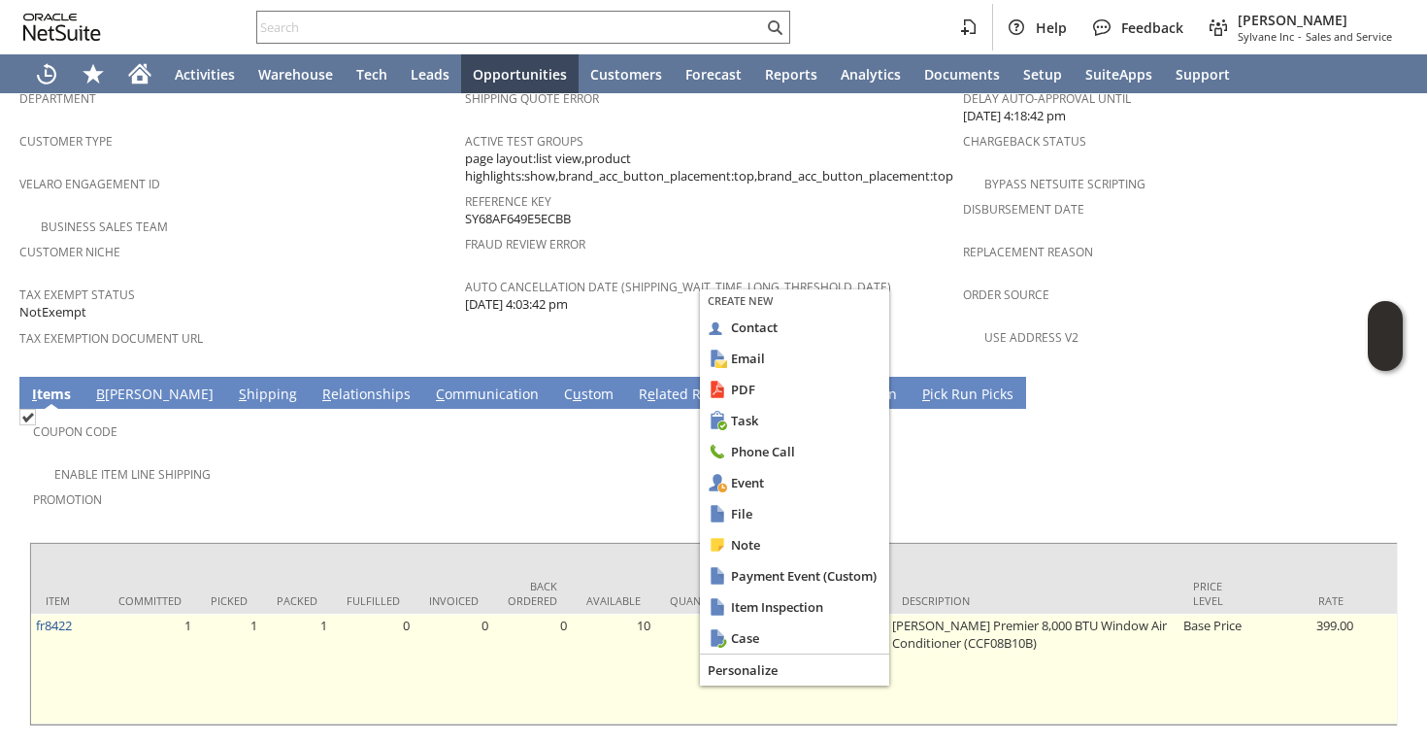
click at [648, 620] on td "10" at bounding box center [614, 669] width 84 height 111
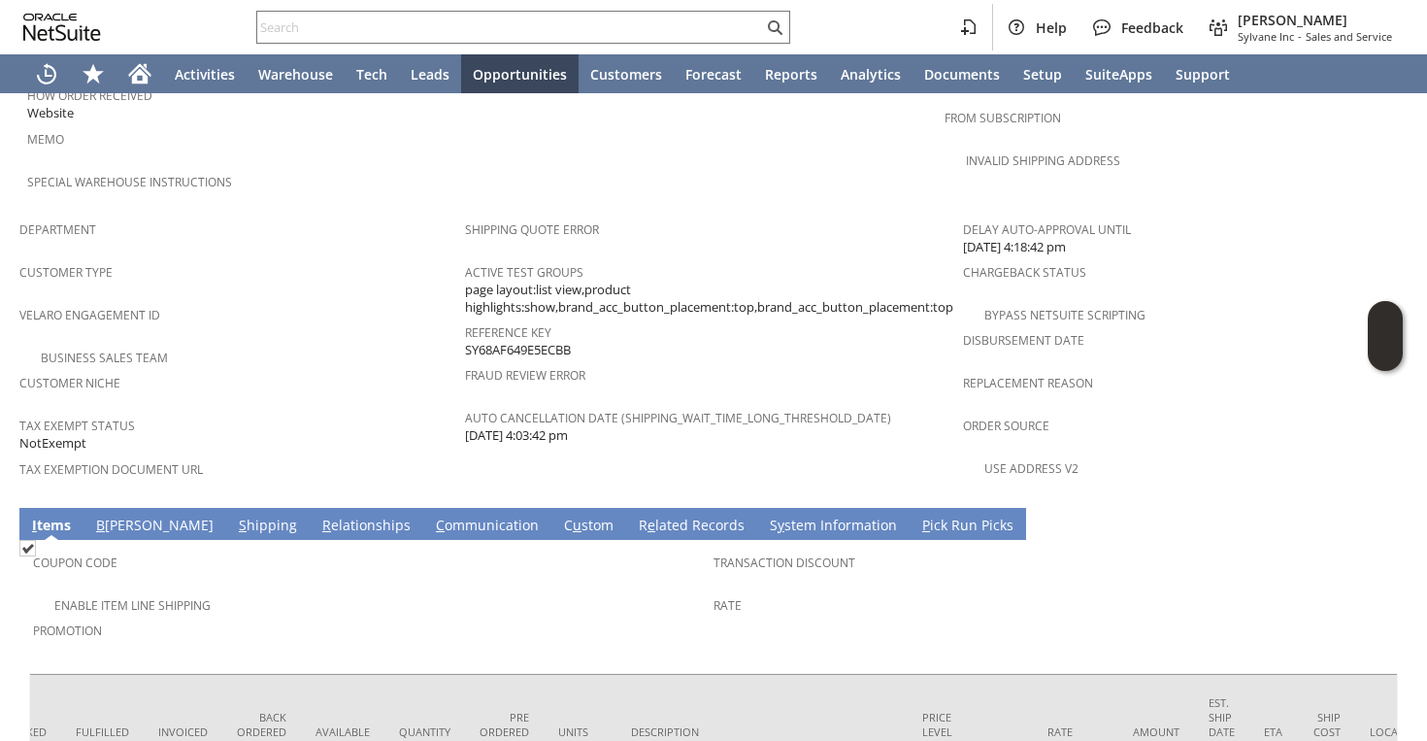
scroll to position [1127, 0]
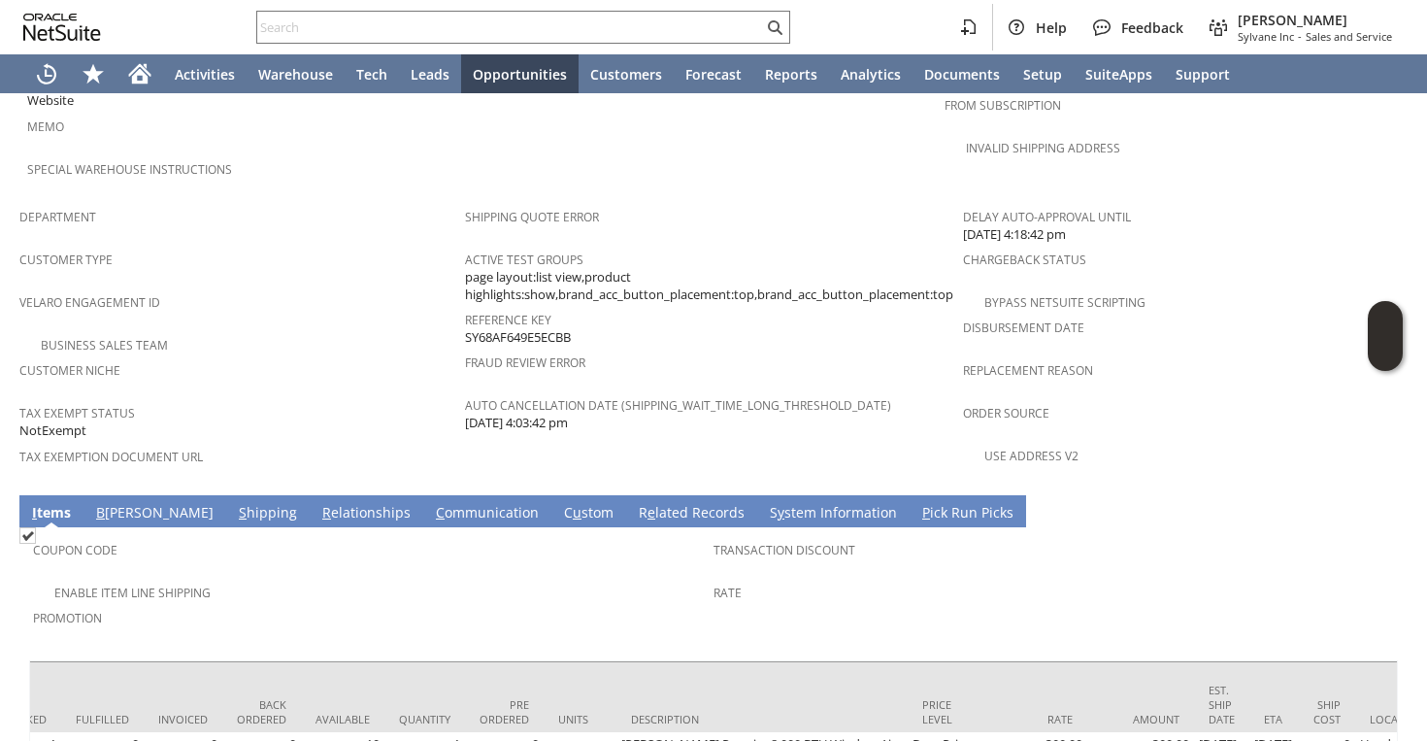
click at [765, 503] on link "S y stem Information" at bounding box center [833, 513] width 137 height 21
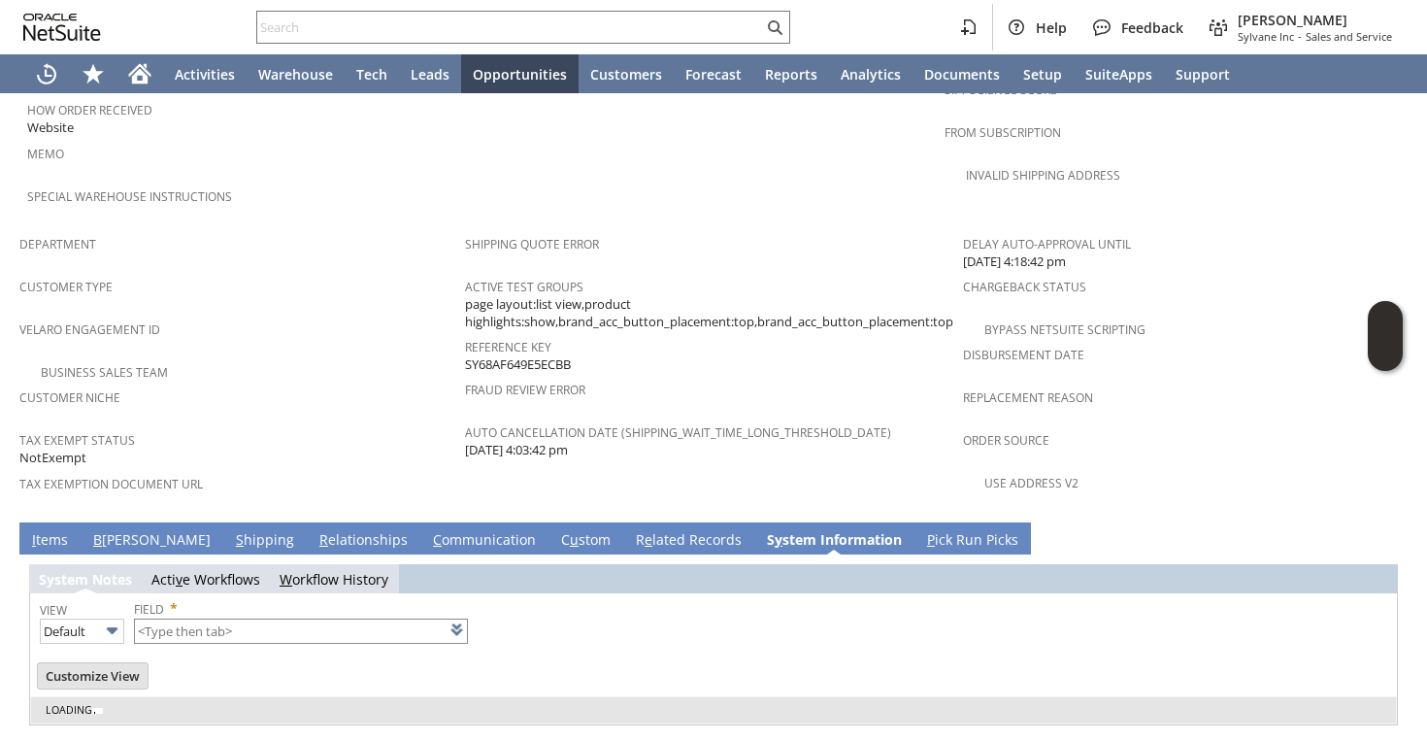
type input "1 to 25 of 87"
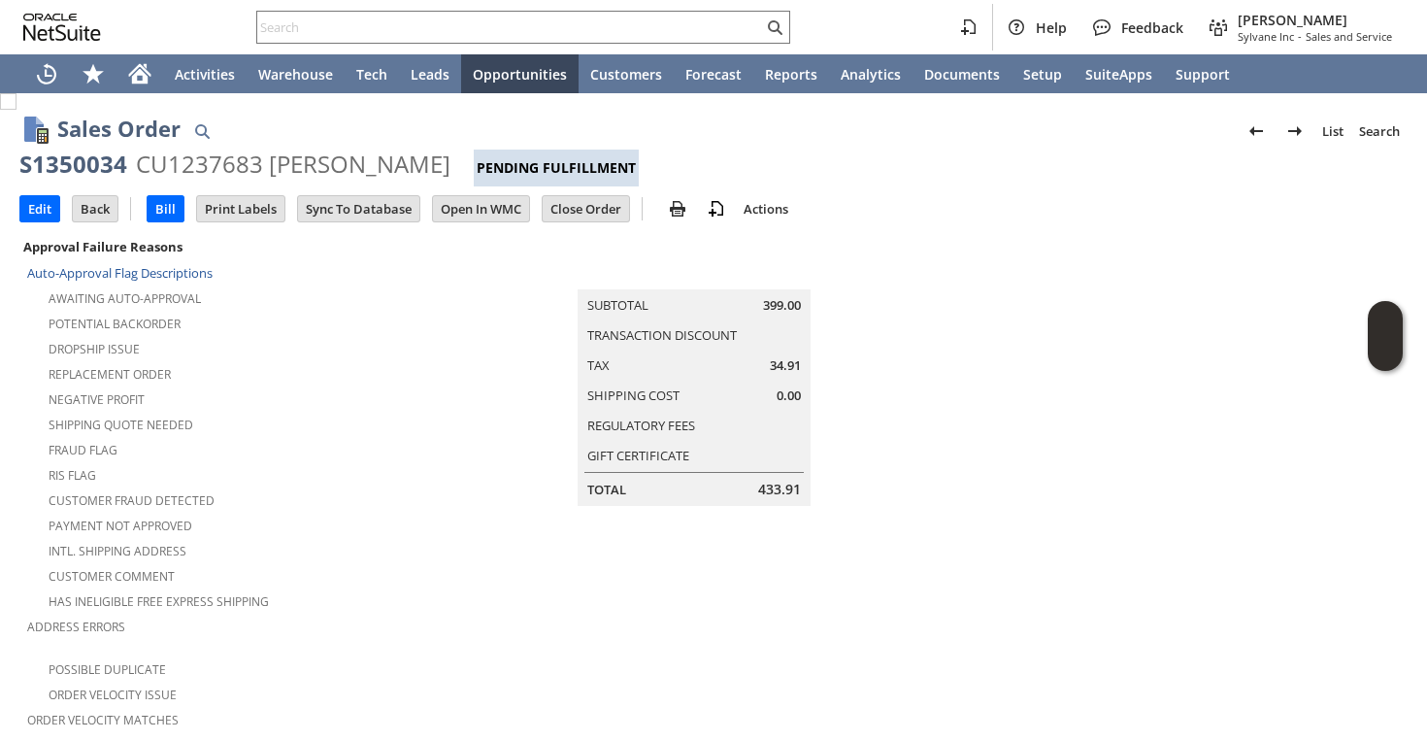
click at [107, 170] on div "S1350034" at bounding box center [73, 164] width 108 height 31
copy div "S1350034"
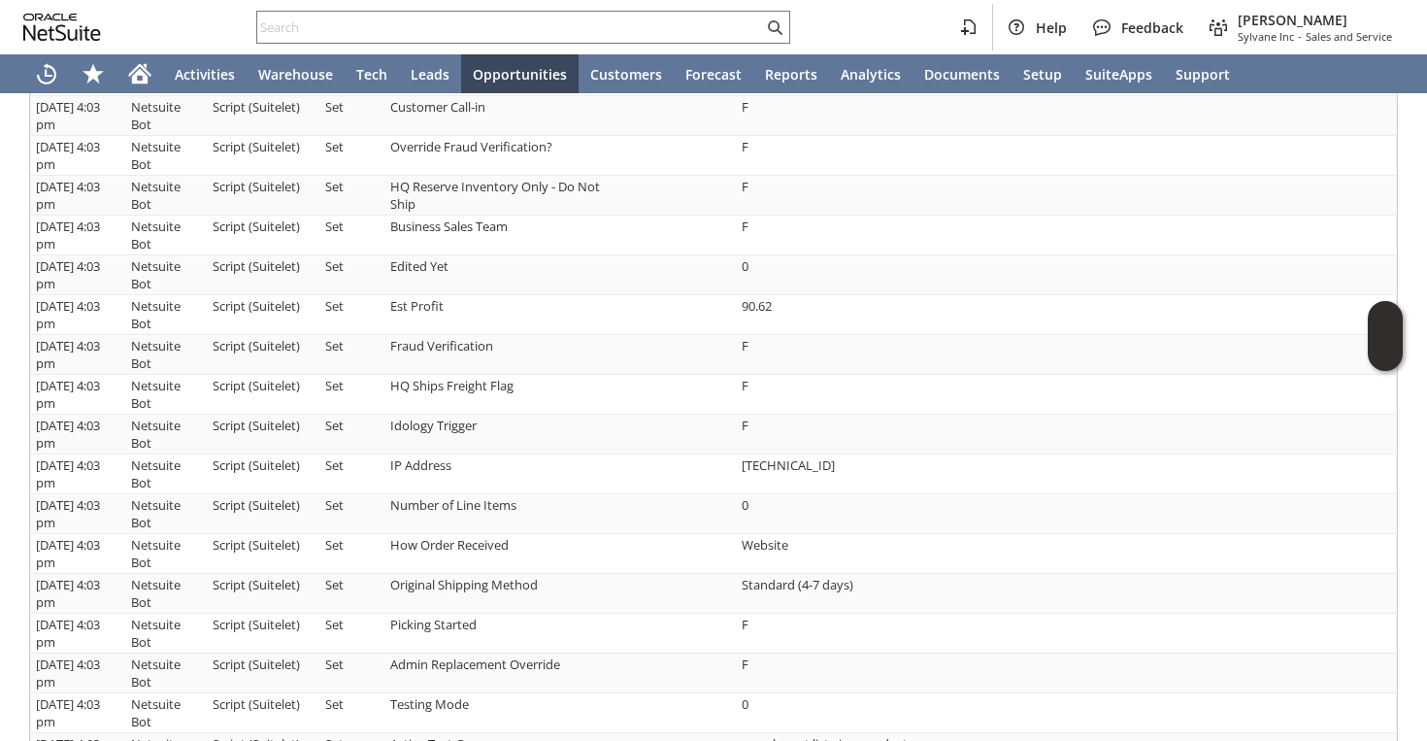
scroll to position [1993, 0]
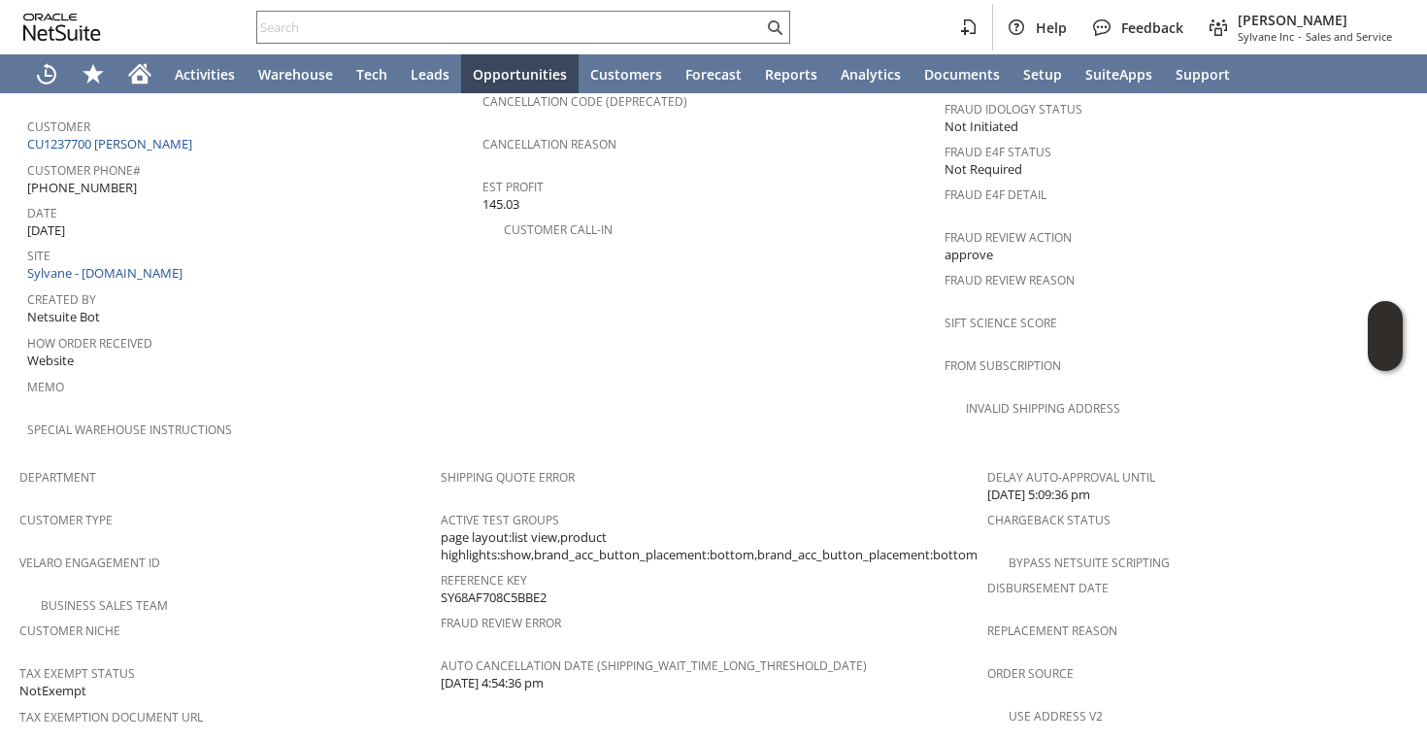
scroll to position [1246, 0]
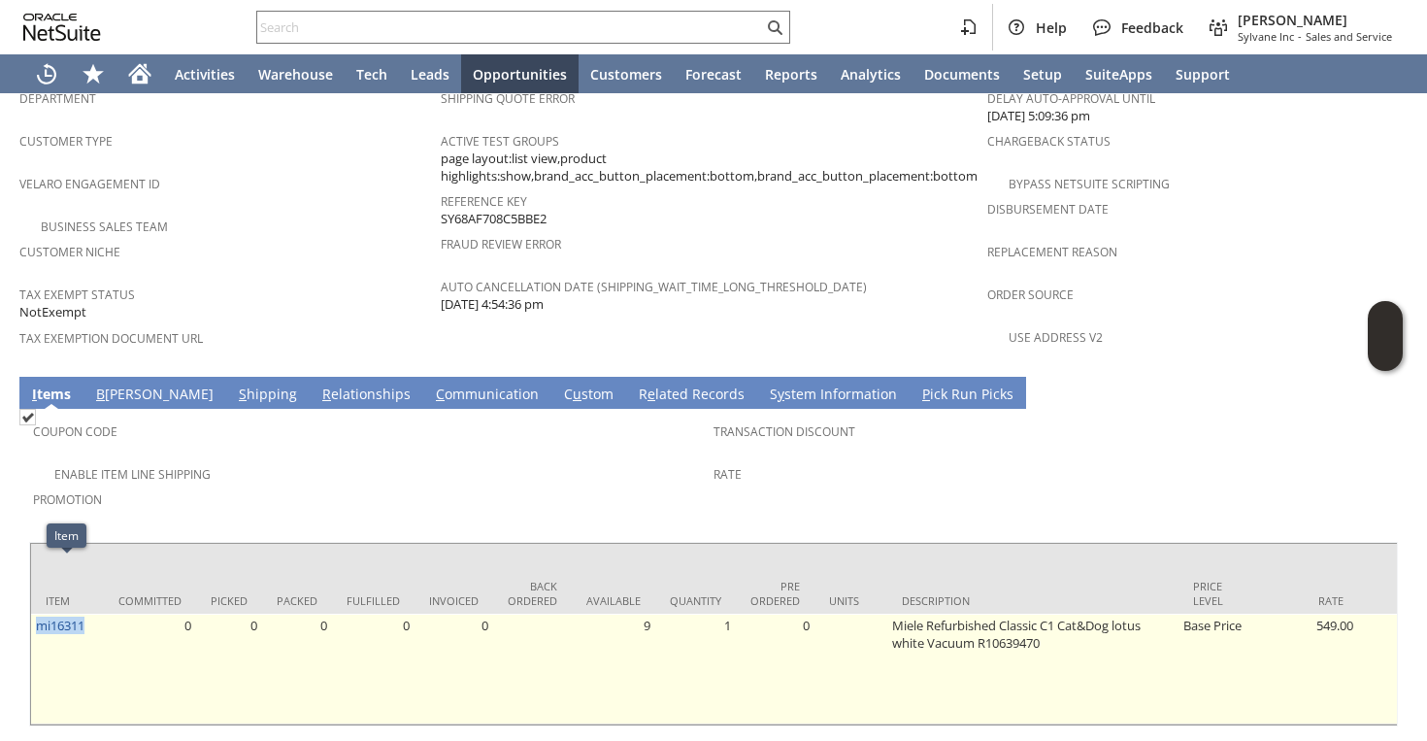
drag, startPoint x: 95, startPoint y: 571, endPoint x: 32, endPoint y: 568, distance: 63.2
click at [31, 614] on td "mi16311" at bounding box center [67, 669] width 73 height 111
copy link "mi16311"
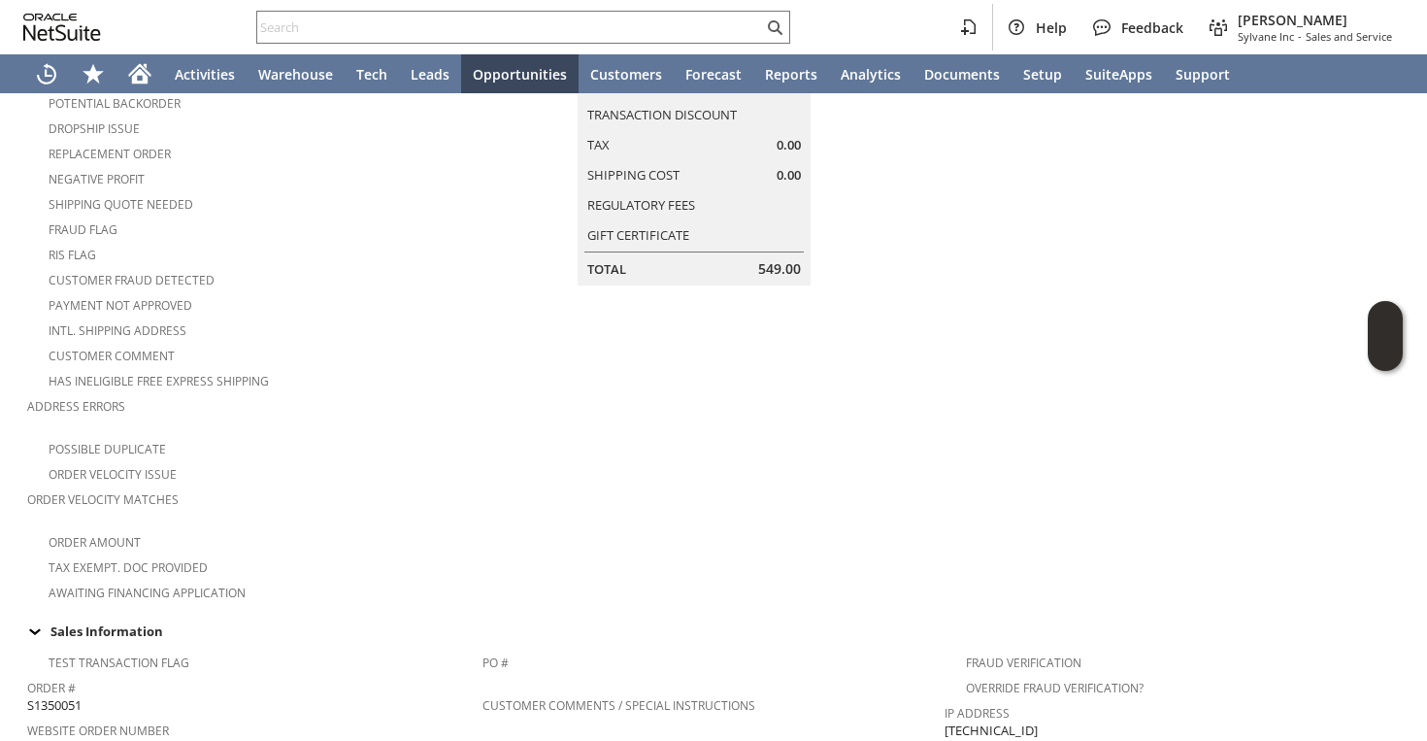
scroll to position [22, 0]
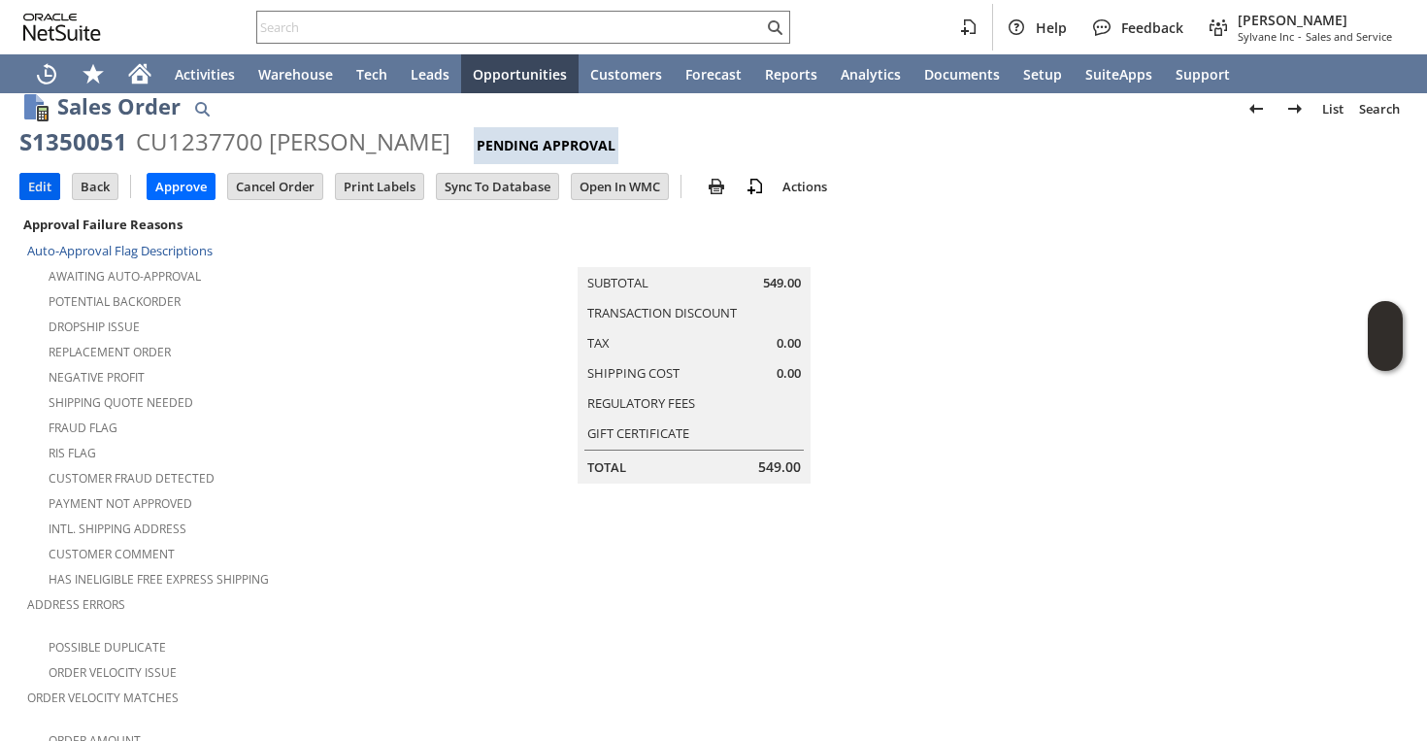
click at [29, 192] on input "Edit" at bounding box center [39, 186] width 39 height 25
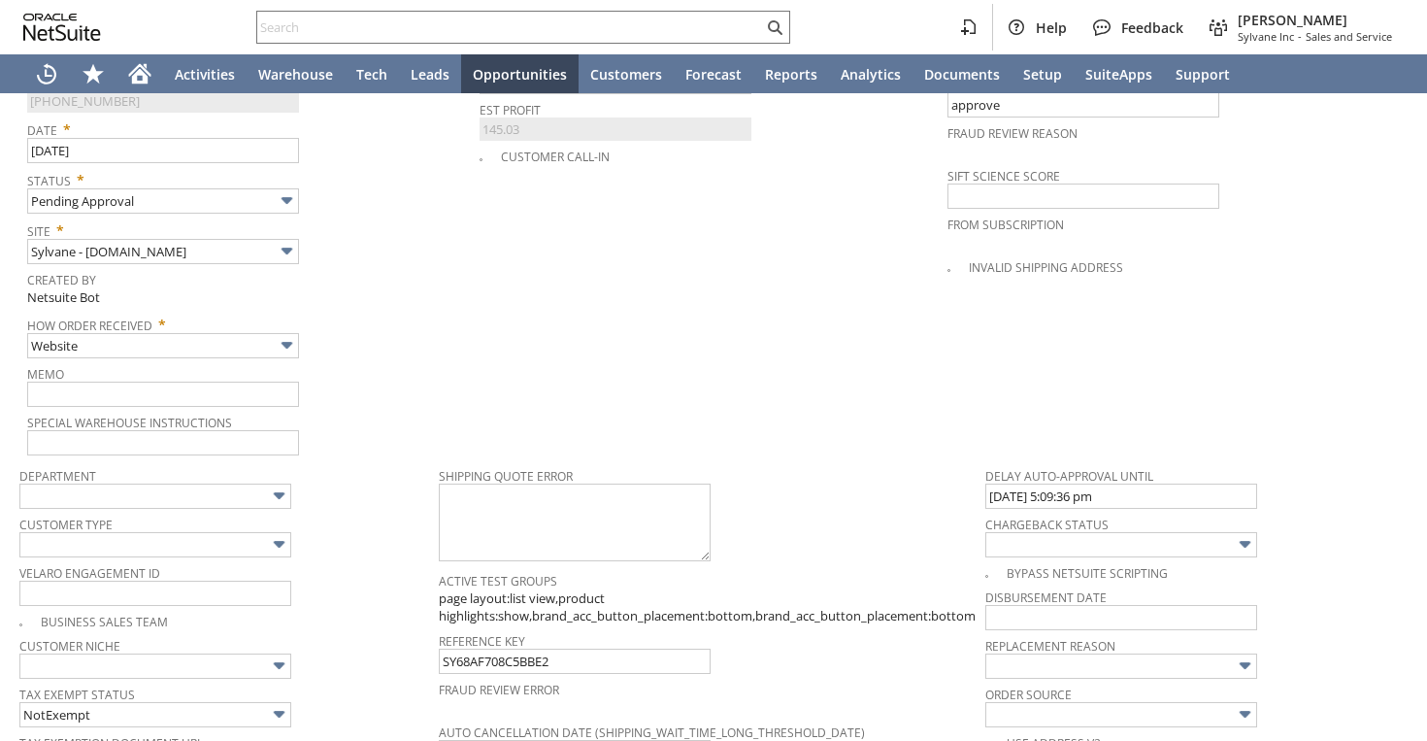
scroll to position [1357, 0]
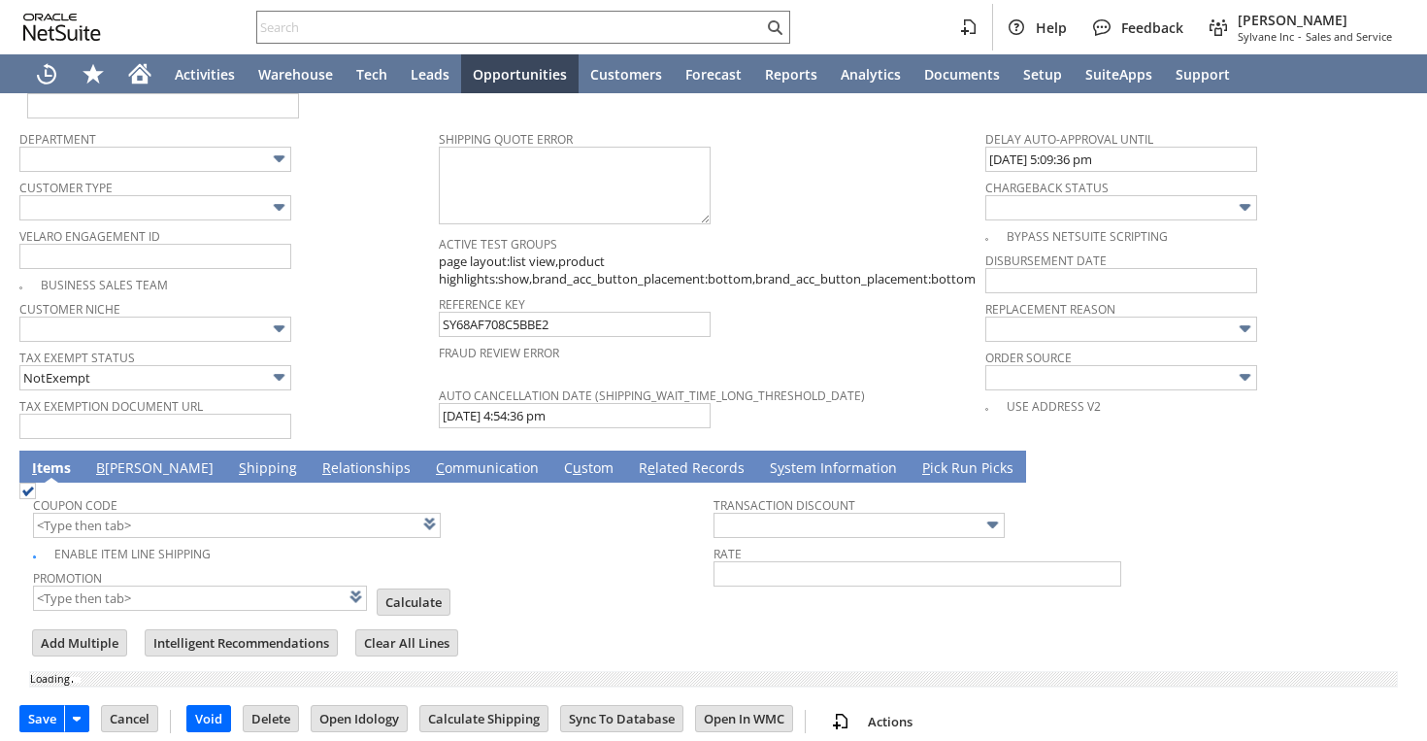
type input "Add"
type input "Copy Previous"
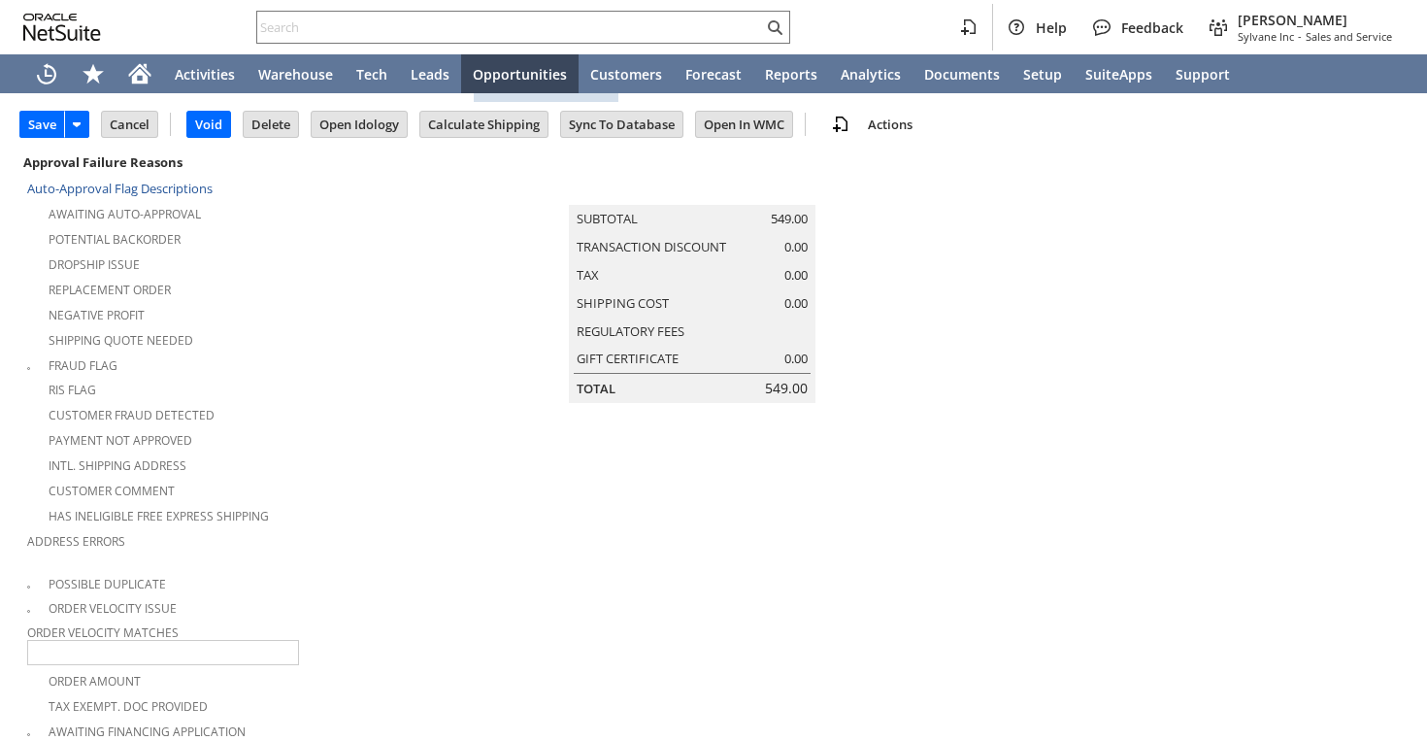
scroll to position [0, 0]
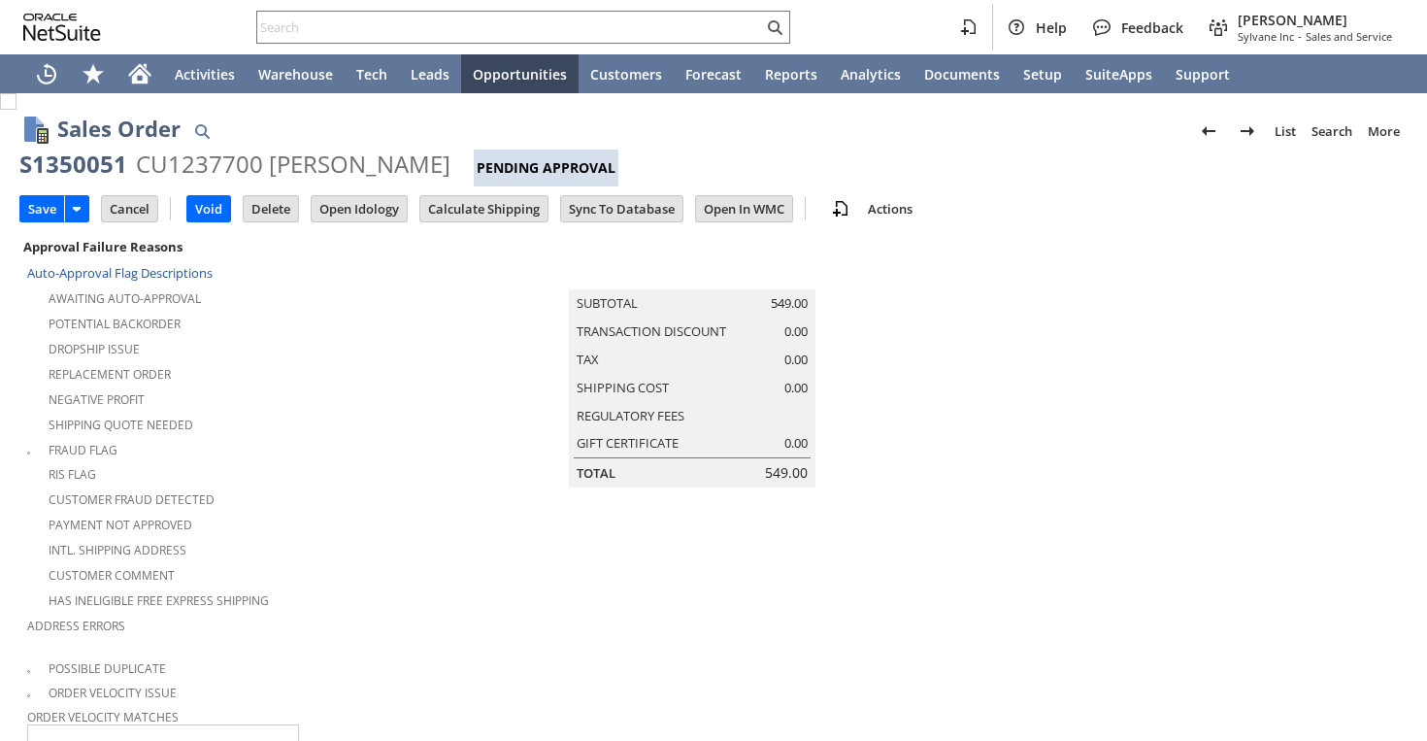
type input "Intelligent Recommendations ⁰"
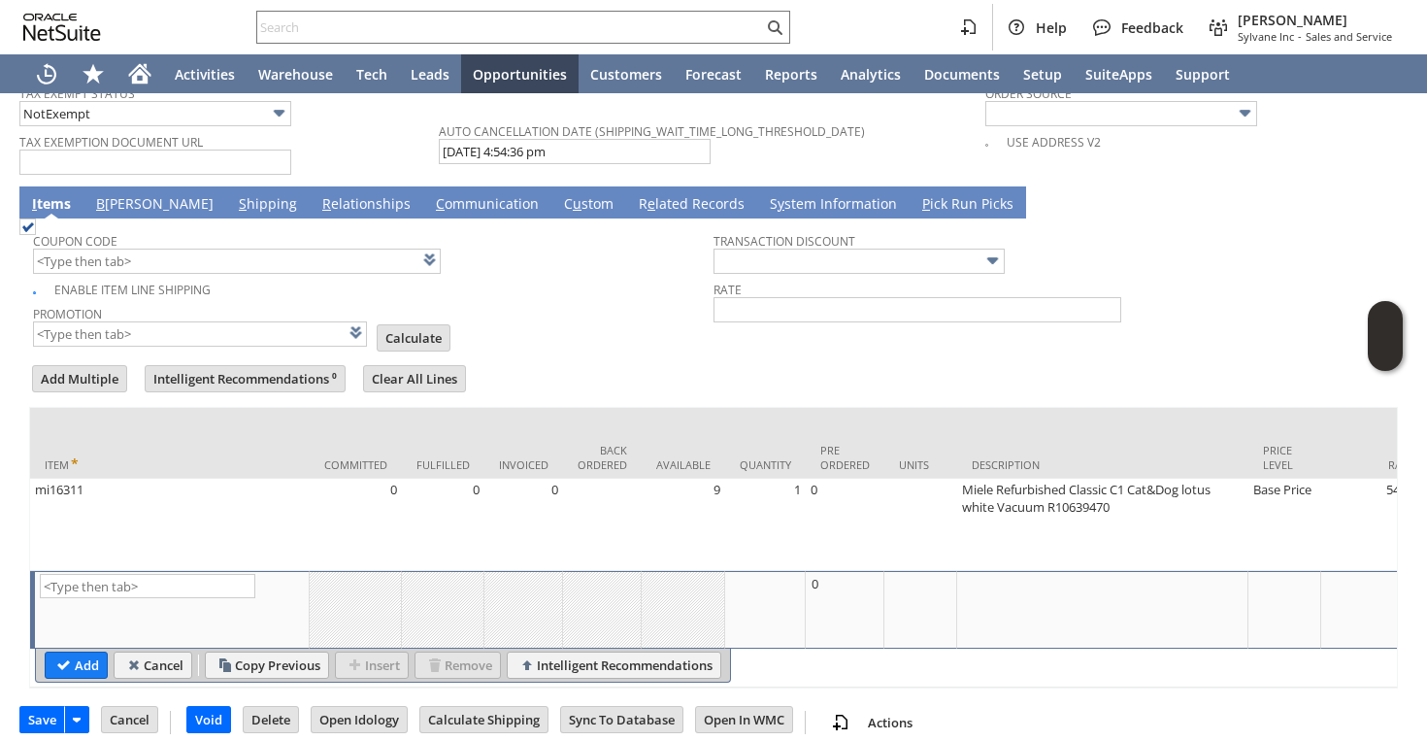
scroll to position [1393, 0]
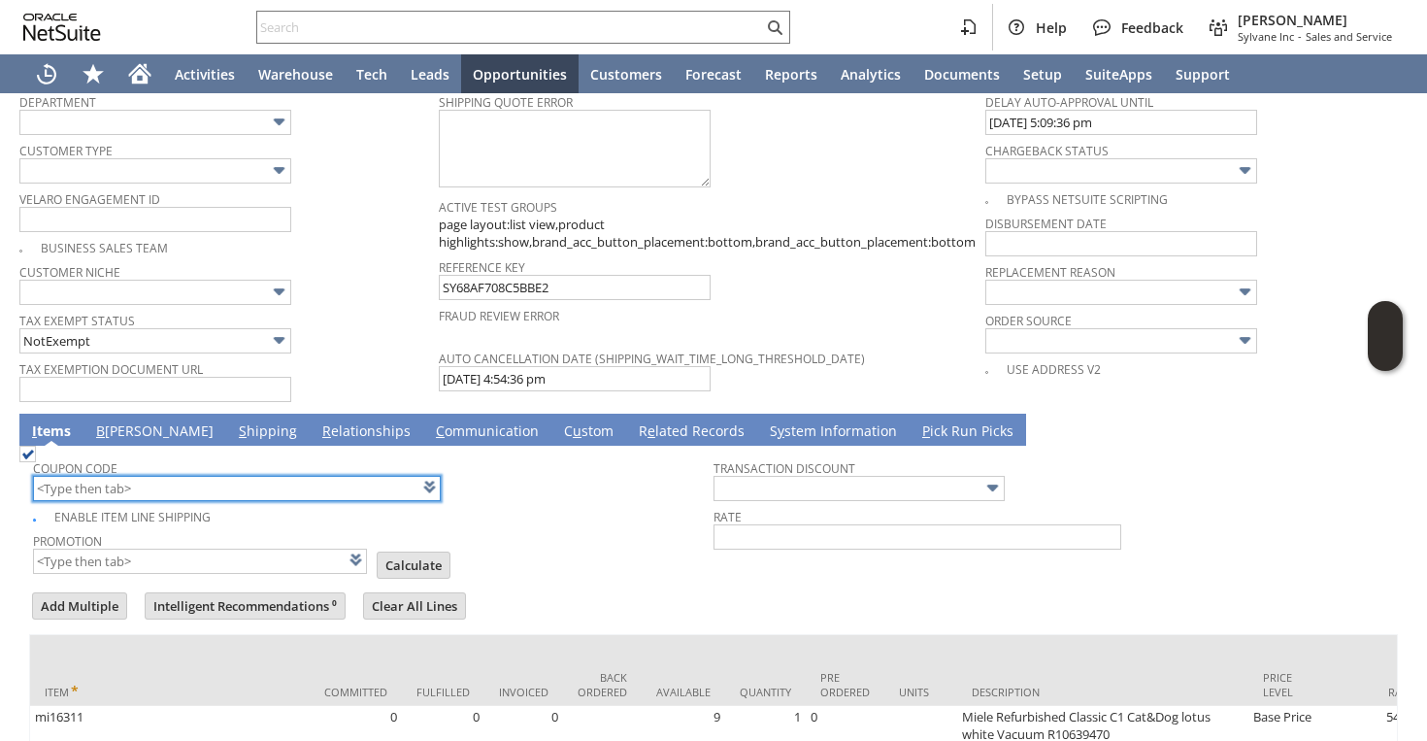
click at [243, 476] on input "text" at bounding box center [237, 488] width 408 height 25
type input "[DATE]5"
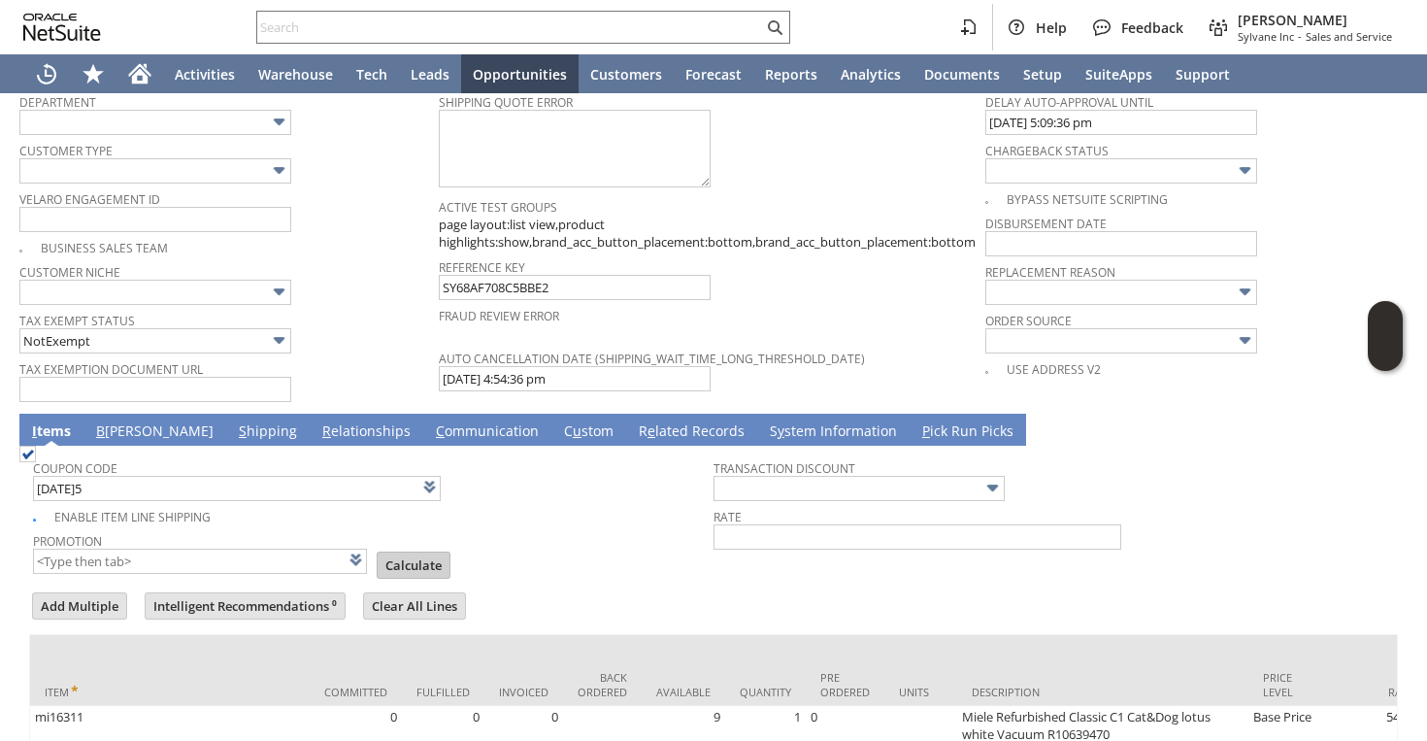
click at [415, 541] on body "Help Feedback [PERSON_NAME] Sylvane Inc - Sales and Service Activities Warehous…" at bounding box center [713, 370] width 1427 height 741
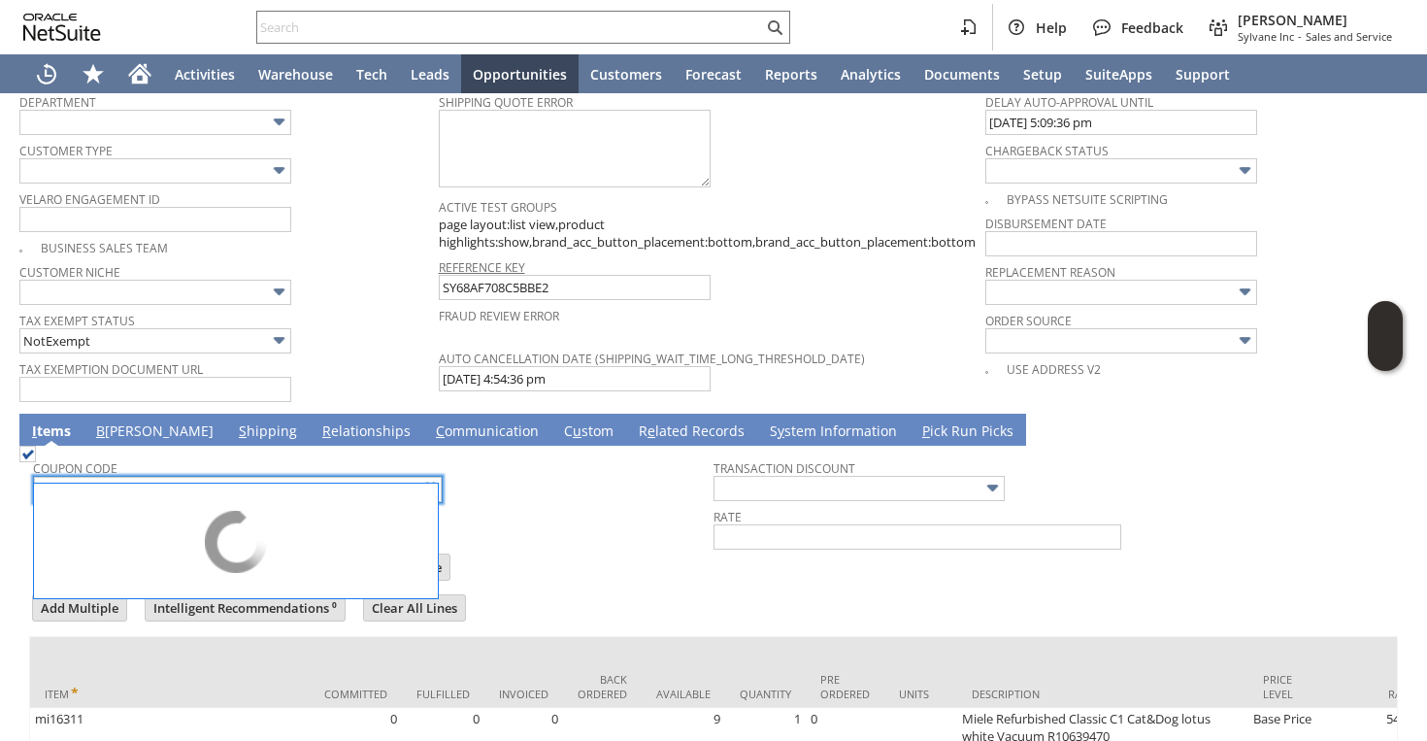
type input "Buy [DATE] Discount"
type input "Promo Code"
type input "-5.0%"
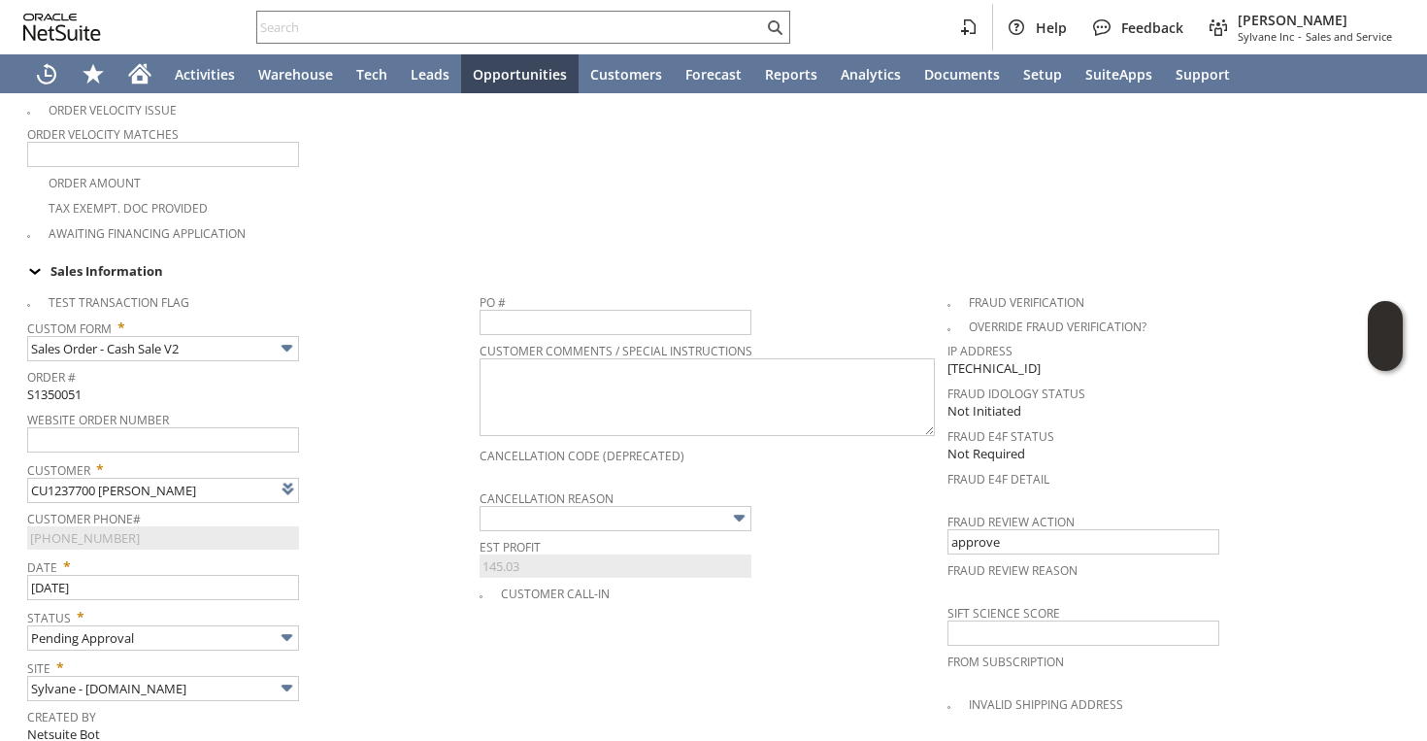
scroll to position [67, 0]
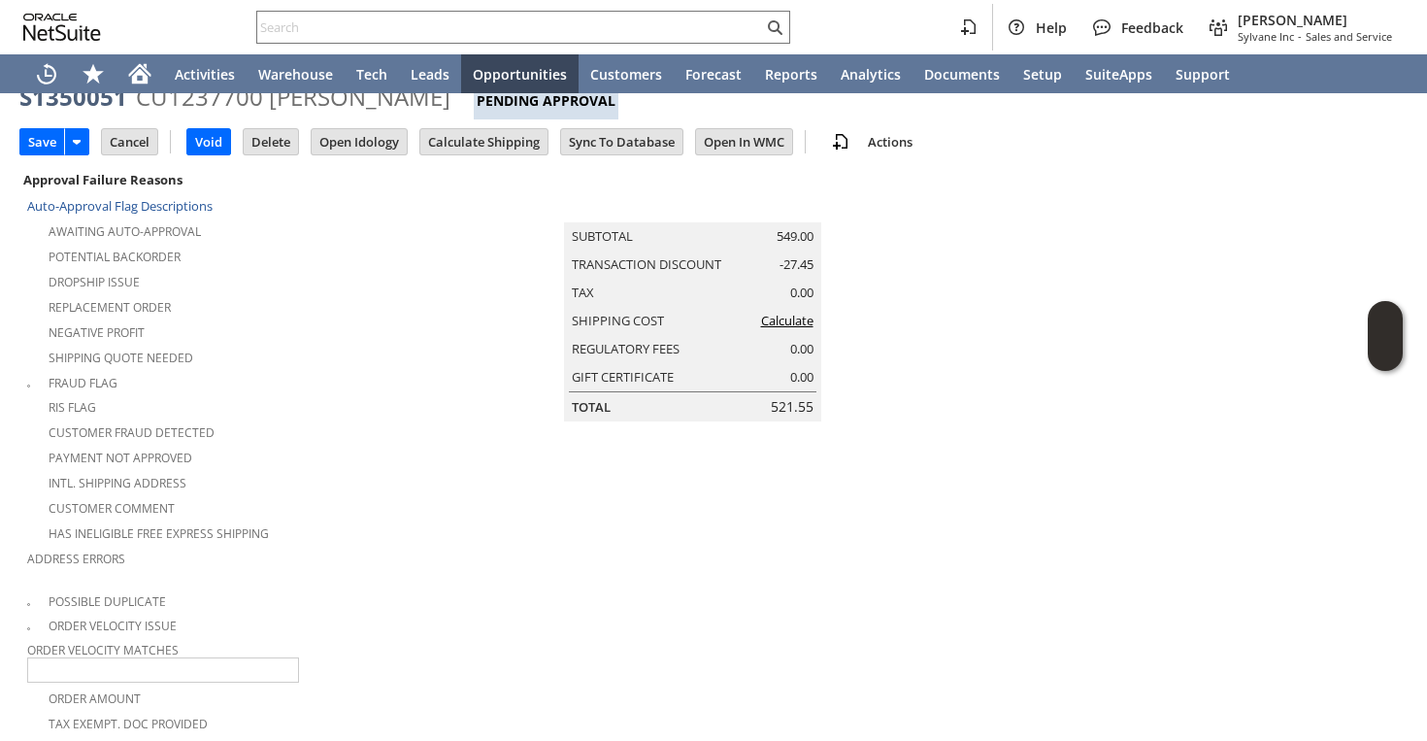
click at [790, 324] on link "Calculate" at bounding box center [787, 320] width 52 height 17
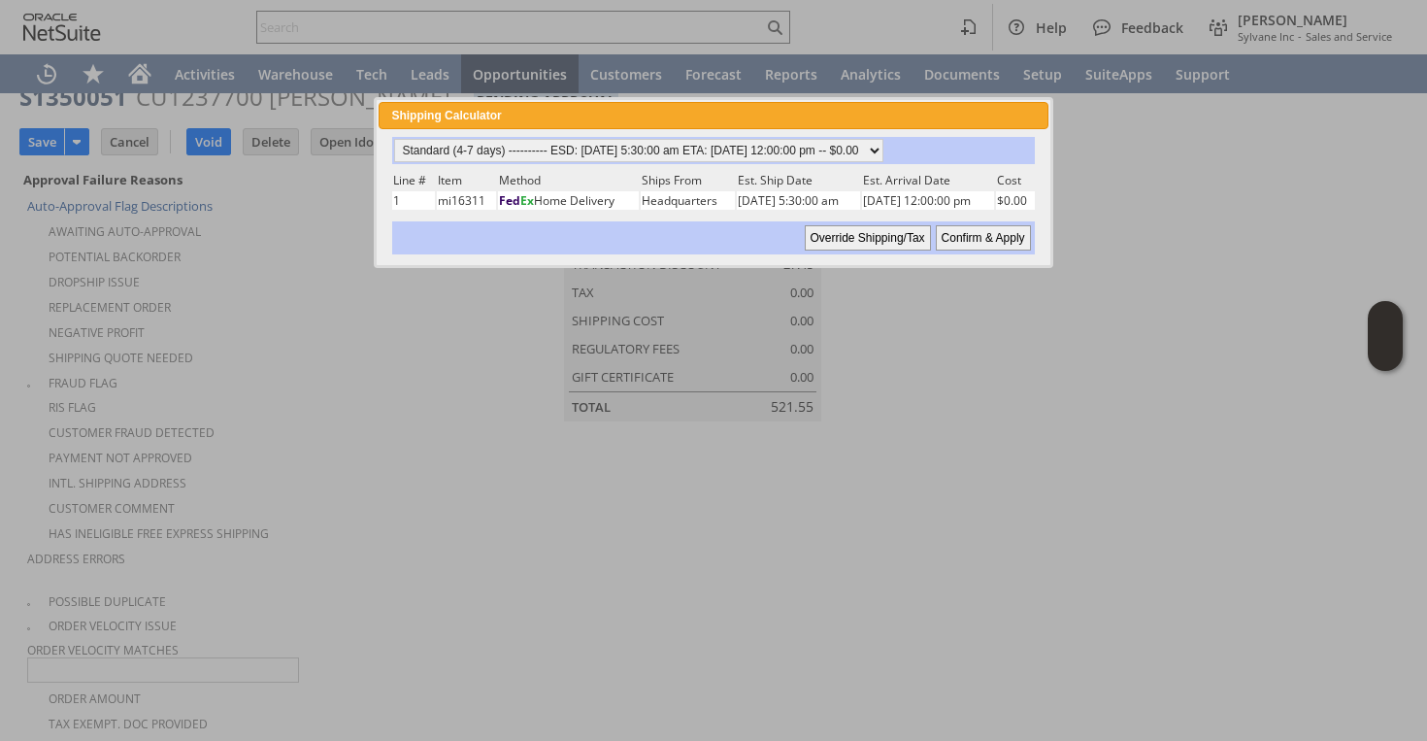
click at [960, 247] on input "Confirm & Apply" at bounding box center [983, 237] width 95 height 25
type input "Promo Code"
type input "-5.0%"
type input "Add"
type input "Copy Previous"
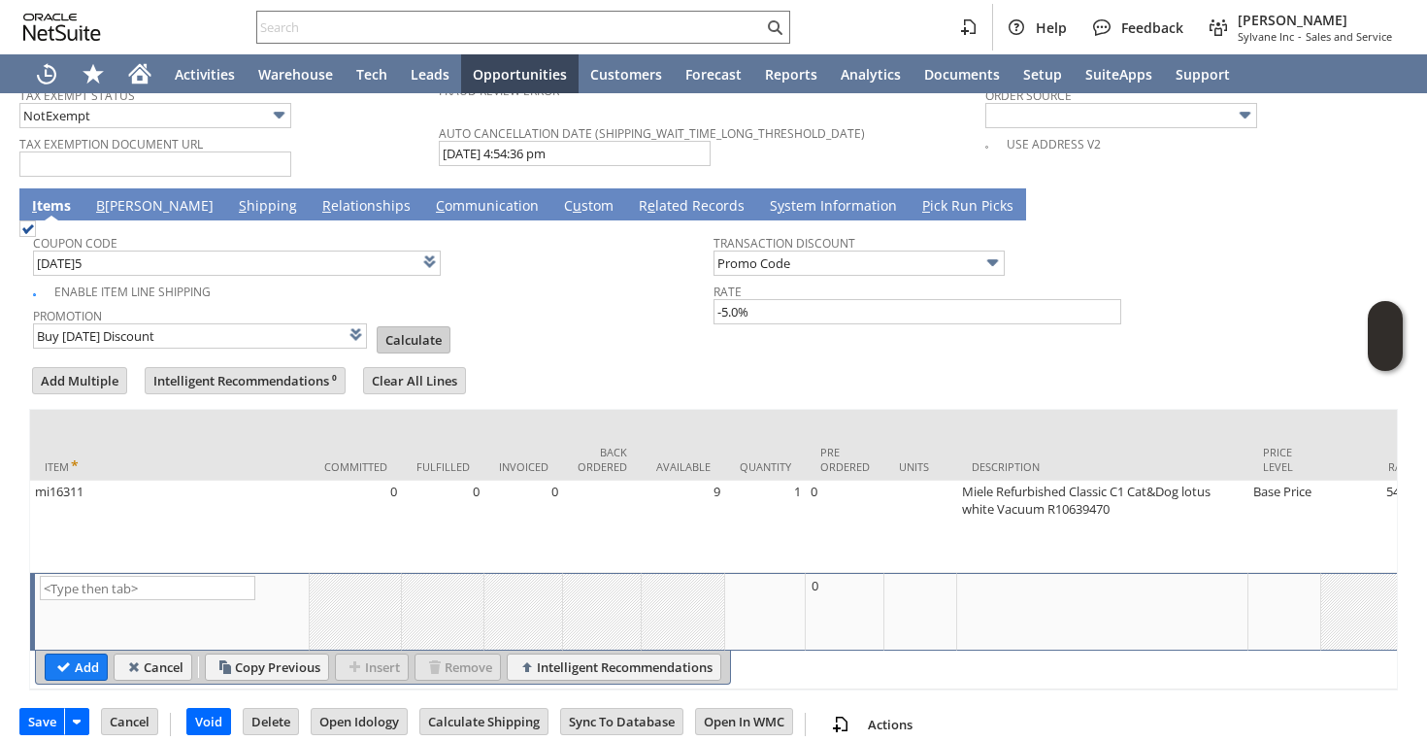
scroll to position [1596, 0]
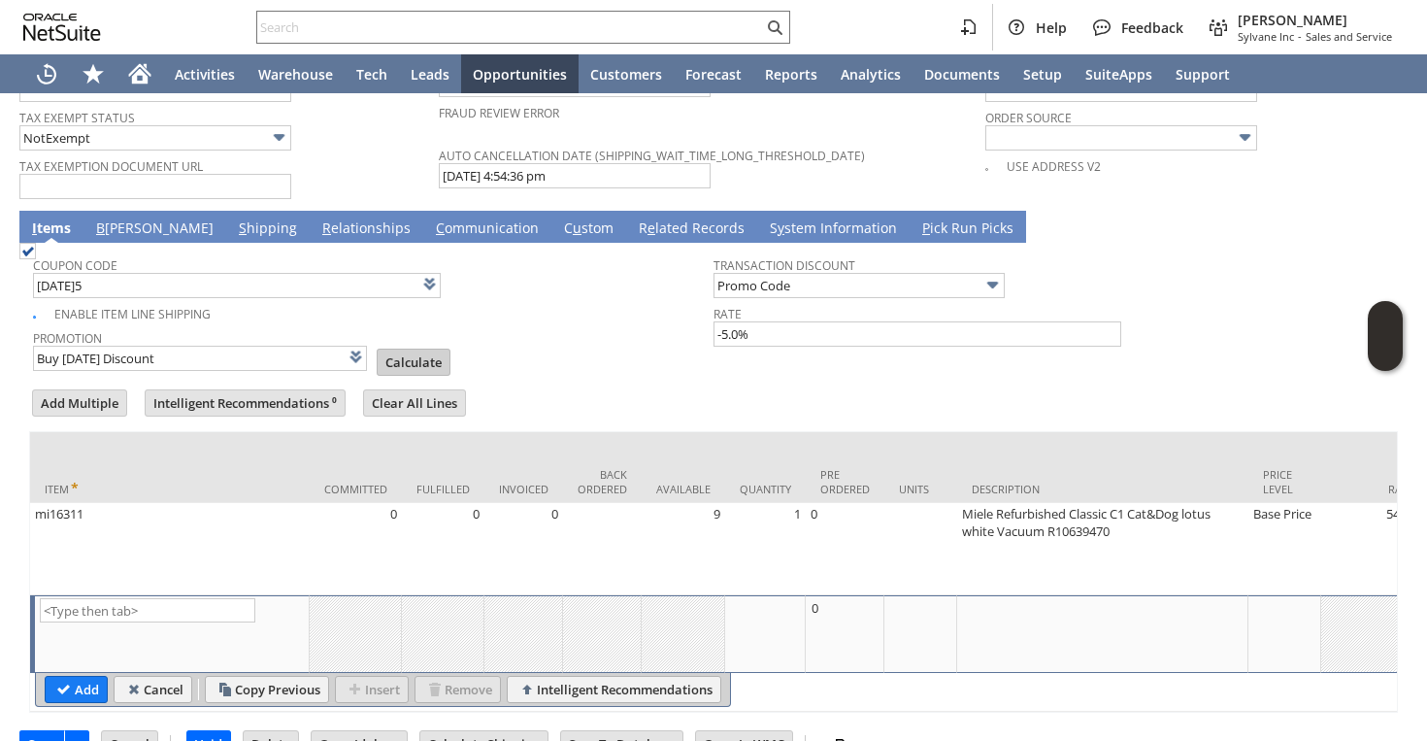
click at [391, 350] on input "Calculate" at bounding box center [414, 362] width 72 height 25
type input "Promo Code"
type input "-5.0%"
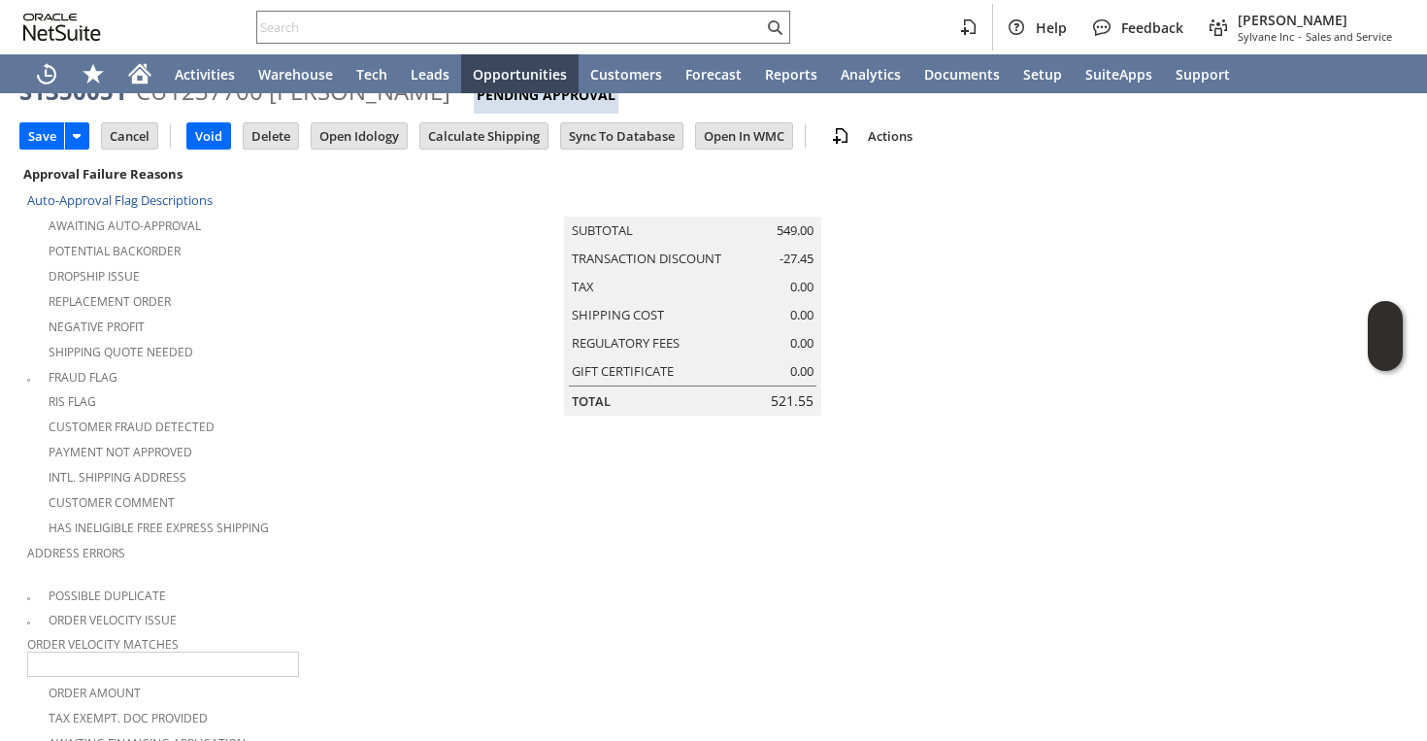
scroll to position [0, 0]
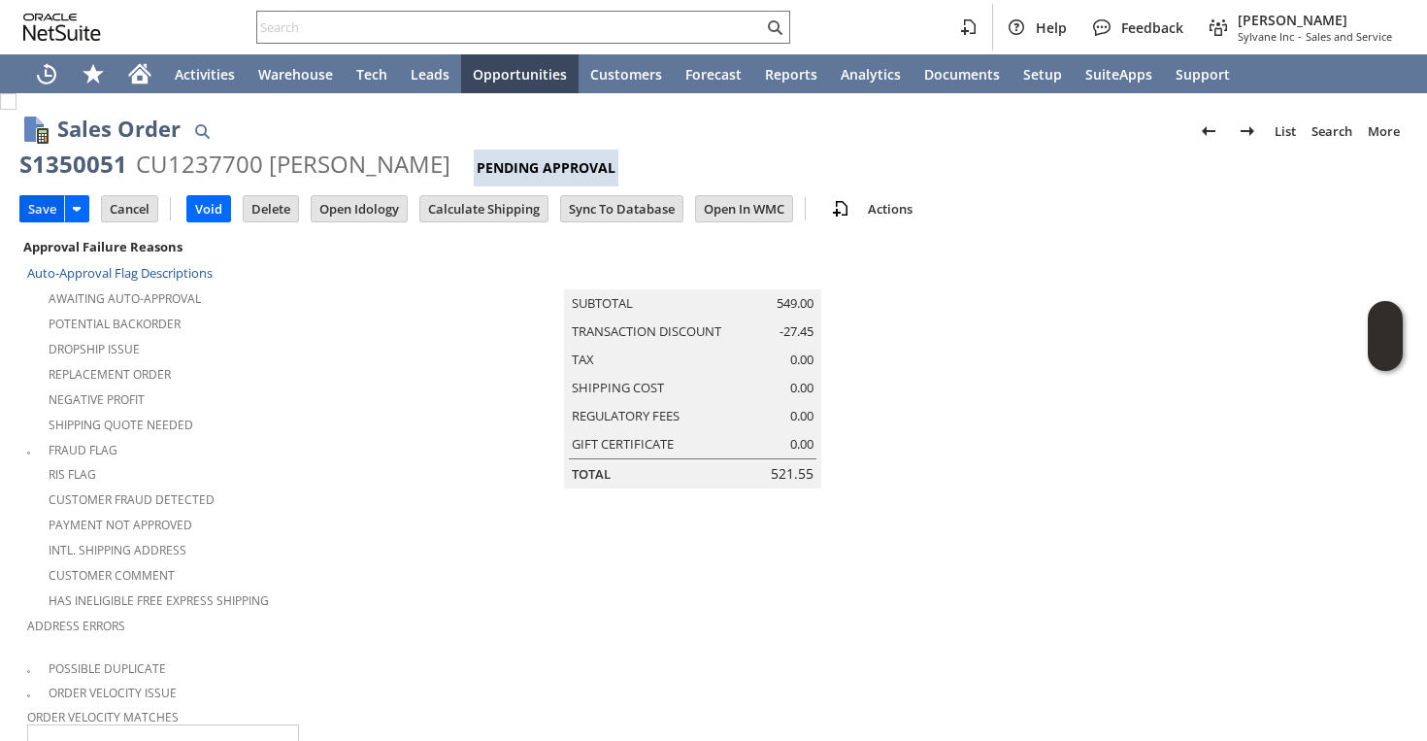
click at [45, 208] on input "Save" at bounding box center [42, 208] width 44 height 25
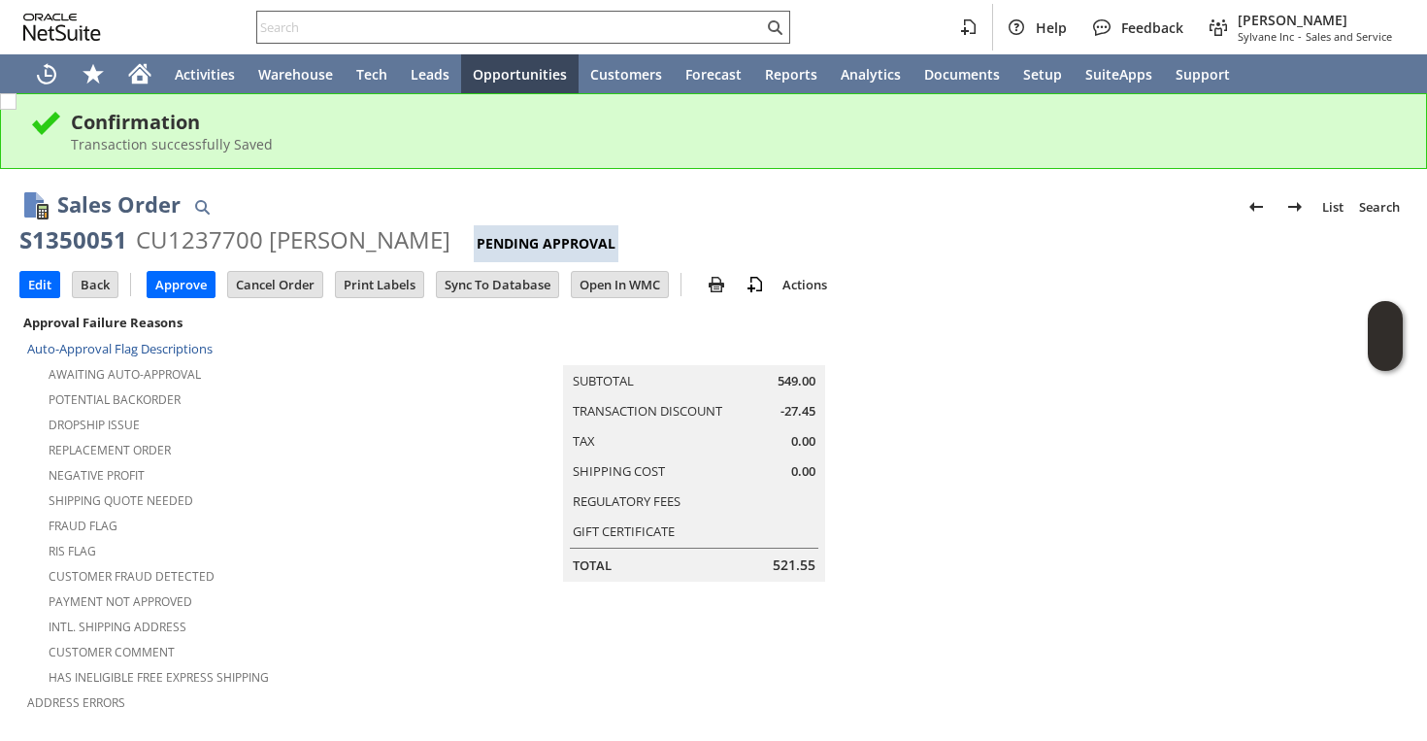
click at [397, 35] on input "text" at bounding box center [510, 27] width 506 height 23
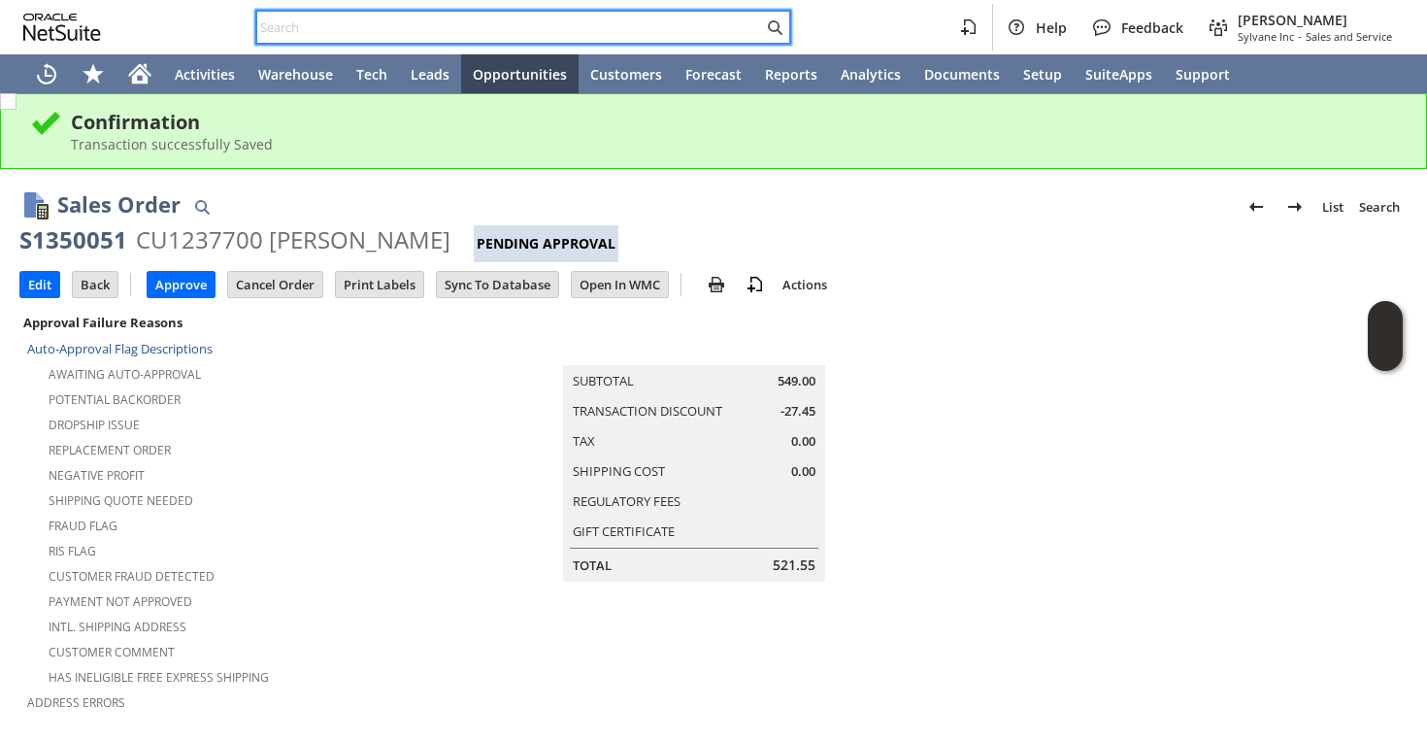
paste input "6313986418"
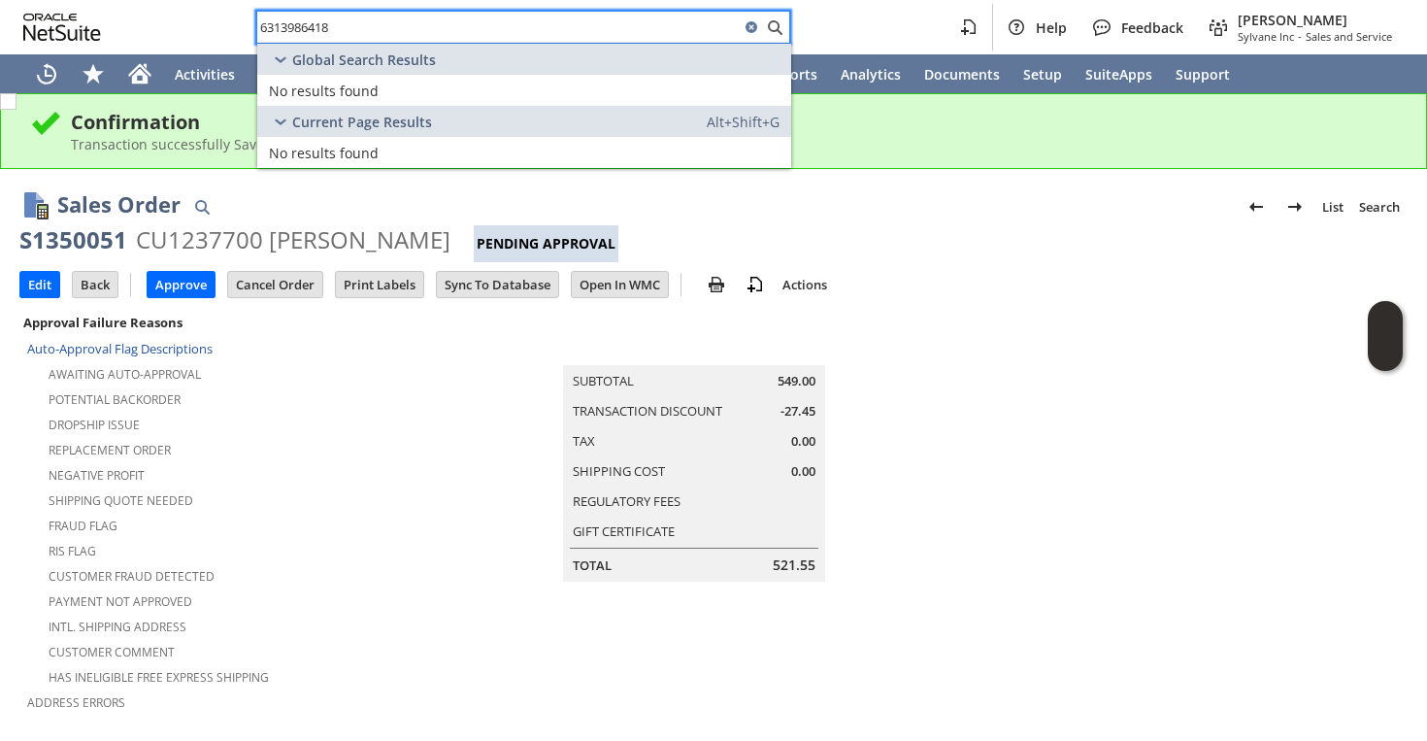
type input "6313986418"
click at [551, 15] on div "6313986418" at bounding box center [523, 27] width 534 height 33
click at [512, 35] on input "6313986418" at bounding box center [510, 27] width 506 height 23
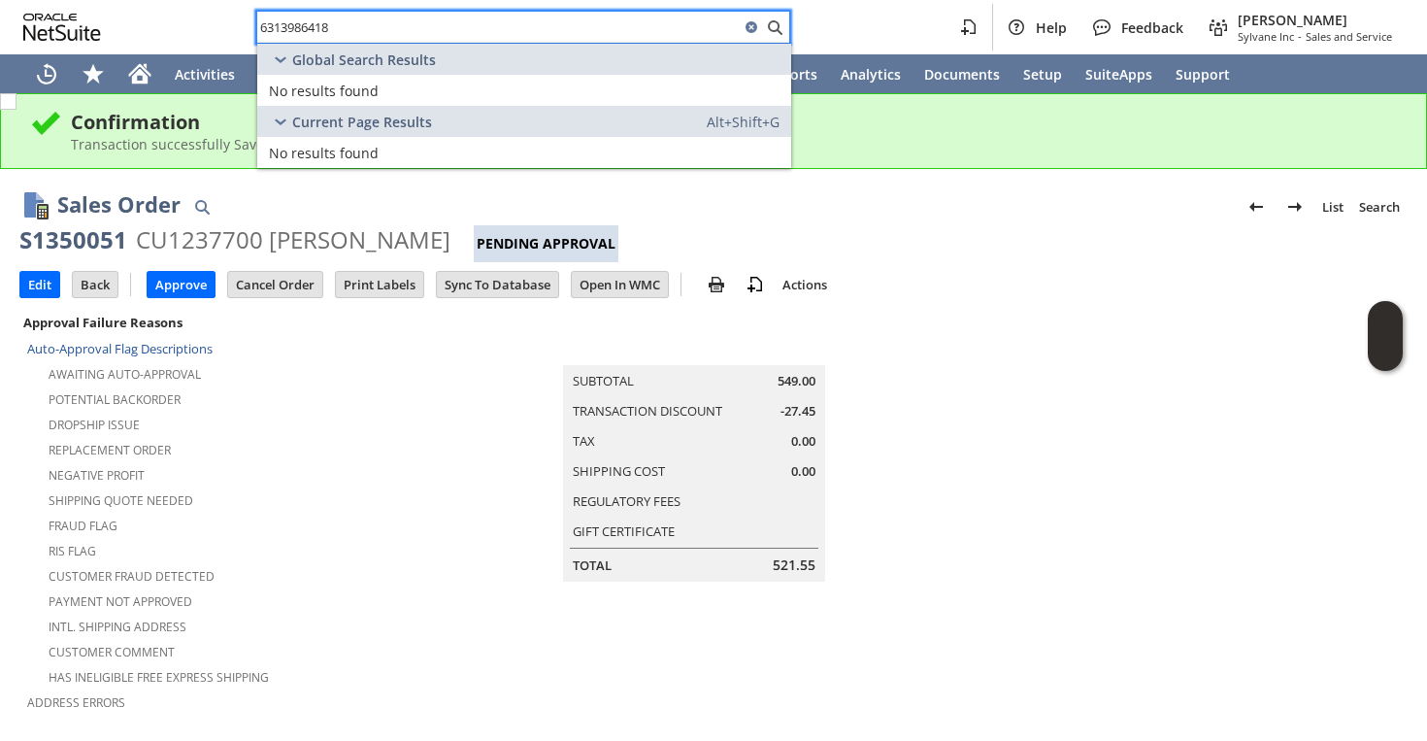
click at [512, 35] on input "6313986418" at bounding box center [498, 27] width 483 height 23
click at [748, 27] on icon at bounding box center [752, 27] width 12 height 12
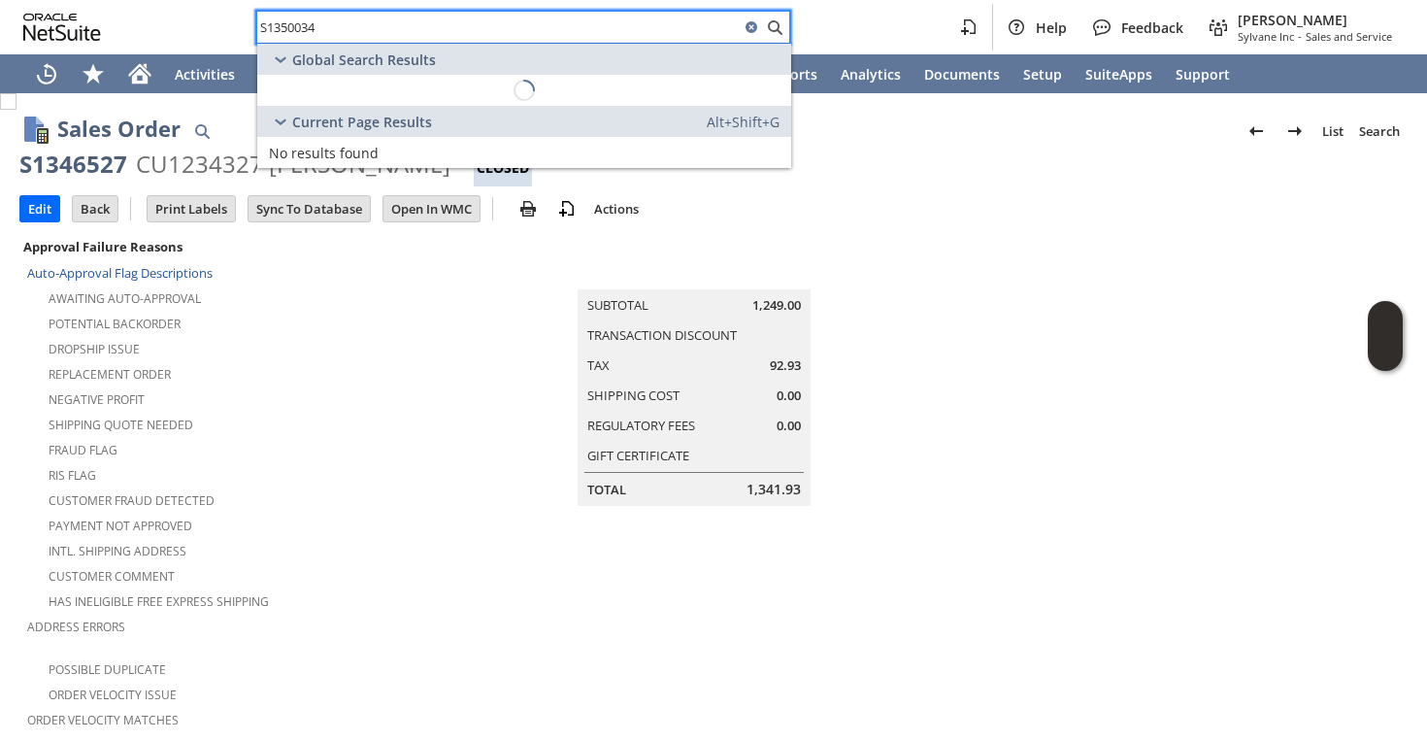
scroll to position [963, 0]
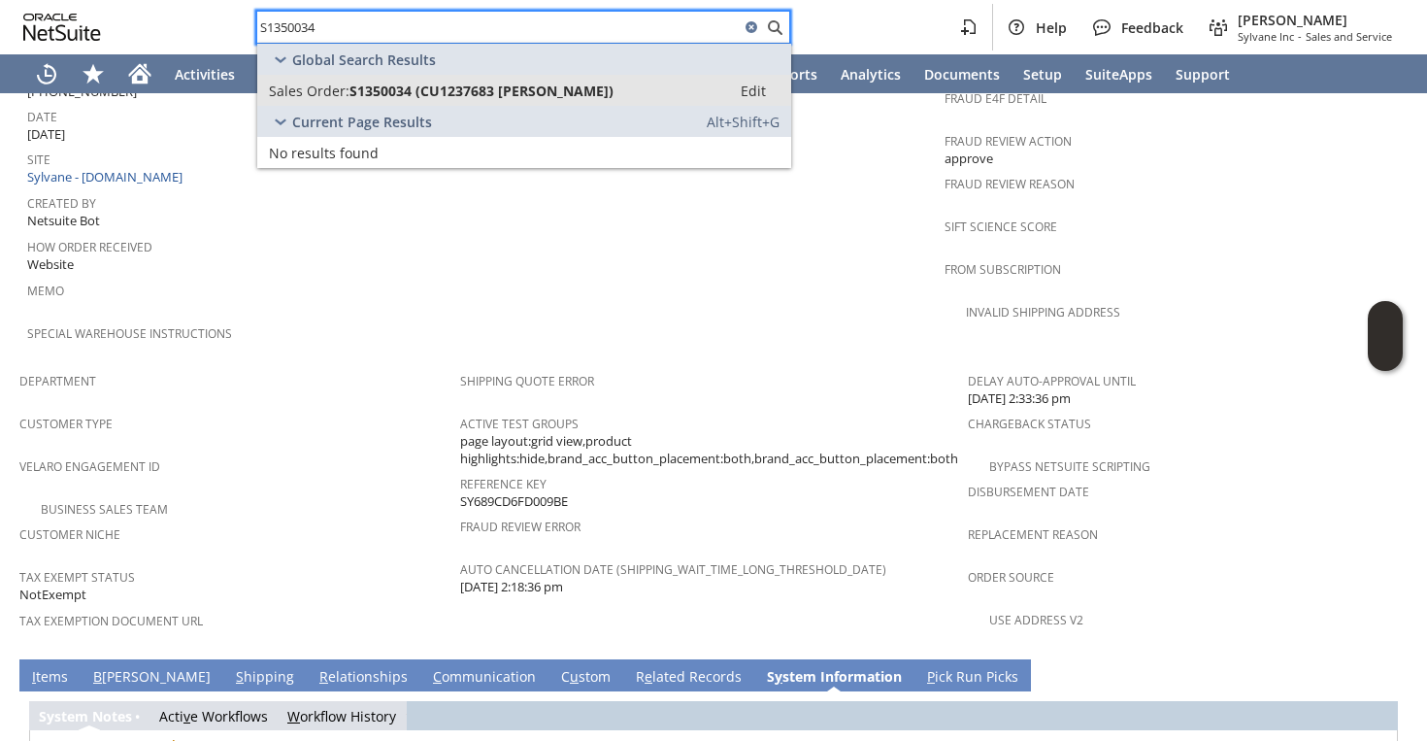
type input "S1350034"
click at [368, 91] on span "S1350034 (CU1237683 [PERSON_NAME])" at bounding box center [482, 91] width 264 height 18
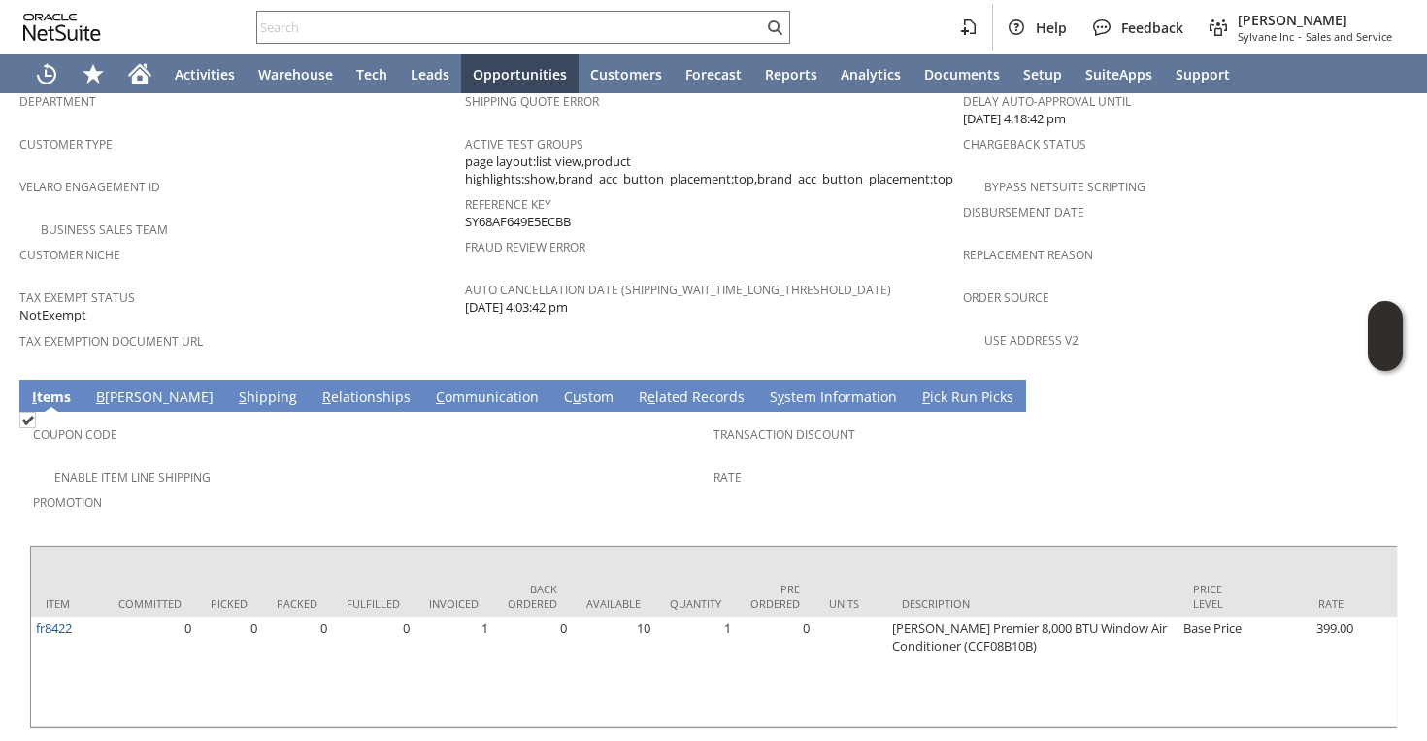
scroll to position [1246, 0]
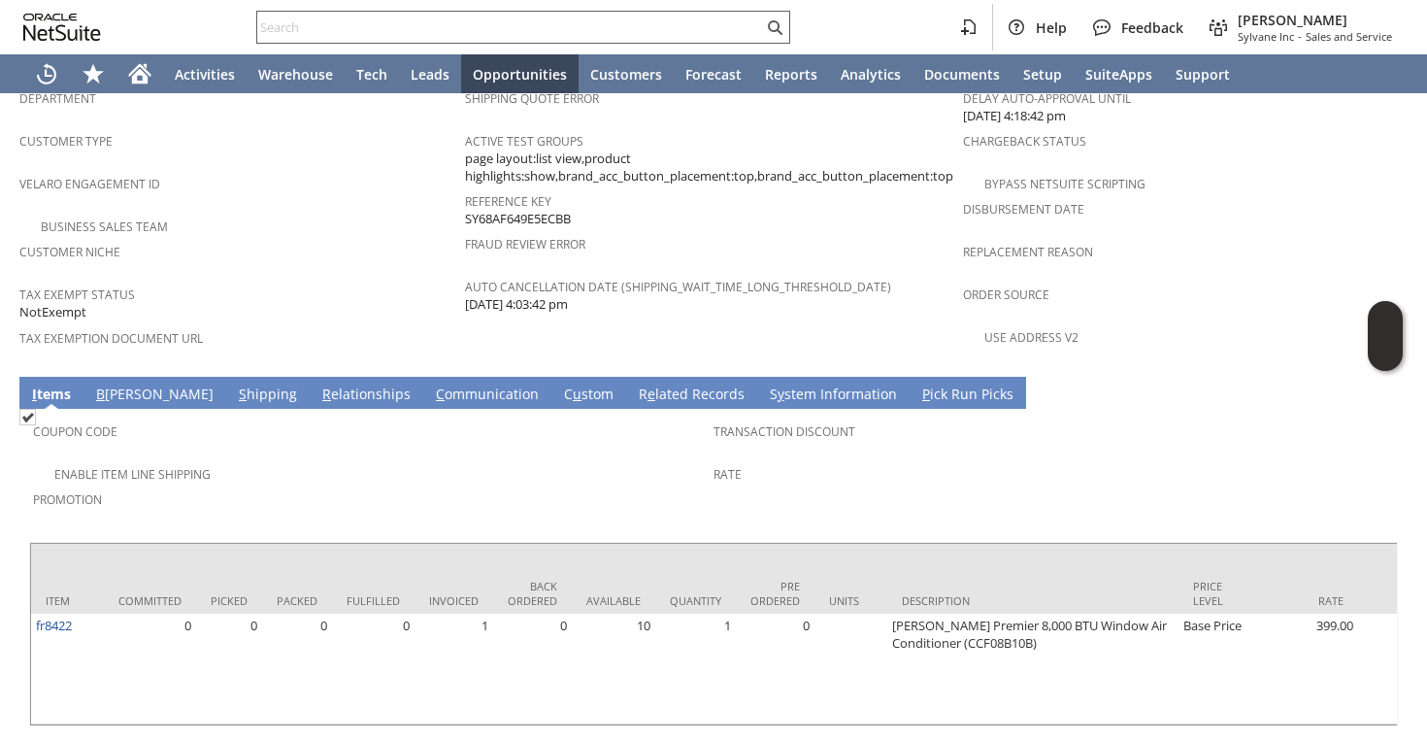
click at [545, 25] on input "text" at bounding box center [510, 27] width 506 height 23
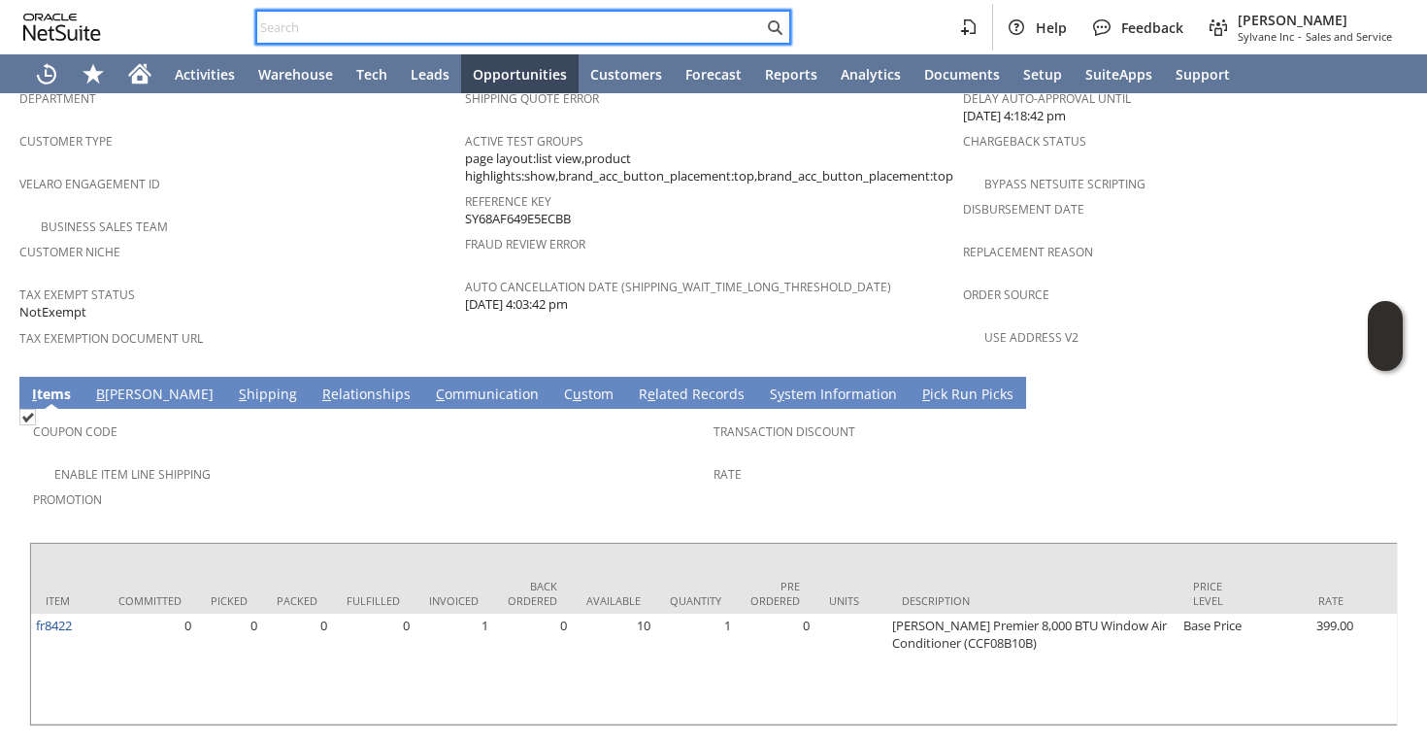
click at [545, 25] on input "text" at bounding box center [510, 27] width 506 height 23
paste input "S1350034"
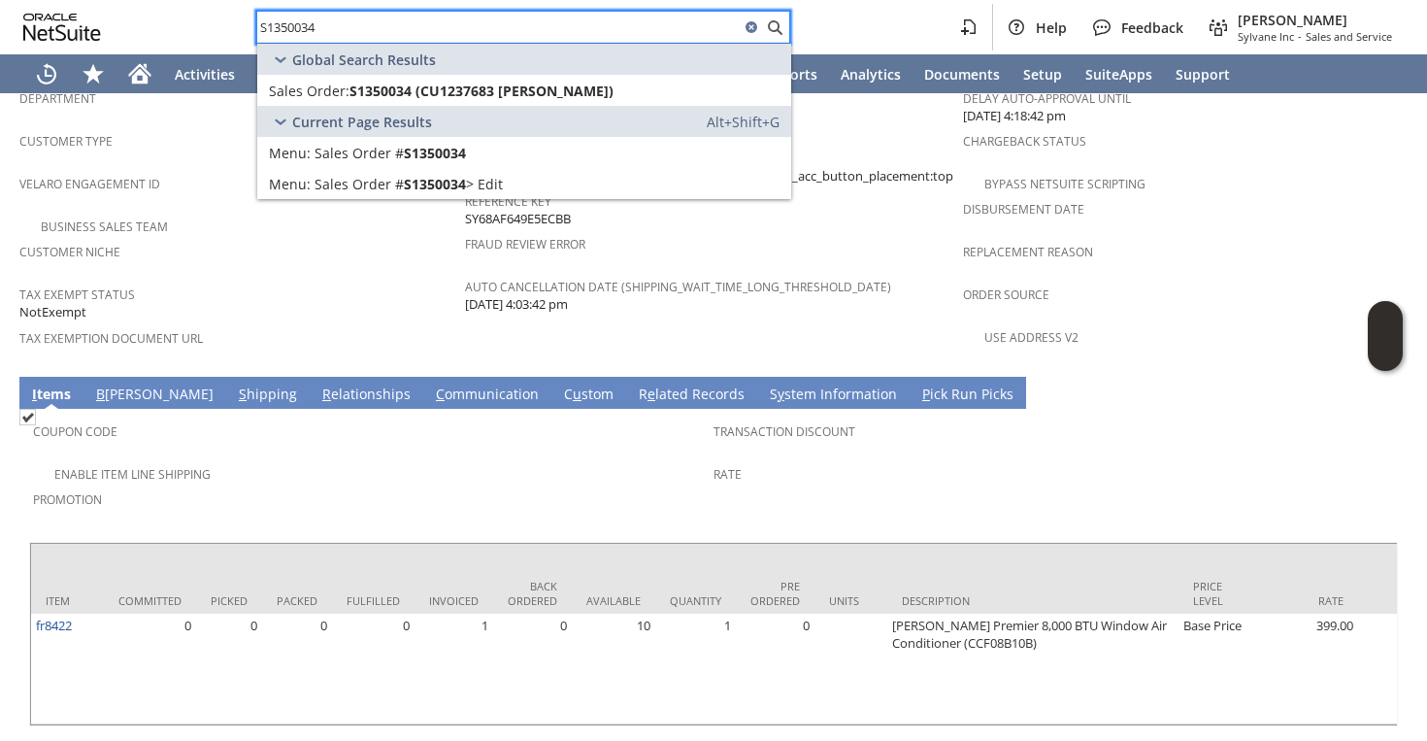
type input "S1350034"
click at [427, 281] on div "Tax Exempt Status NotExempt" at bounding box center [237, 302] width 436 height 42
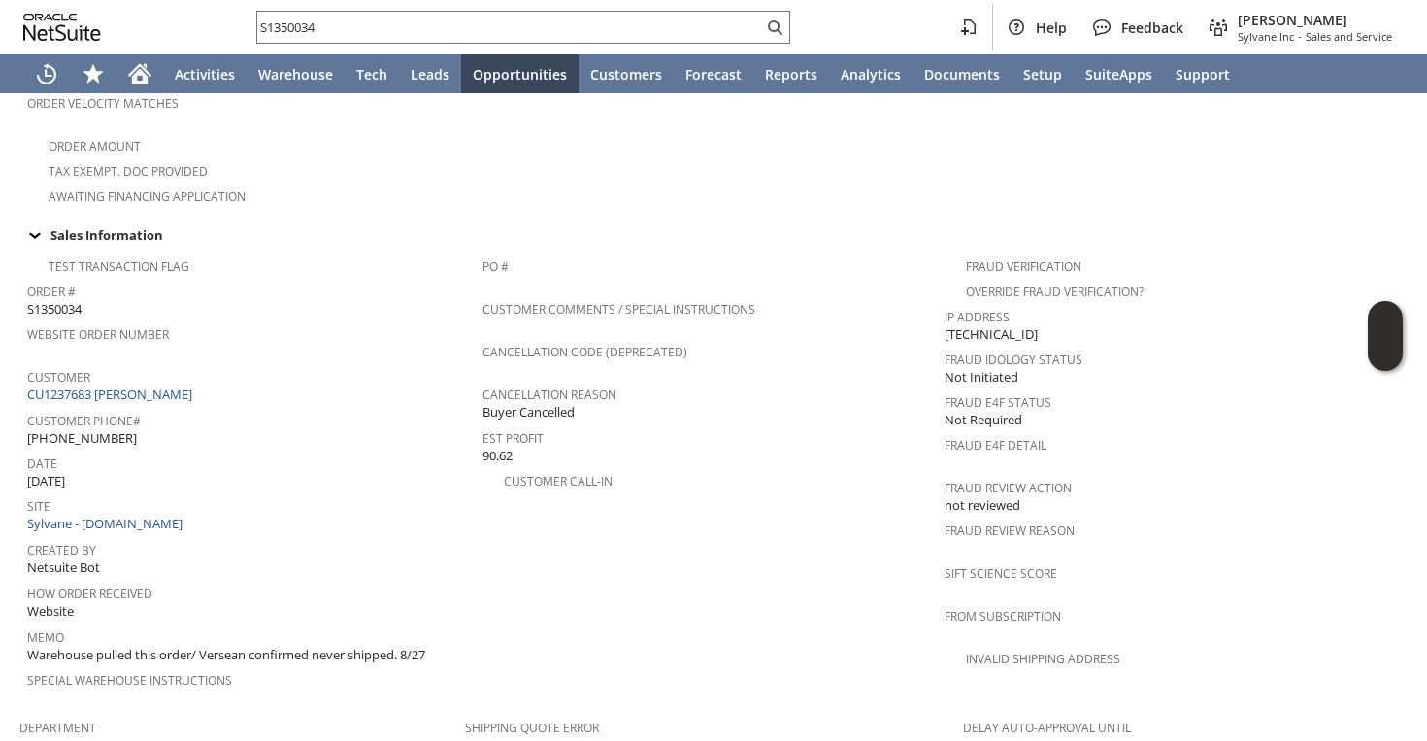
scroll to position [664, 0]
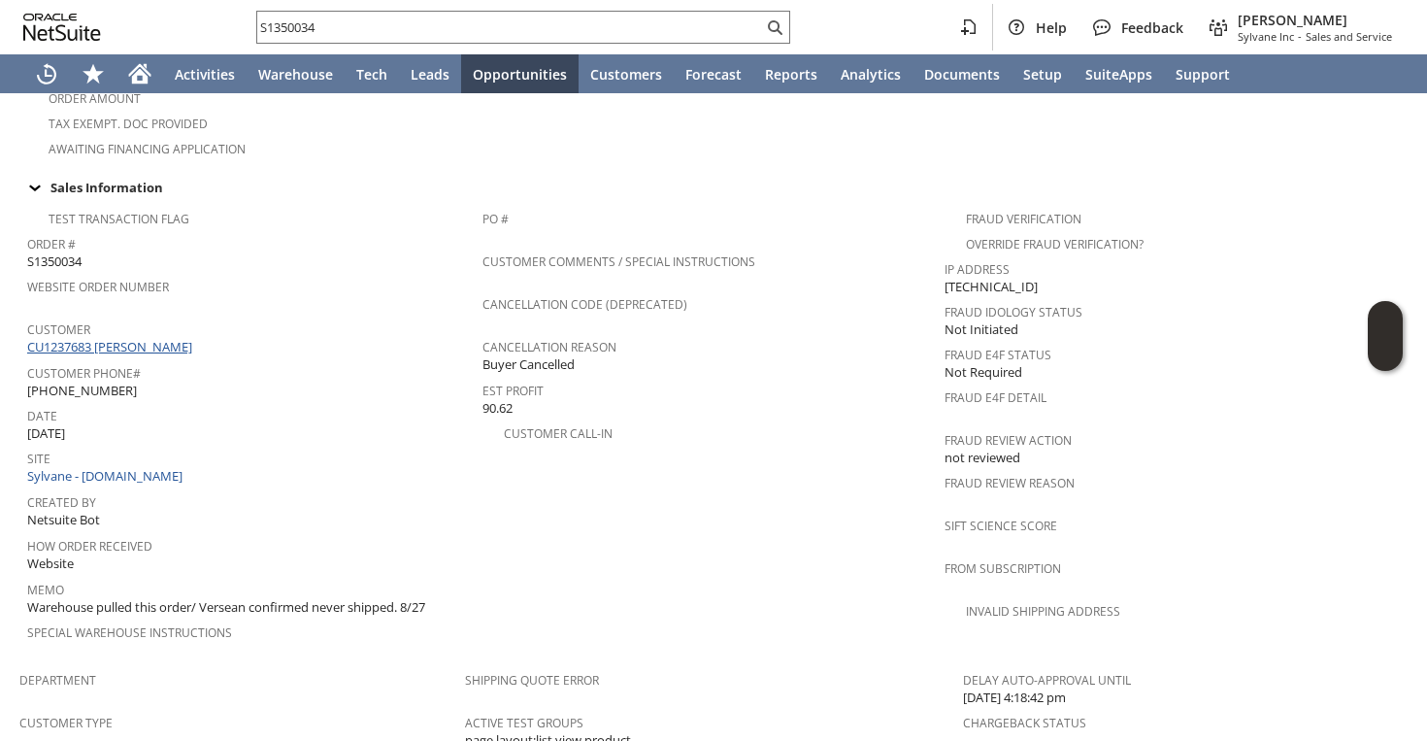
click at [161, 338] on link "CU1237683 John Triandafils Sr" at bounding box center [112, 346] width 170 height 17
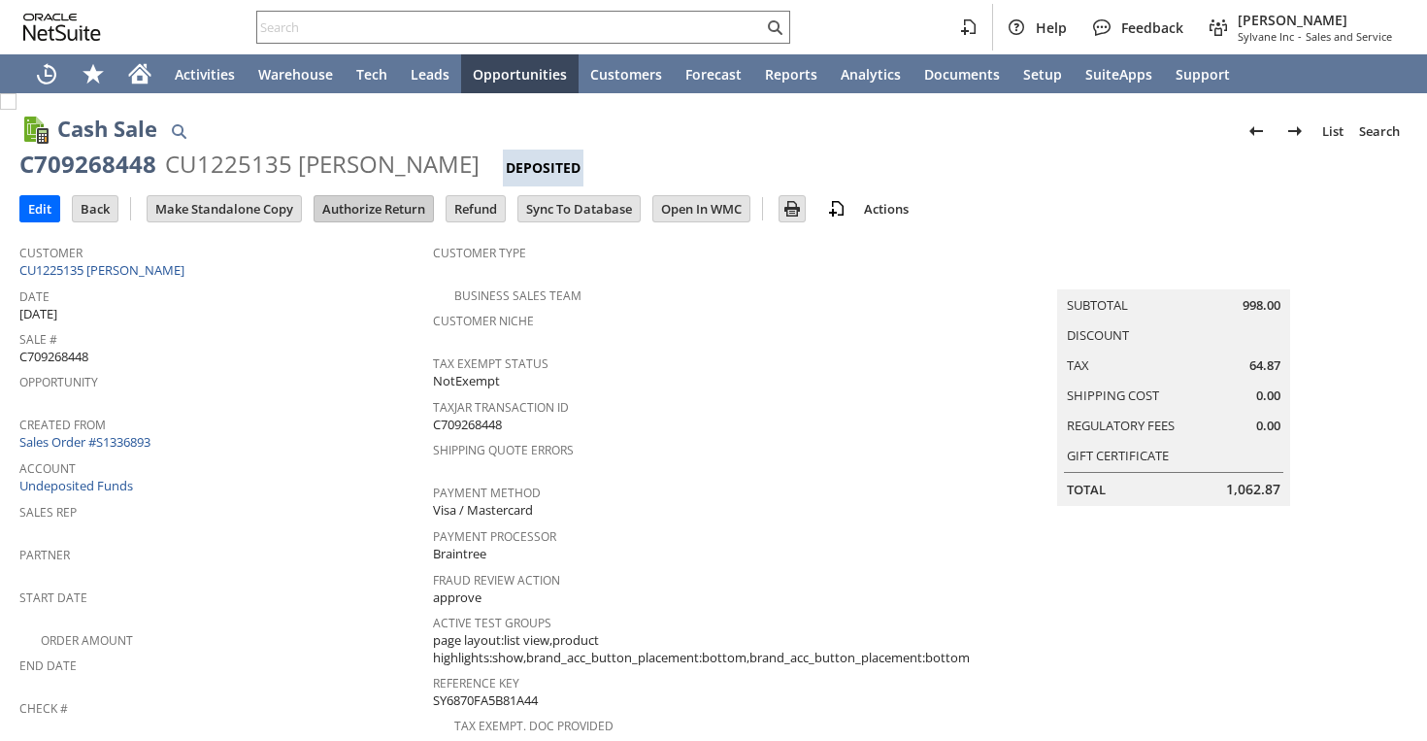
click at [391, 219] on input "Authorize Return" at bounding box center [374, 208] width 118 height 25
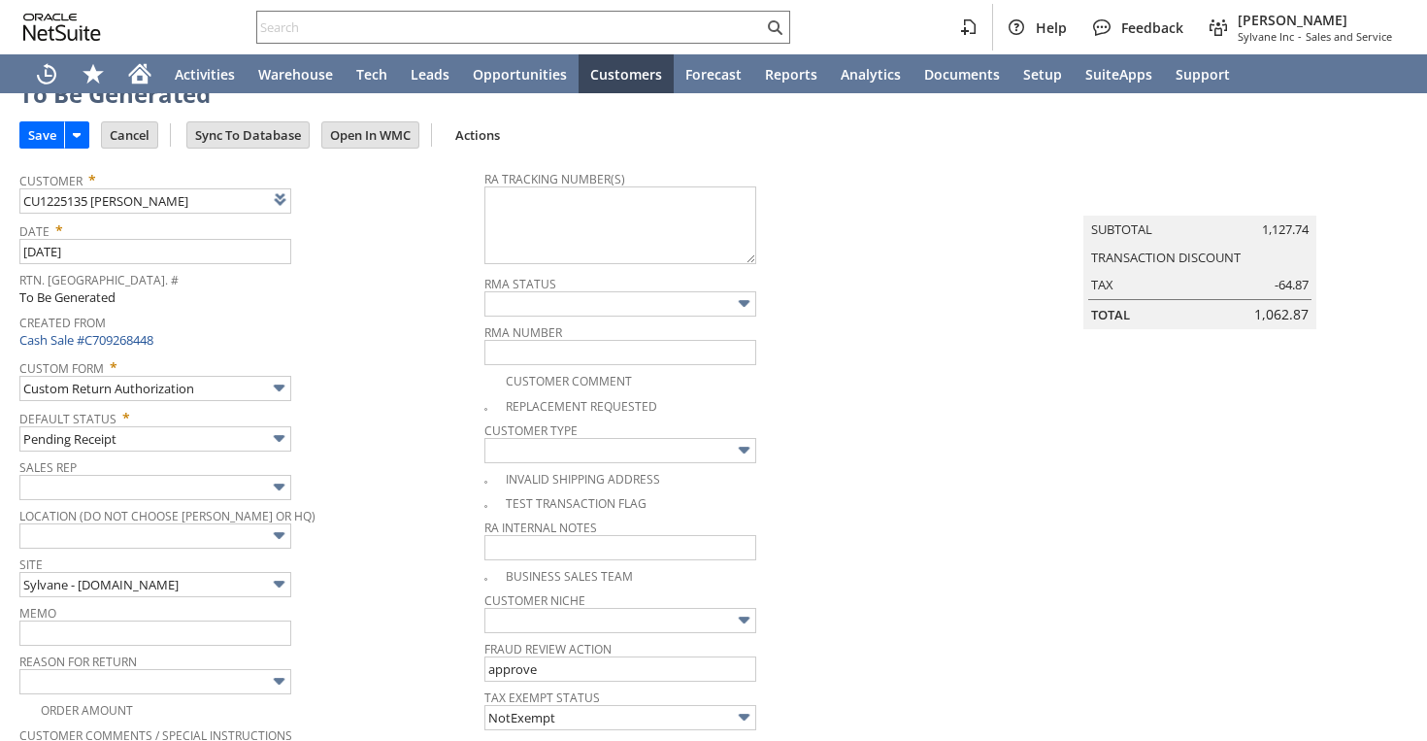
type input "Add"
type input "Copy Previous"
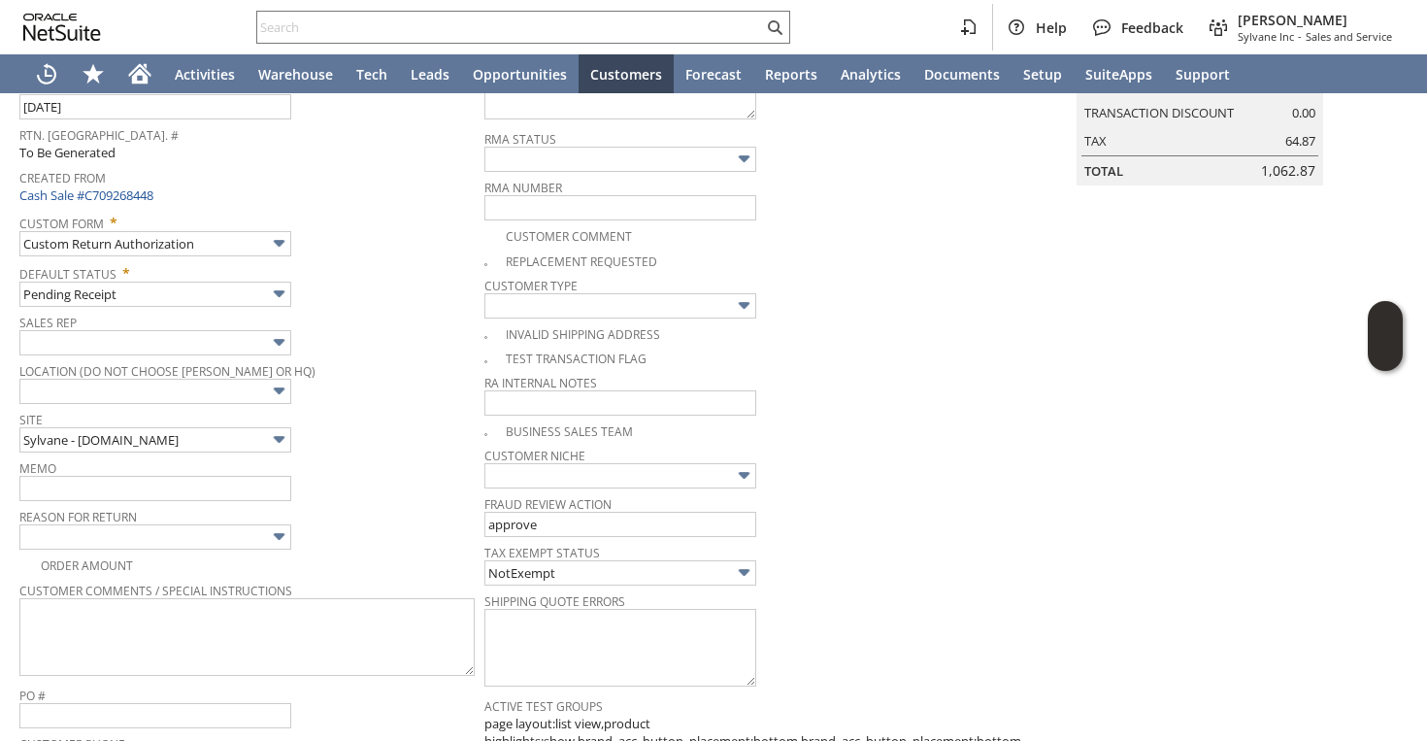
scroll to position [157, 0]
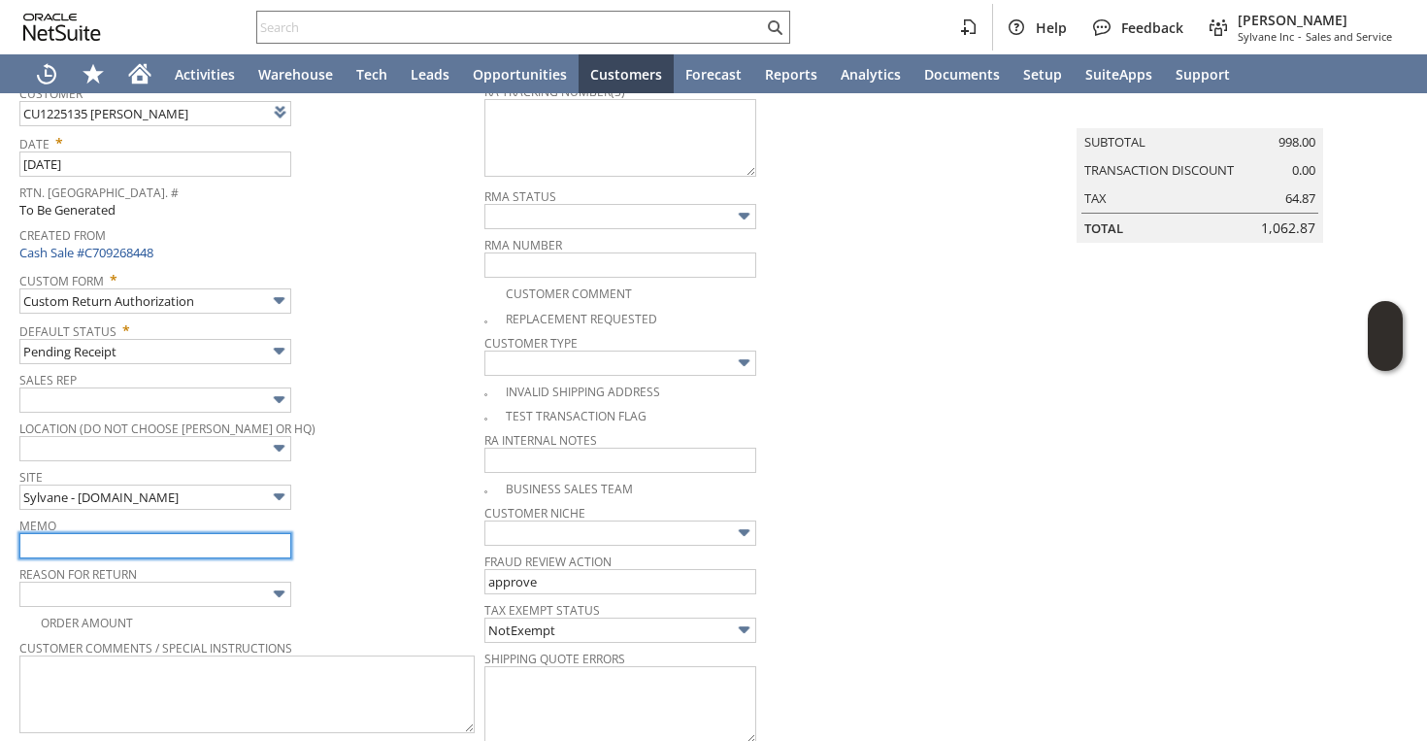
click at [179, 542] on input "text" at bounding box center [155, 545] width 272 height 25
click at [230, 548] on input "Returning back to the manufacturer | requested refund | damaged" at bounding box center [155, 545] width 272 height 25
click at [284, 546] on input "Returning back to the manufacturer | requested refund | damaged" at bounding box center [155, 545] width 272 height 25
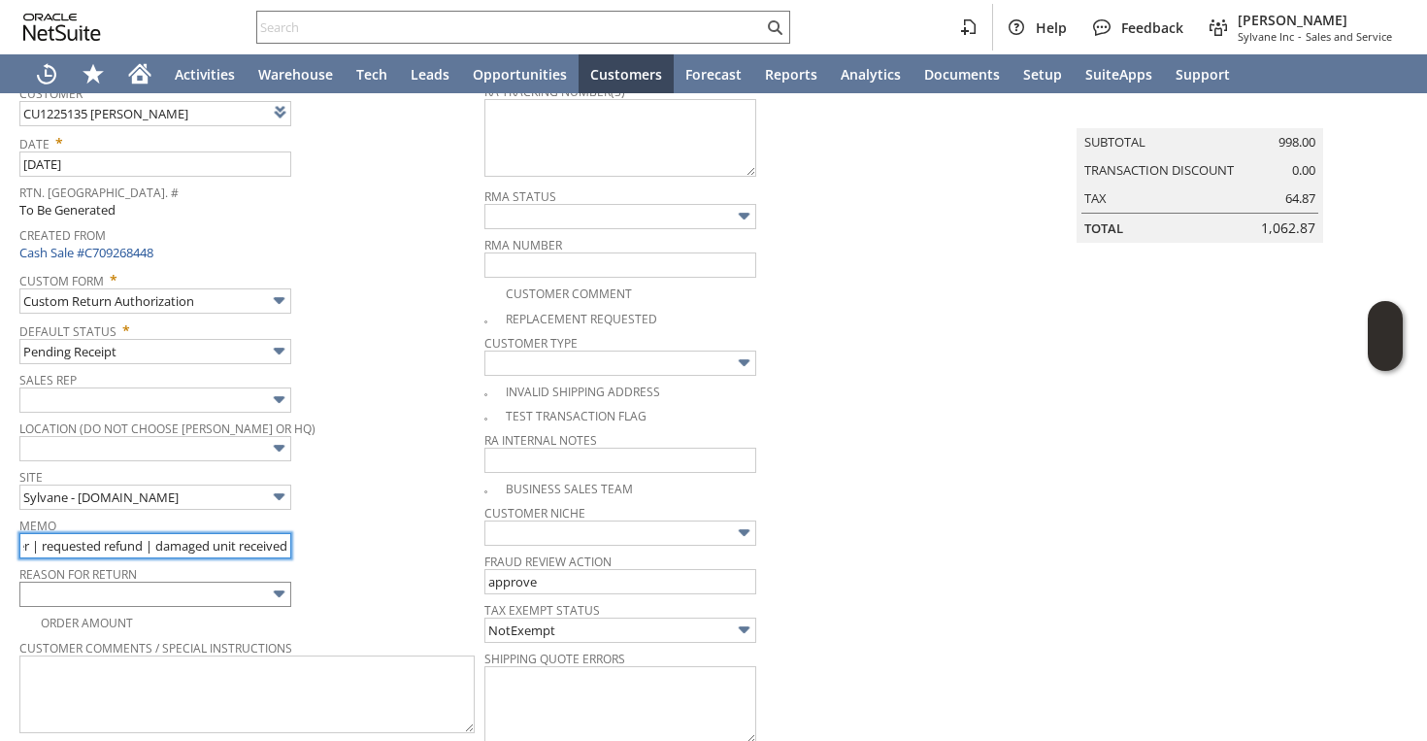
type input "Returning back to the manufacturer | requested refund | damaged unit received"
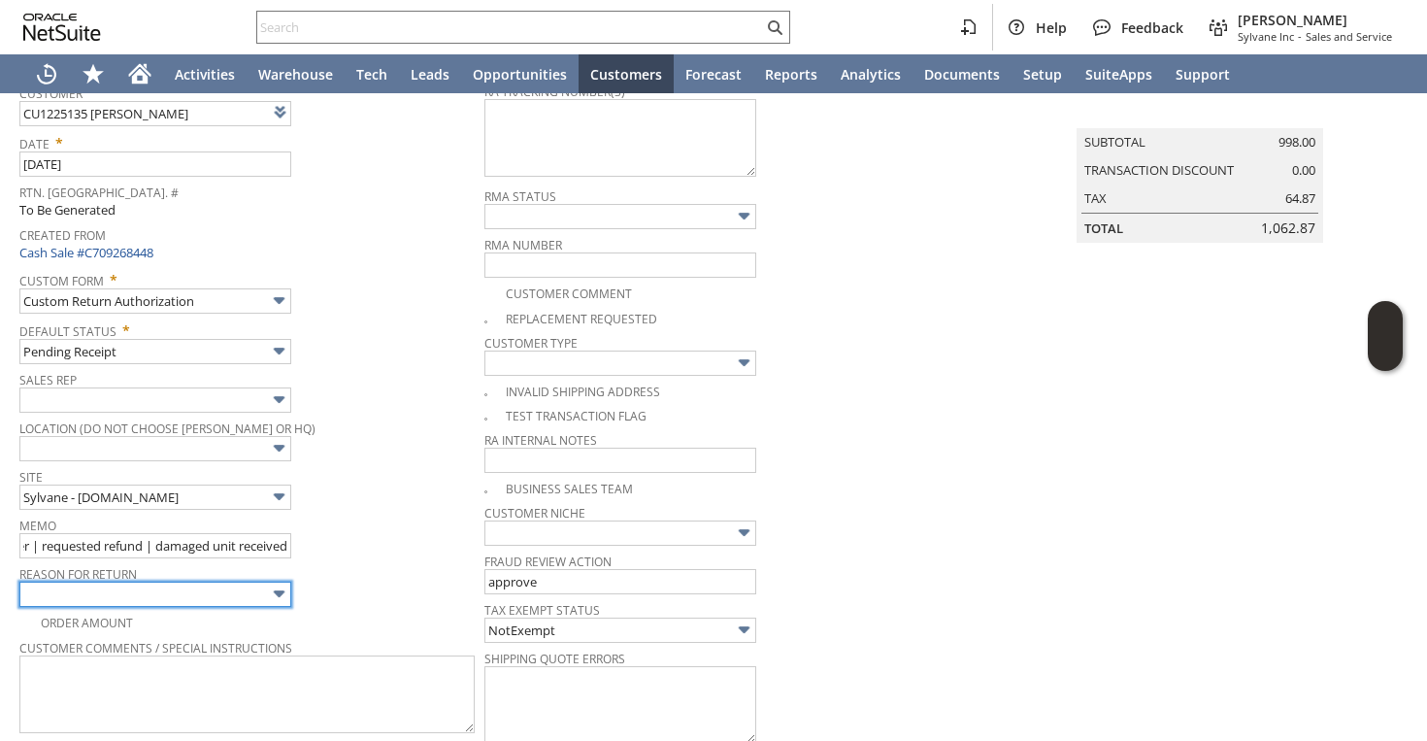
click at [228, 586] on input "text" at bounding box center [155, 594] width 272 height 25
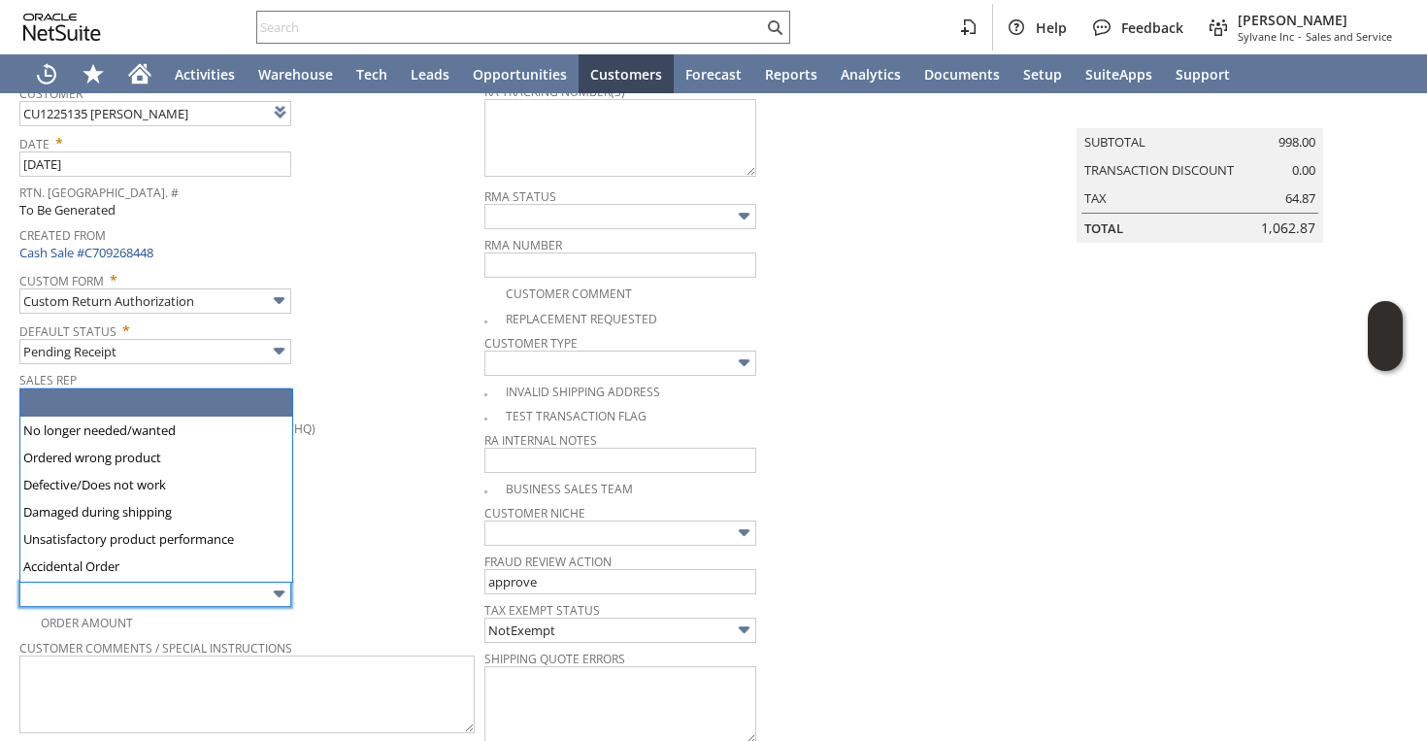
scroll to position [0, 0]
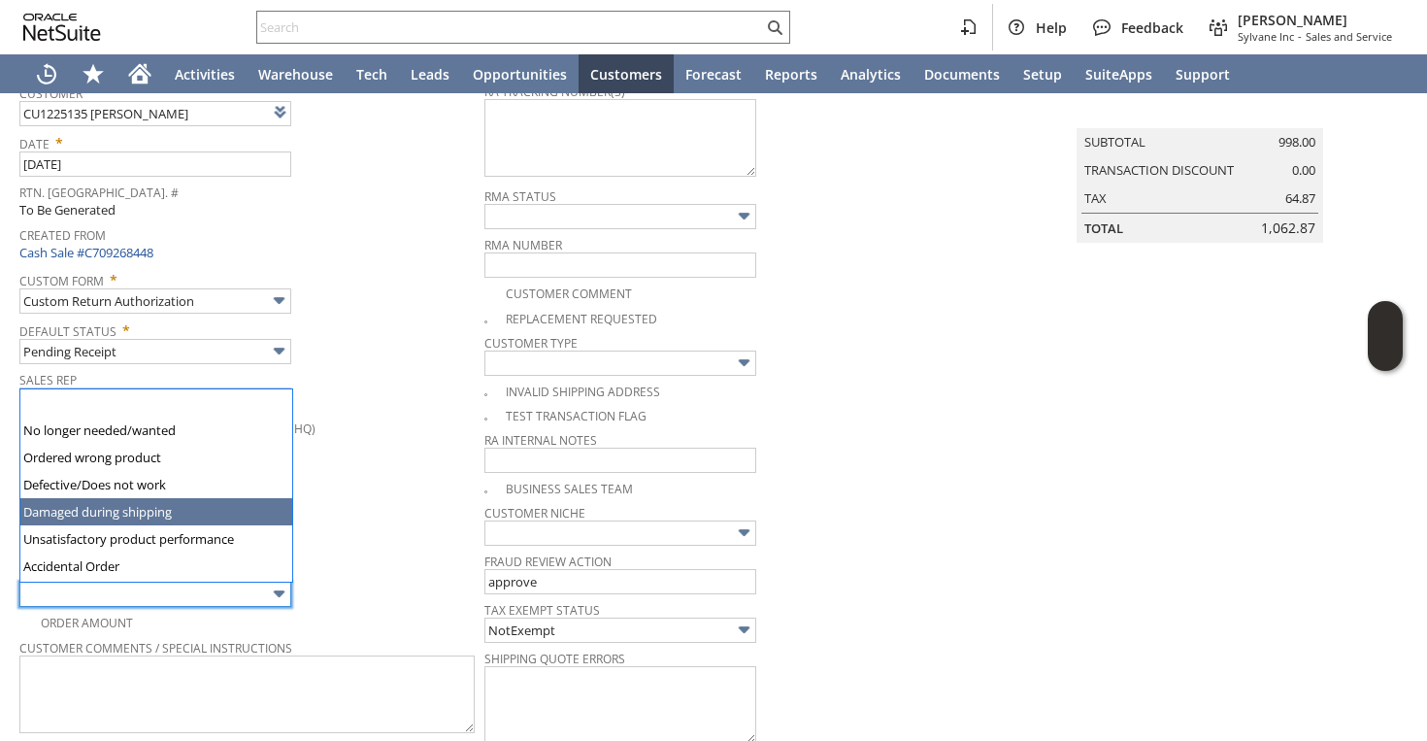
type input "Damaged during shipping"
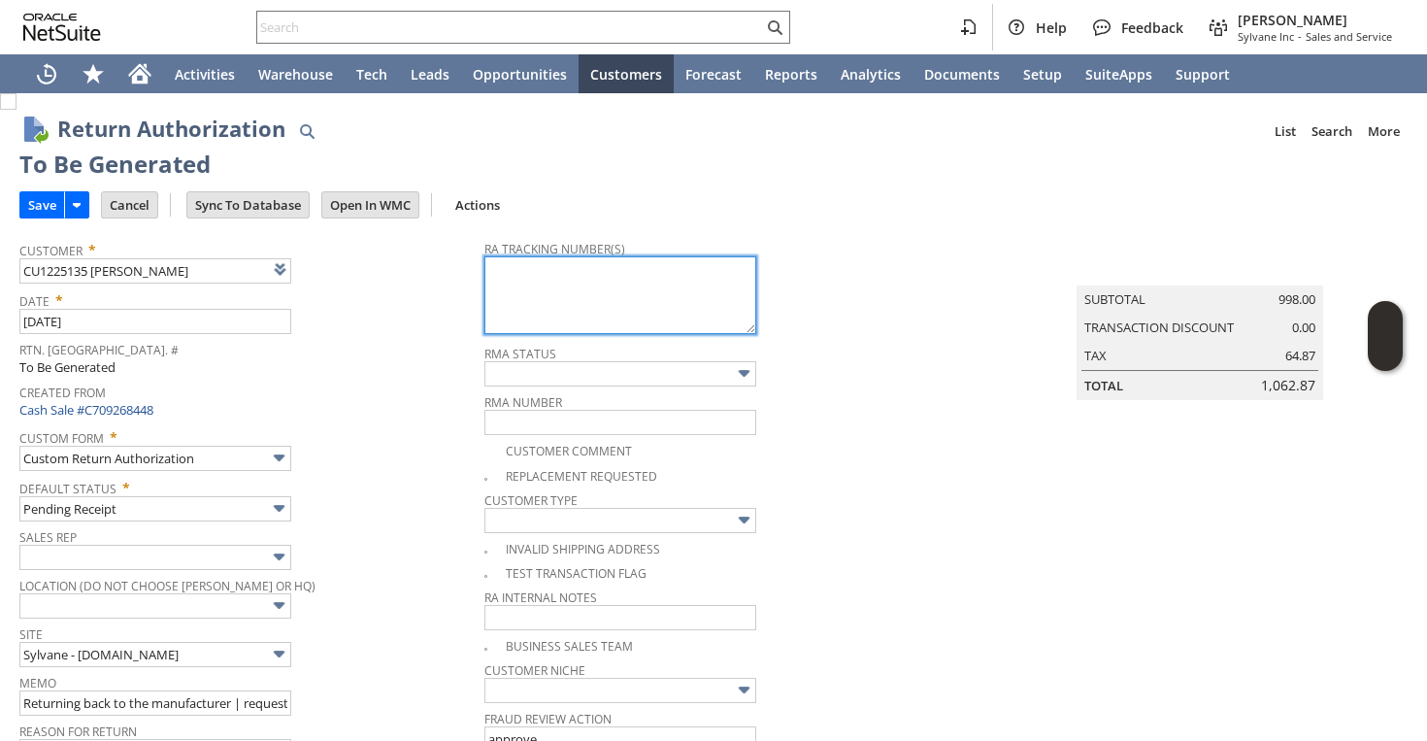
click at [503, 318] on textarea at bounding box center [621, 295] width 272 height 78
paste textarea "791914143982"
type textarea "791914143982"
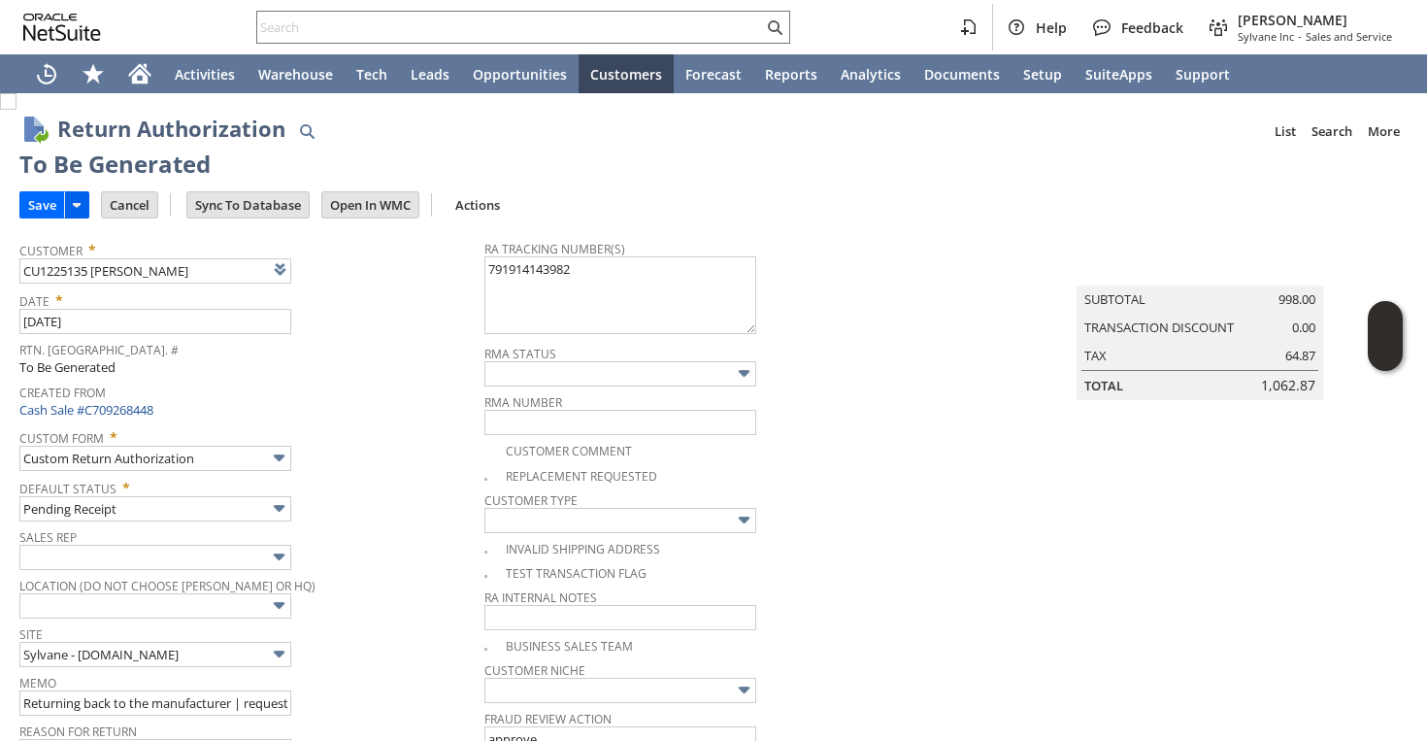
click at [64, 208] on td at bounding box center [76, 204] width 25 height 27
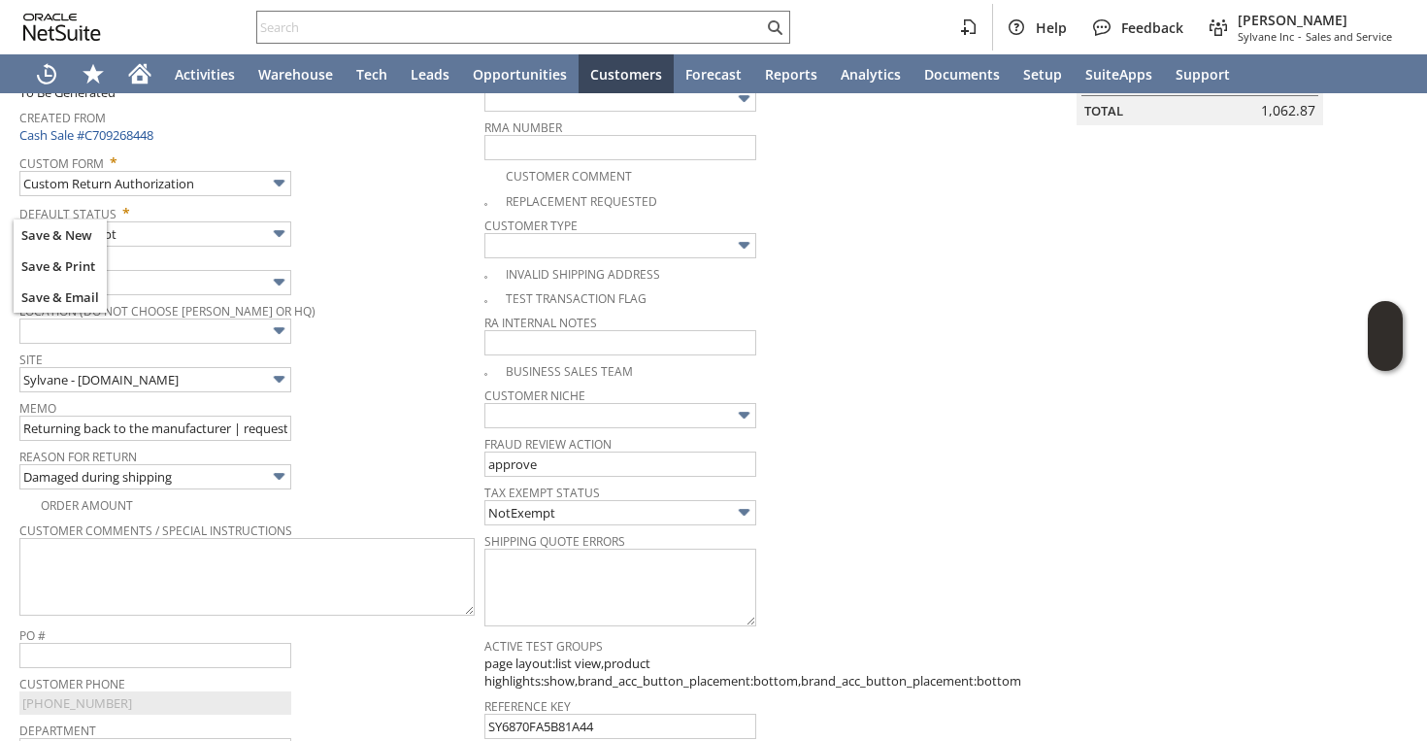
scroll to position [64, 0]
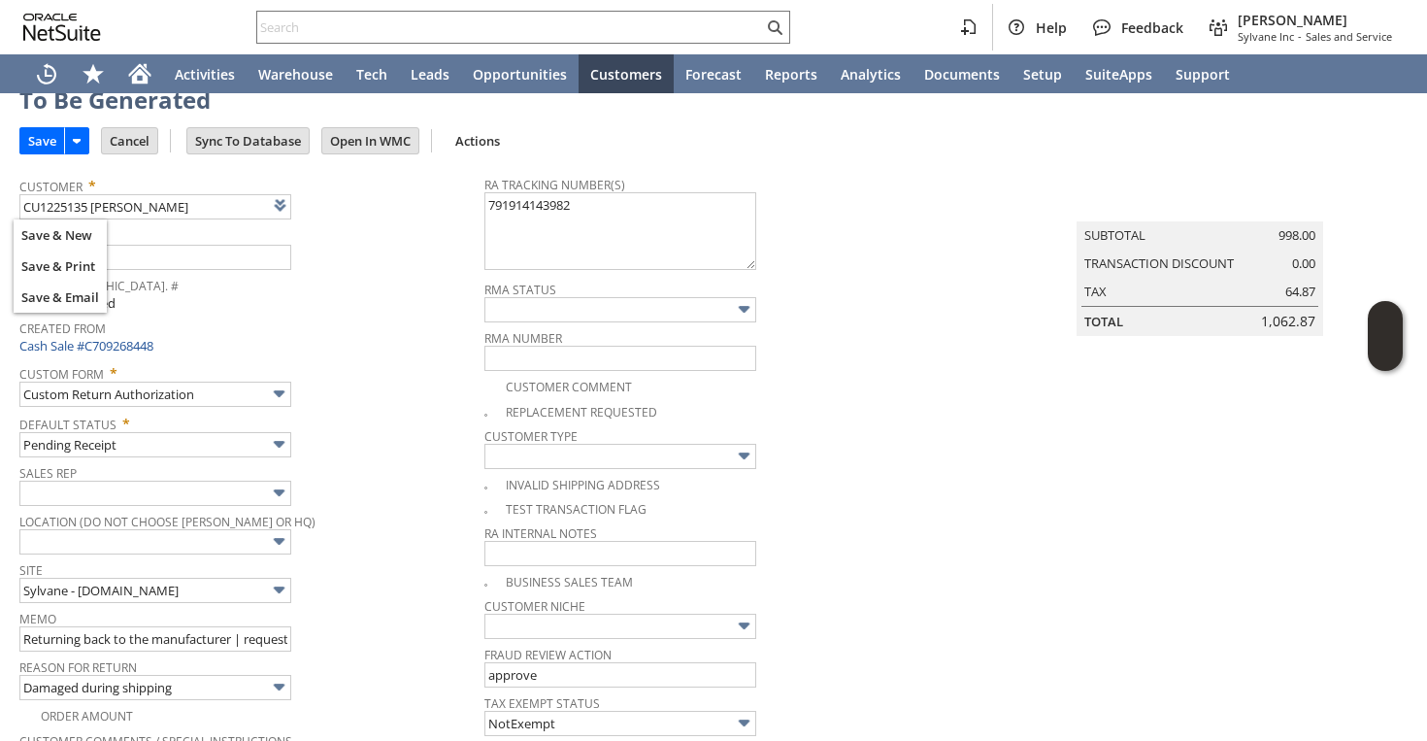
click at [343, 413] on span "Default Status *" at bounding box center [246, 420] width 455 height 23
click at [36, 140] on input "Save" at bounding box center [42, 140] width 44 height 25
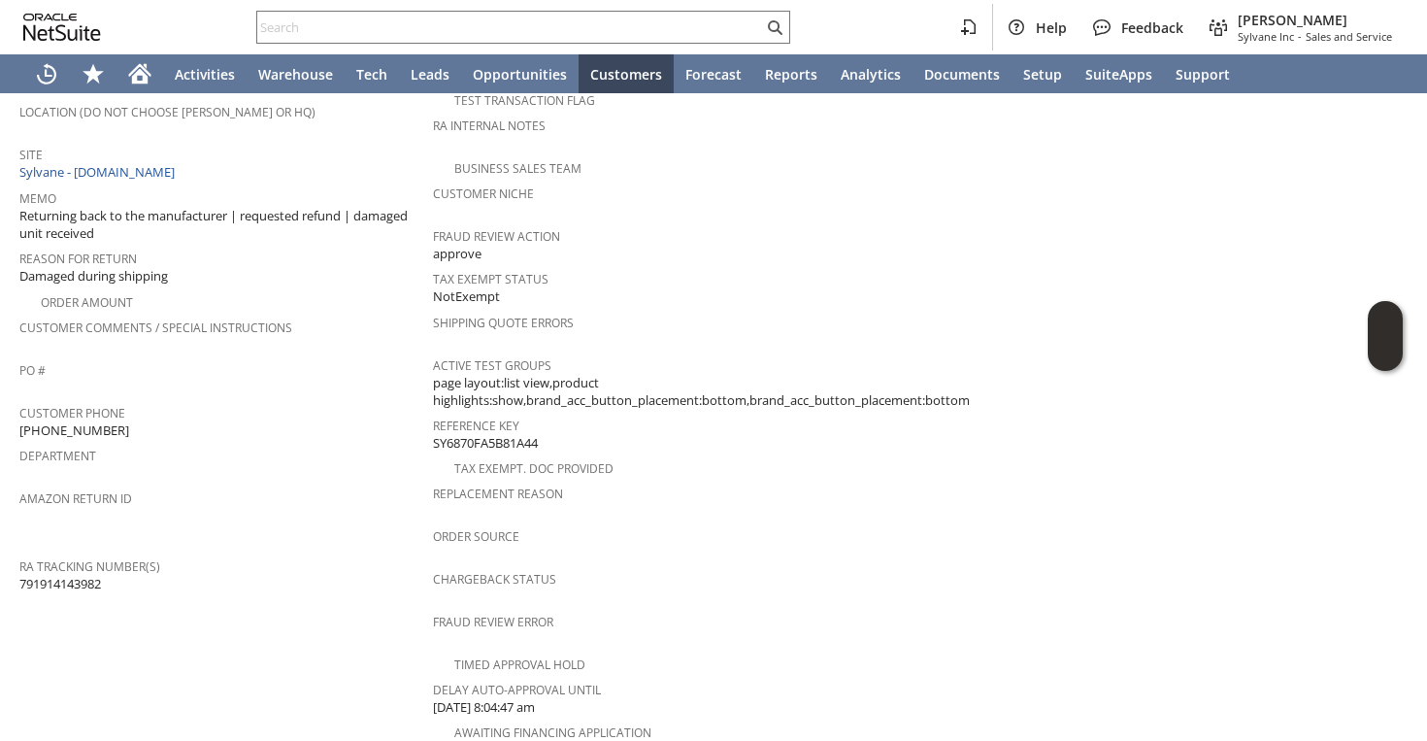
scroll to position [435, 0]
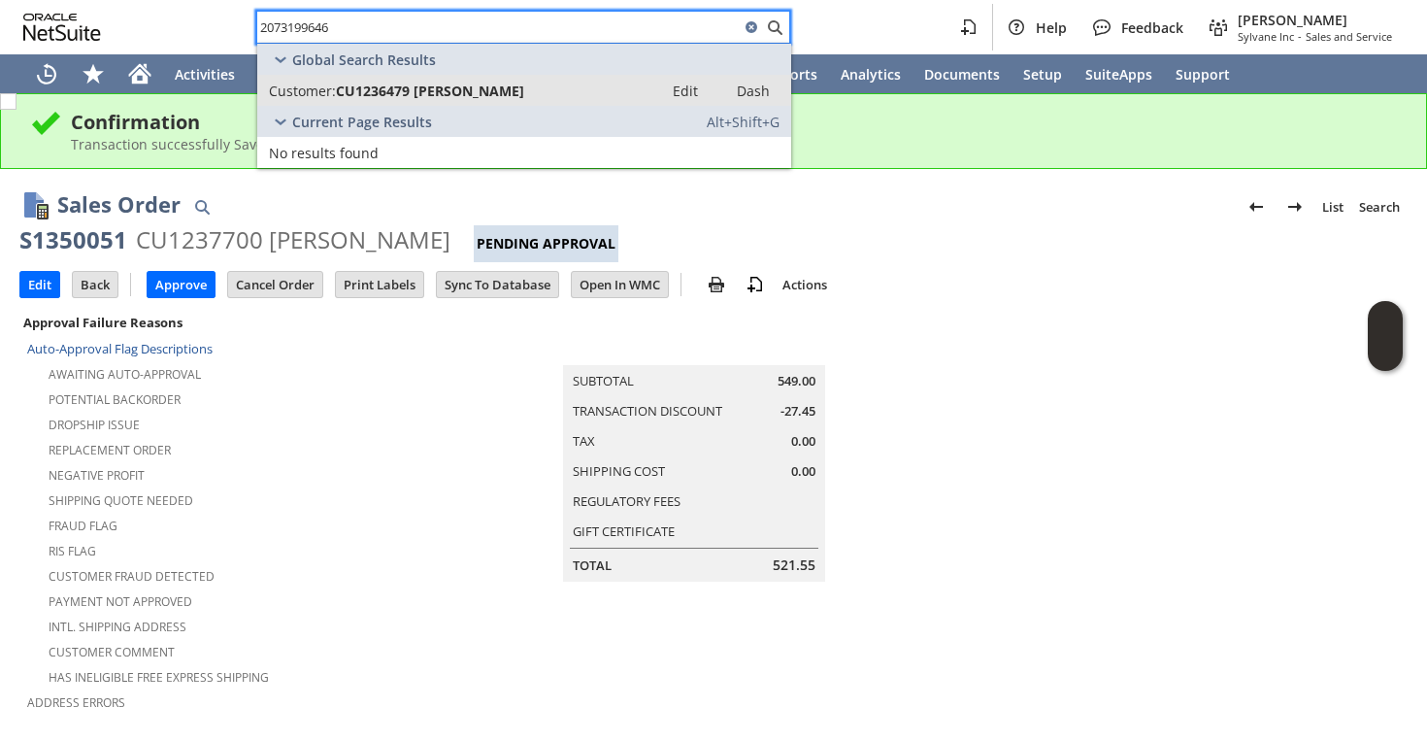
type input "2073199646"
click at [468, 87] on span "CU1236479 [PERSON_NAME]" at bounding box center [430, 91] width 188 height 18
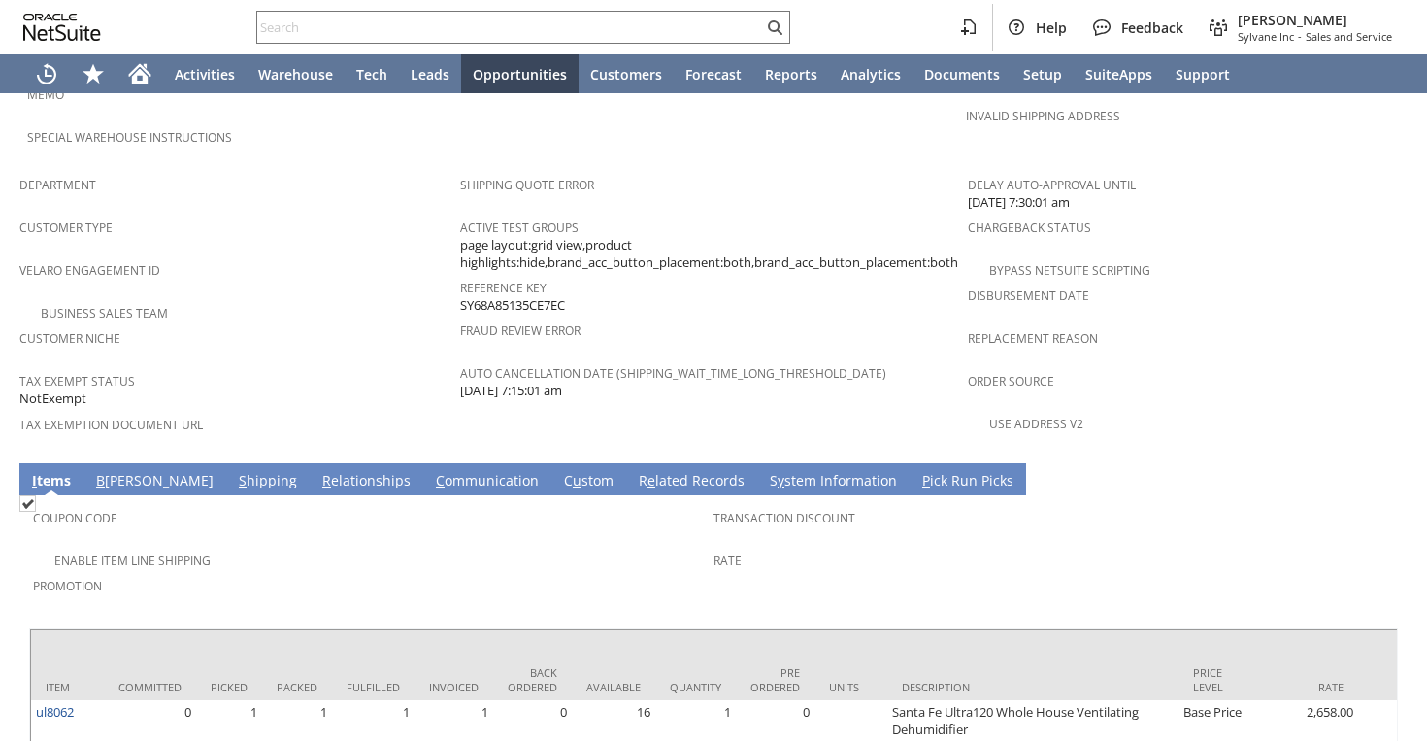
scroll to position [1211, 0]
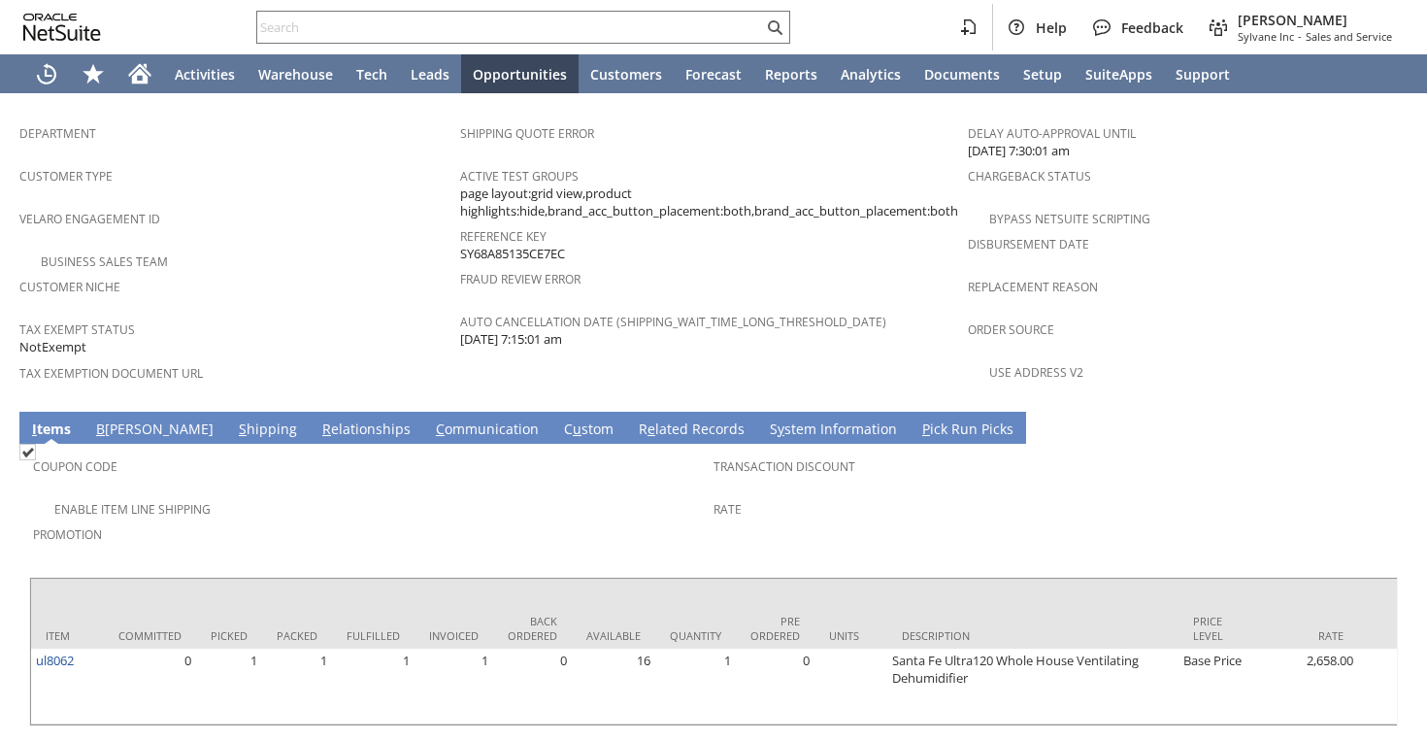
click at [234, 419] on link "S hipping" at bounding box center [268, 429] width 68 height 21
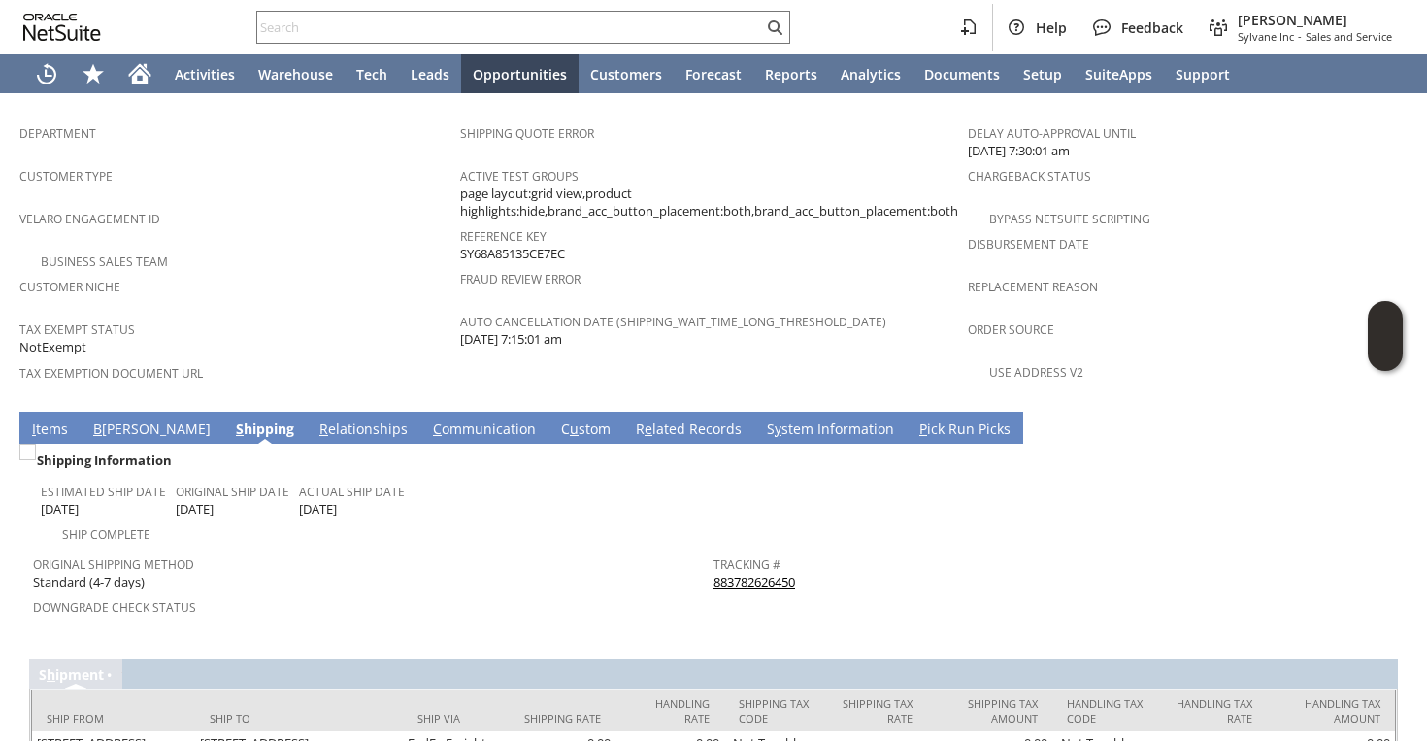
click at [734, 573] on link "883782626450" at bounding box center [755, 581] width 82 height 17
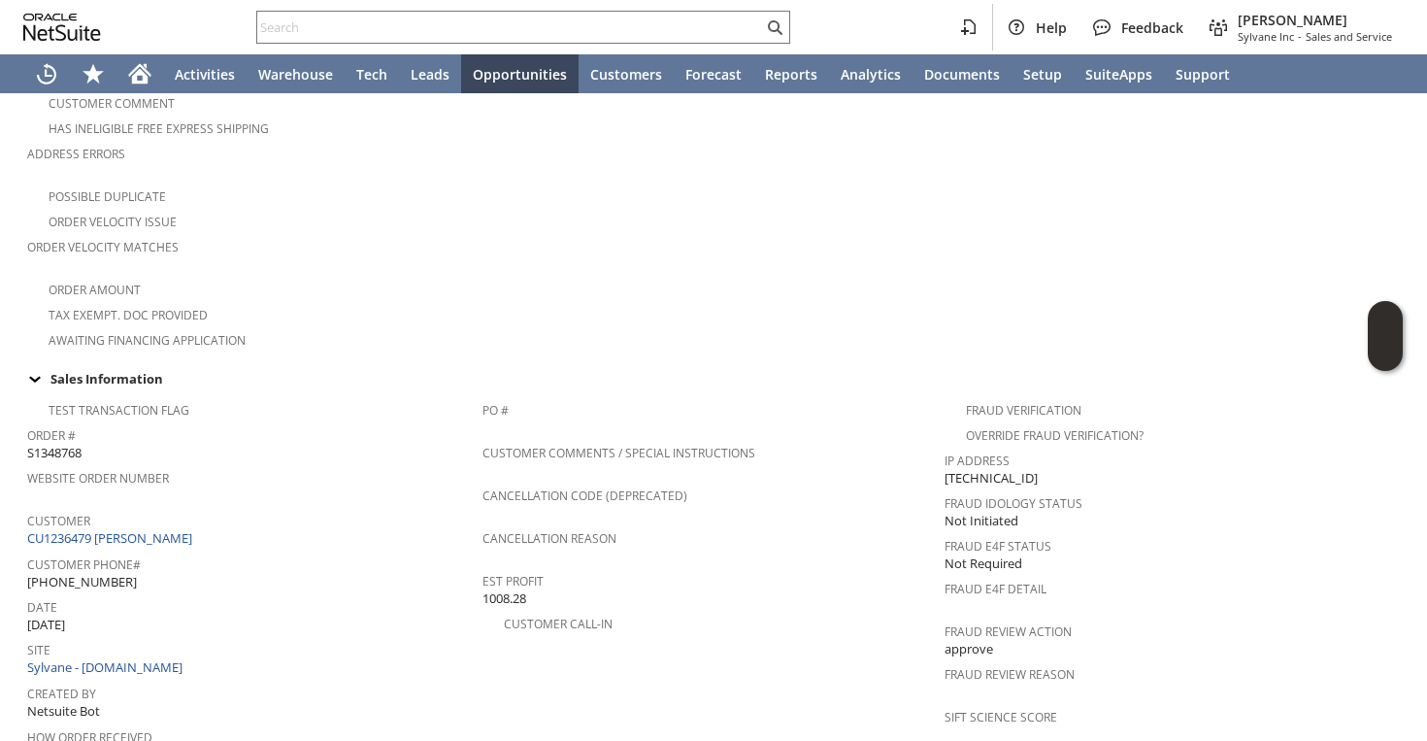
scroll to position [1275, 0]
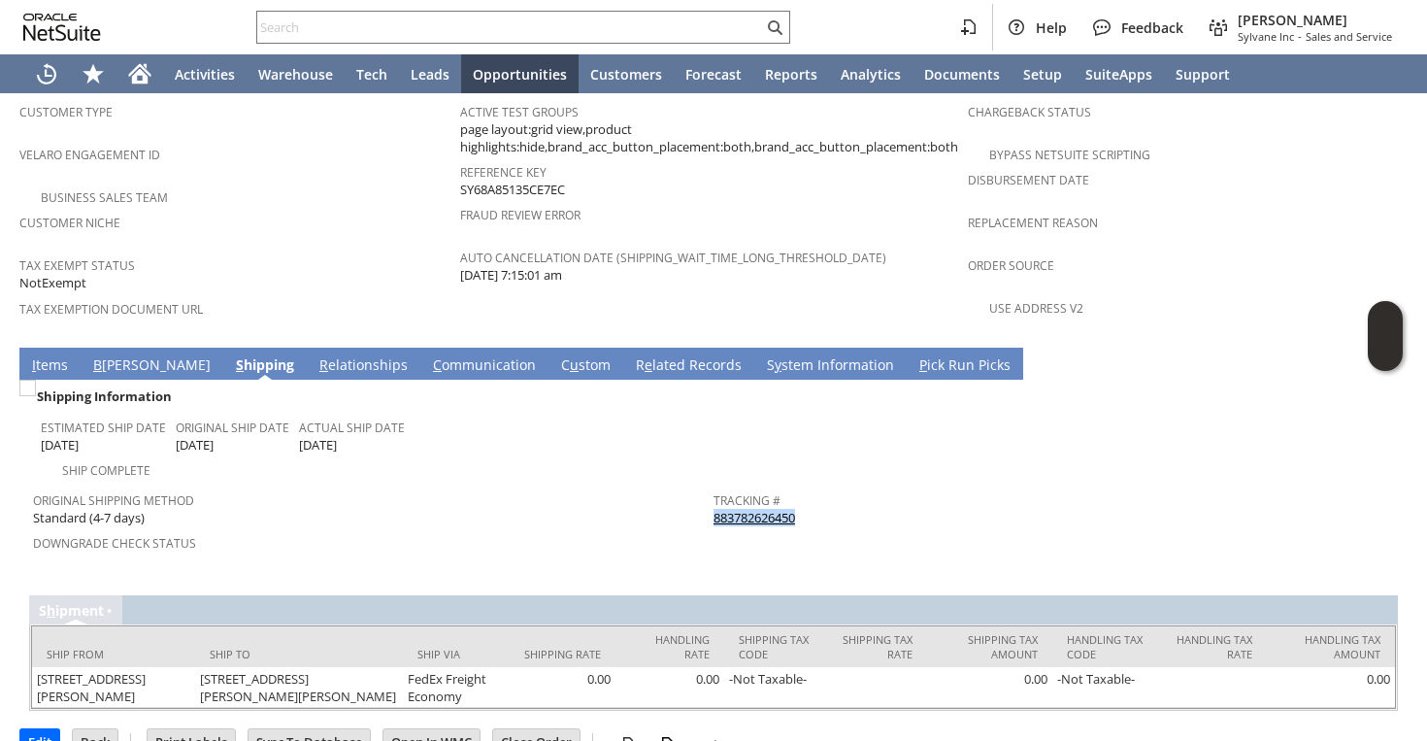
drag, startPoint x: 812, startPoint y: 469, endPoint x: 716, endPoint y: 460, distance: 96.5
click at [716, 486] on div "Tracking # 883782626450" at bounding box center [1049, 506] width 671 height 41
copy link "883782626450"
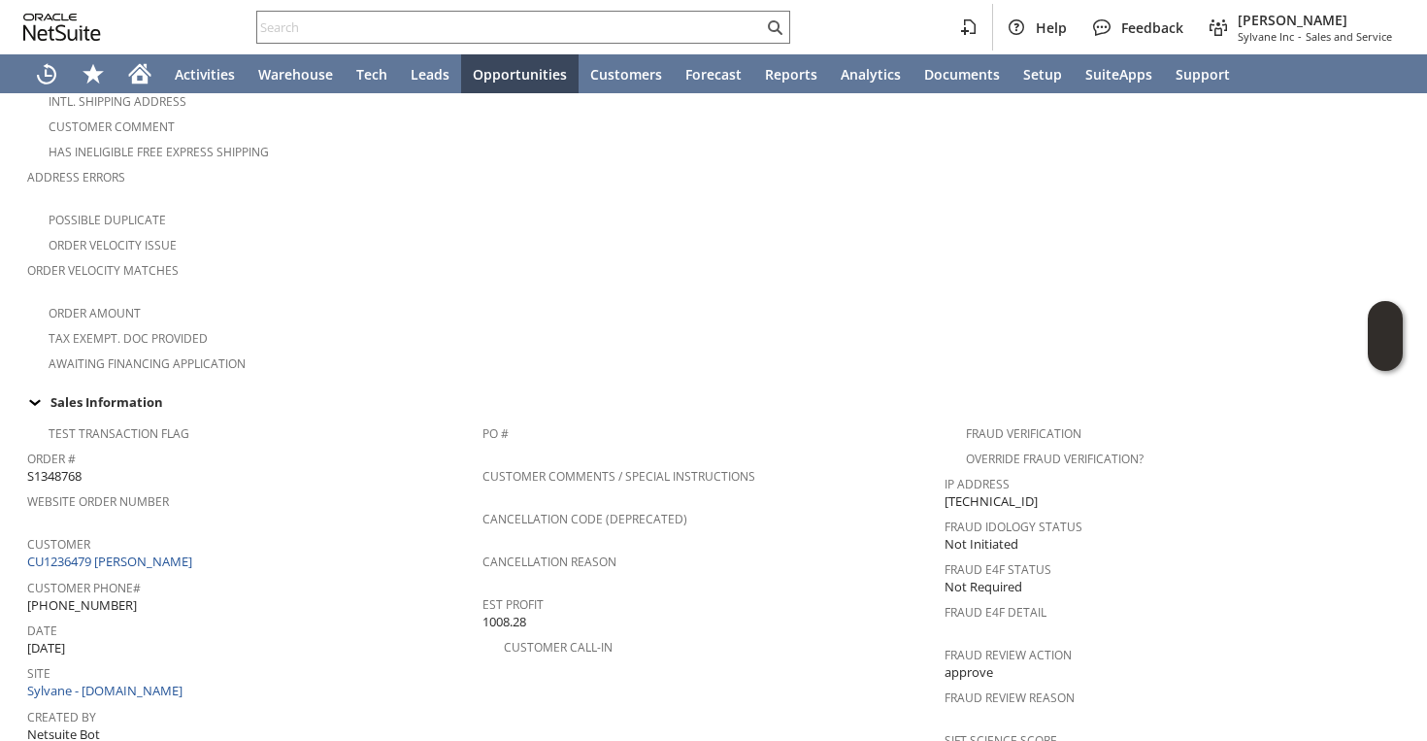
scroll to position [0, 0]
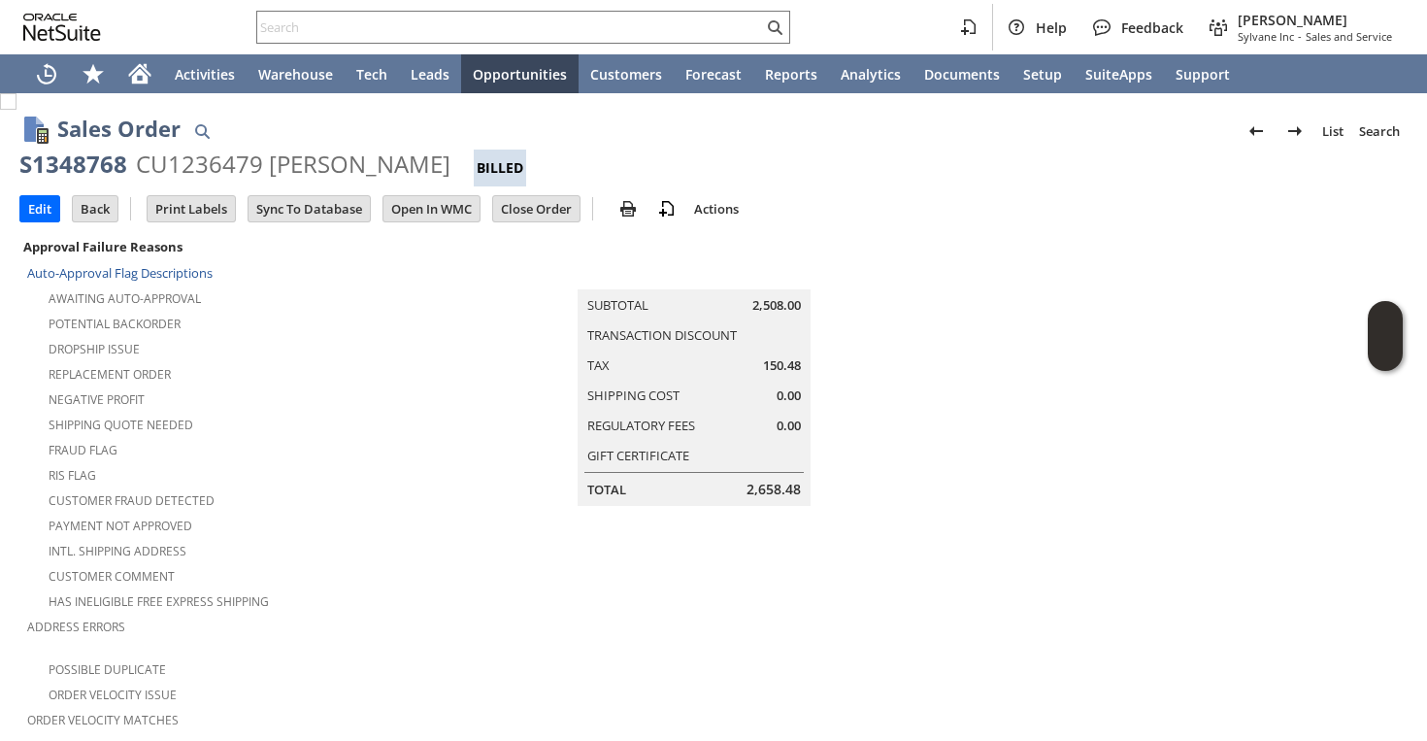
click at [89, 169] on div "S1348768" at bounding box center [73, 164] width 108 height 31
copy div "S1348768"
